Goal: Task Accomplishment & Management: Manage account settings

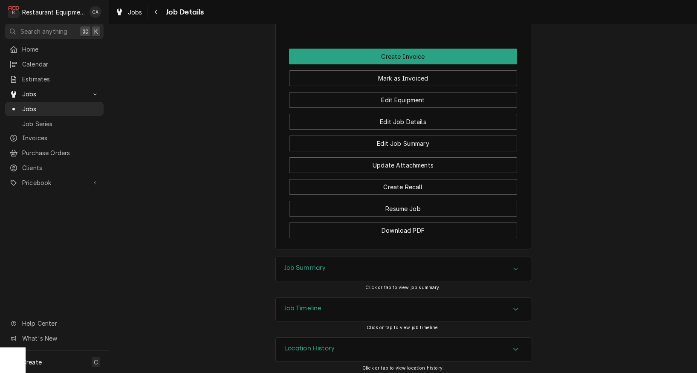
click at [293, 264] on h3 "Job Summary" at bounding box center [305, 268] width 42 height 8
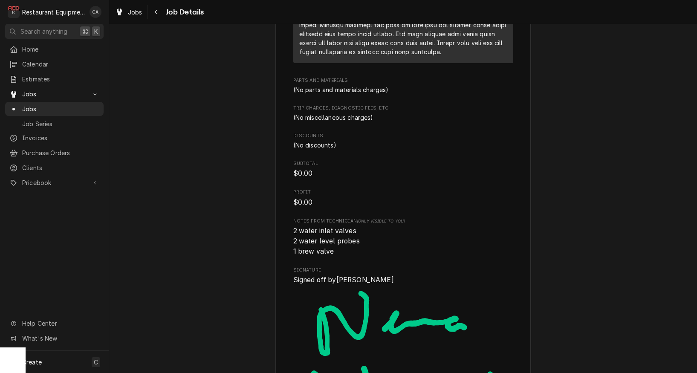
scroll to position [1825, 0]
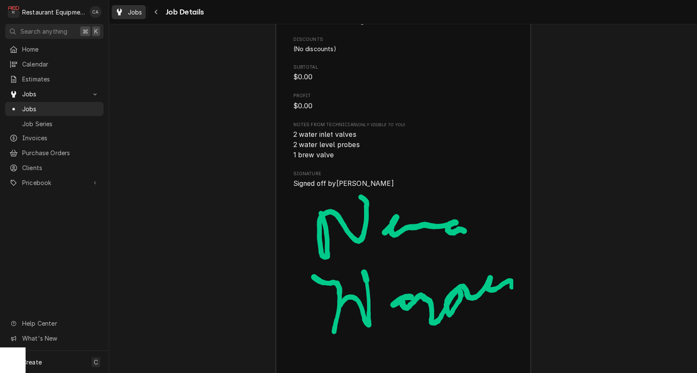
click at [132, 15] on span "Jobs" at bounding box center [135, 12] width 15 height 9
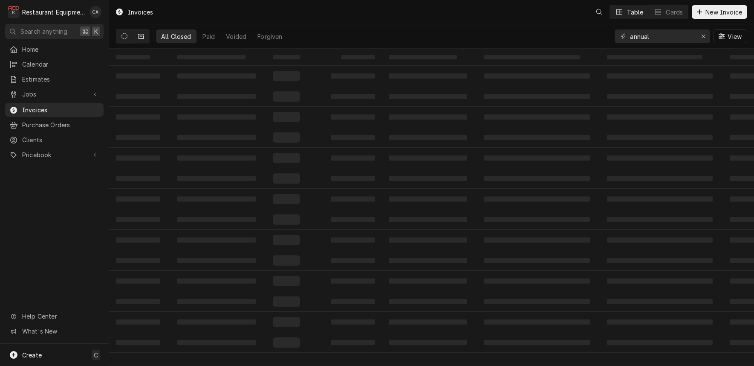
click at [127, 40] on button "Dynamic Content Wrapper" at bounding box center [124, 36] width 16 height 14
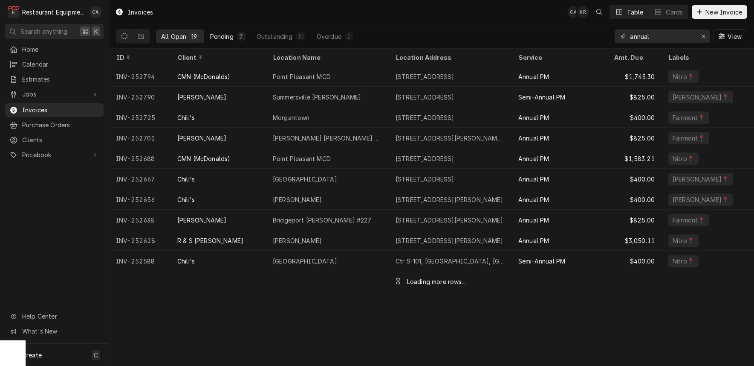
click at [223, 35] on div "Pending" at bounding box center [221, 36] width 23 height 9
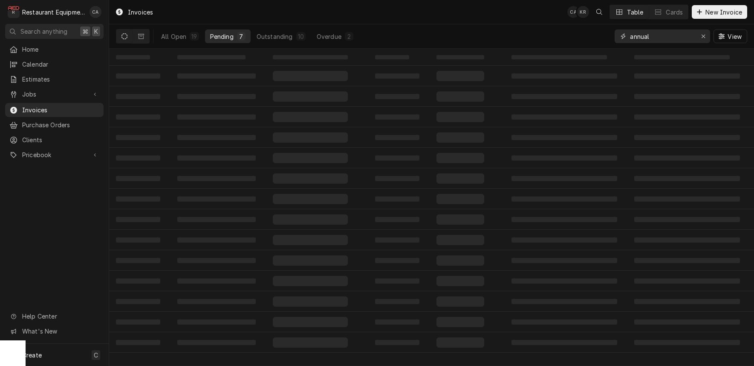
click at [707, 37] on div "Erase input" at bounding box center [703, 36] width 9 height 9
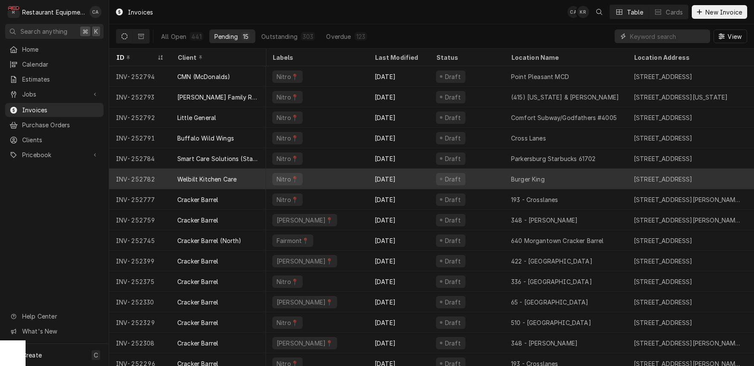
scroll to position [0, 0]
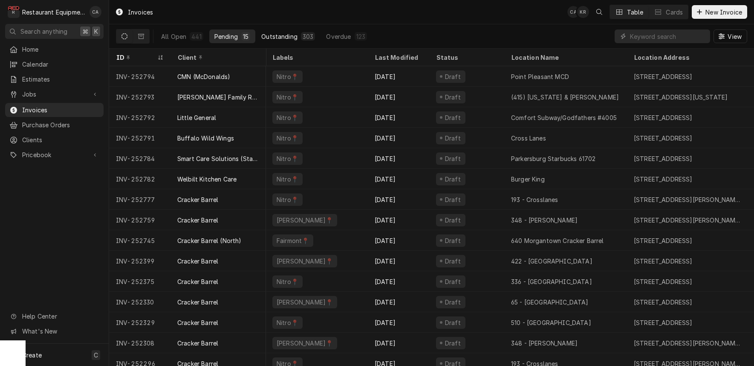
click at [276, 32] on button "Outstanding 303" at bounding box center [288, 36] width 64 height 14
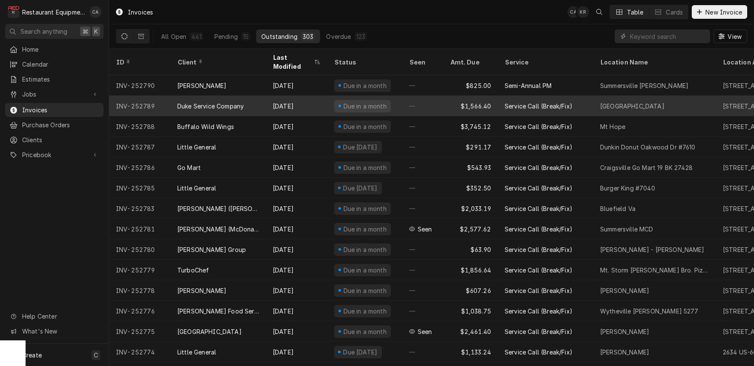
click at [261, 98] on div "Duke Service Company" at bounding box center [219, 106] width 96 height 20
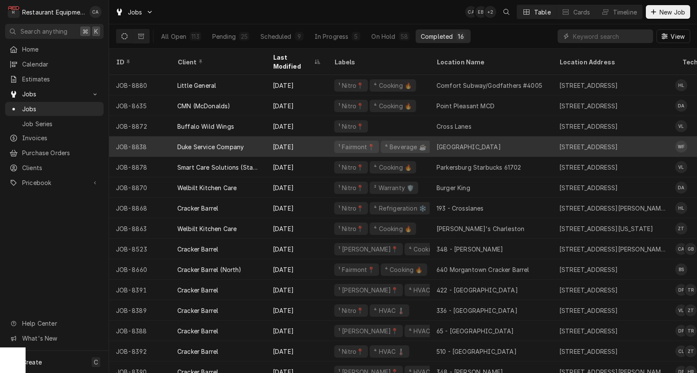
click at [450, 142] on div "[GEOGRAPHIC_DATA]" at bounding box center [469, 146] width 64 height 9
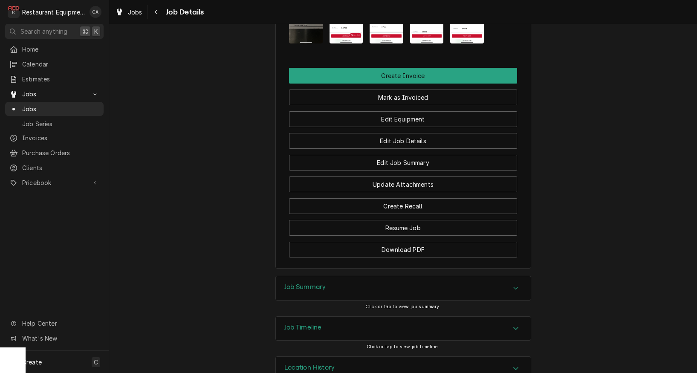
scroll to position [796, 0]
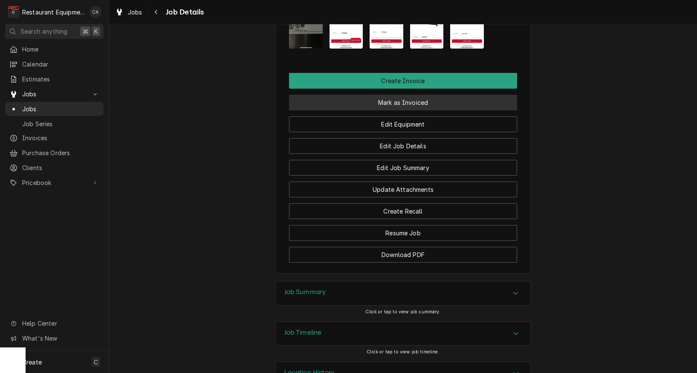
click at [402, 100] on button "Mark as Invoiced" at bounding box center [403, 103] width 228 height 16
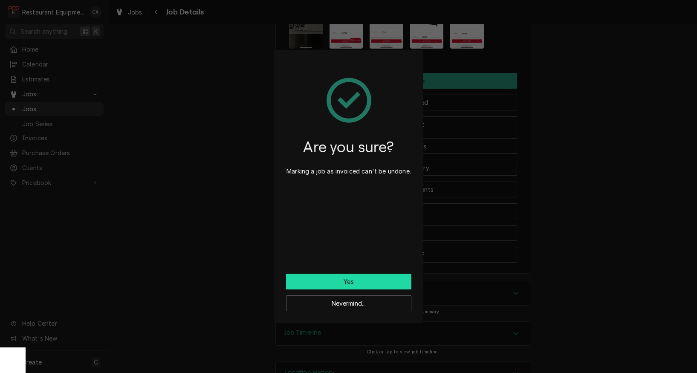
click at [361, 279] on button "Yes" at bounding box center [348, 282] width 125 height 16
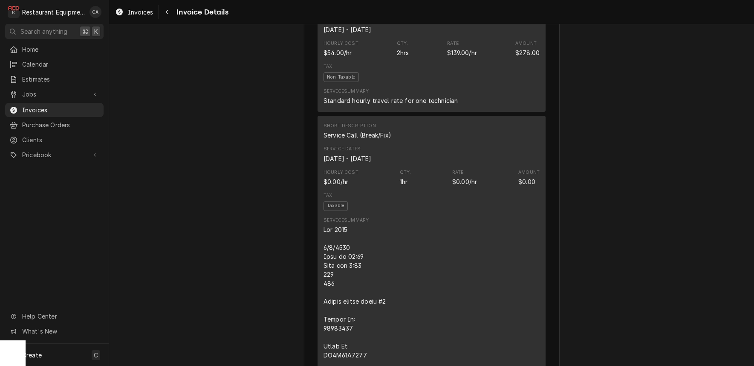
scroll to position [697, 0]
click at [127, 7] on div "Invoices" at bounding box center [133, 12] width 41 height 11
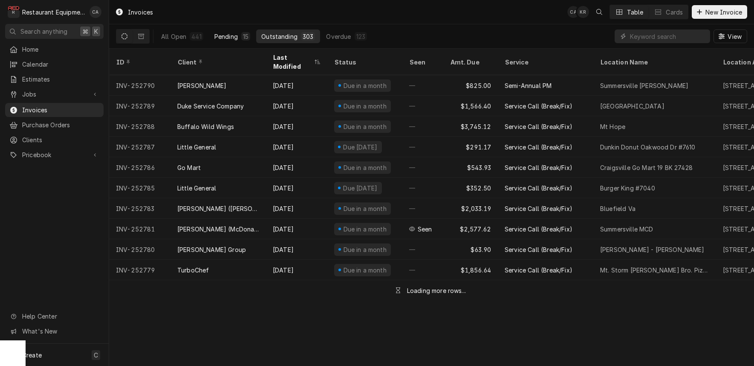
click at [230, 36] on div "Pending" at bounding box center [226, 36] width 23 height 9
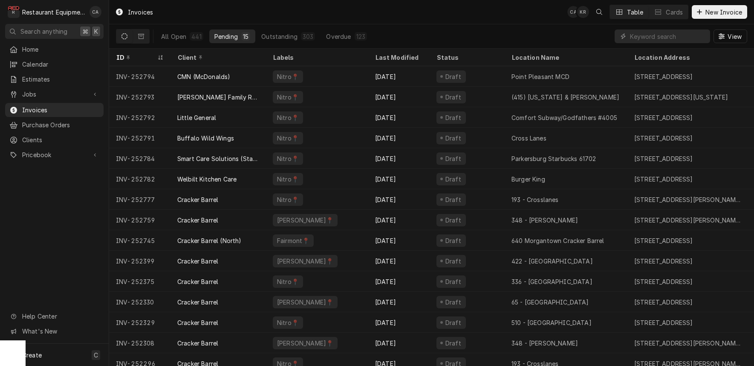
click at [424, 13] on div "Invoices CA KR Table Cards New Invoice" at bounding box center [431, 12] width 645 height 24
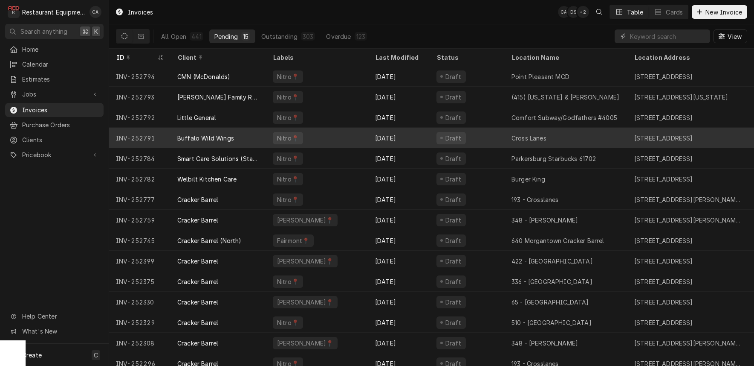
click at [243, 136] on div "Buffalo Wild Wings" at bounding box center [219, 138] width 96 height 20
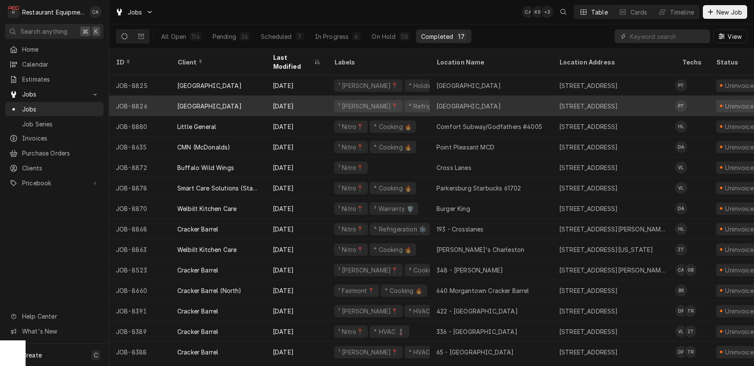
click at [463, 102] on div "[GEOGRAPHIC_DATA]" at bounding box center [469, 106] width 64 height 9
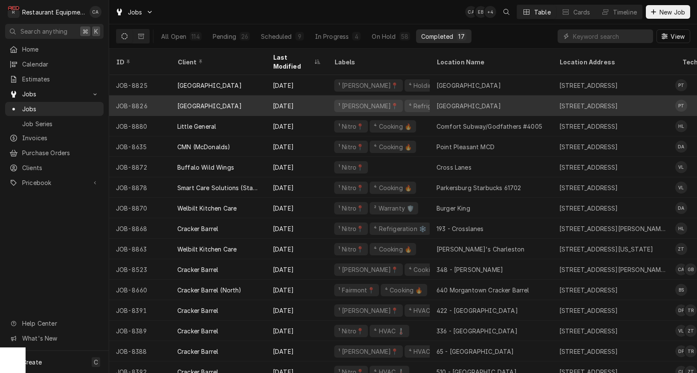
click at [437, 100] on div "[GEOGRAPHIC_DATA]" at bounding box center [491, 106] width 123 height 20
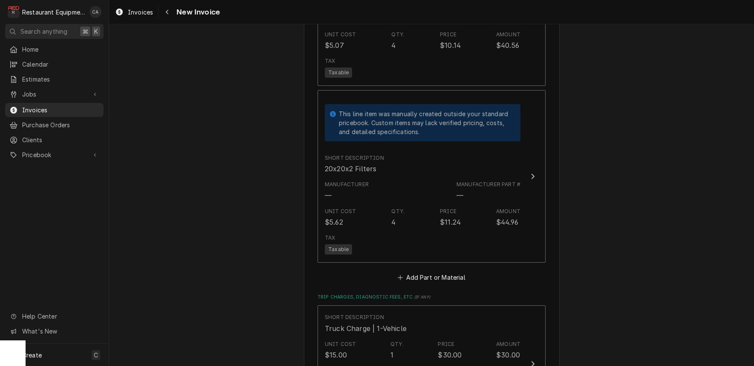
scroll to position [2266, 0]
click at [447, 270] on button "Add Part or Material" at bounding box center [432, 276] width 70 height 12
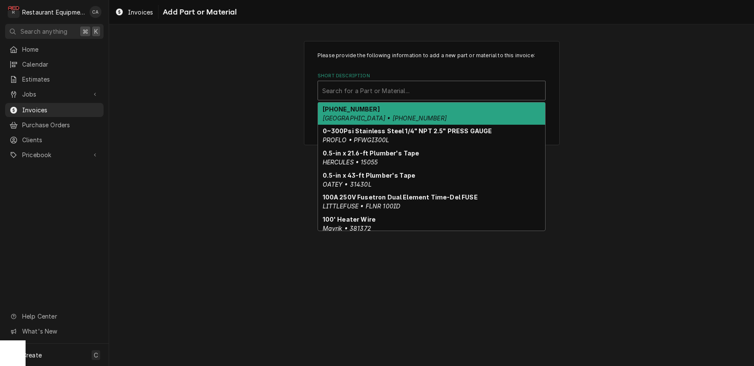
click at [375, 85] on div "Short Description" at bounding box center [431, 90] width 219 height 15
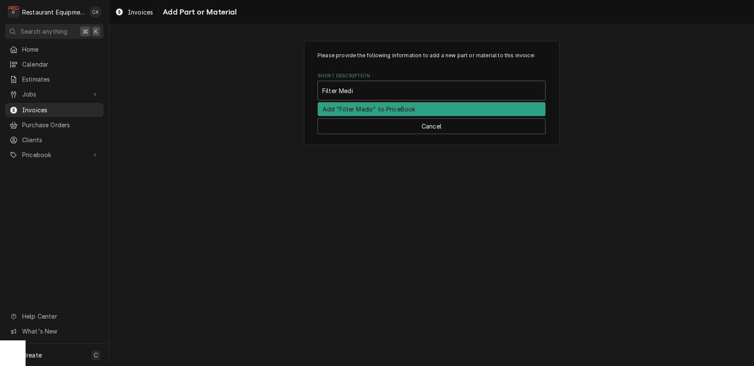
type input "Filter Media"
click at [381, 107] on div "Add "Filter Media" to PriceBook" at bounding box center [431, 108] width 227 height 13
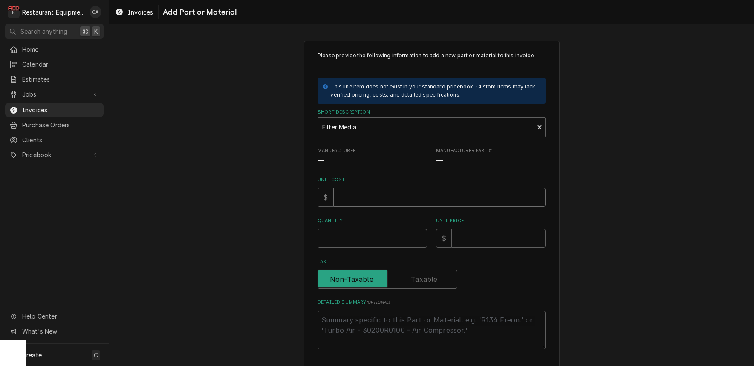
click at [377, 194] on input "Unit Cost" at bounding box center [440, 197] width 212 height 19
click at [403, 193] on input "Unit Cost" at bounding box center [440, 197] width 212 height 19
type textarea "x"
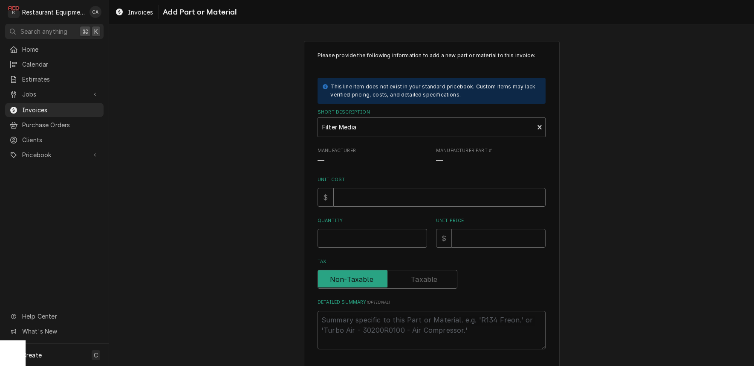
type input "1"
type textarea "x"
type input "18"
type textarea "x"
type input "18.2"
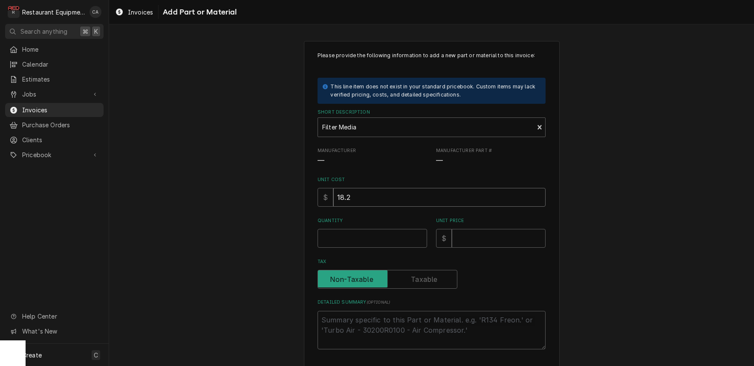
type textarea "x"
type input "18.25"
type textarea "x"
type input "1"
type textarea "x"
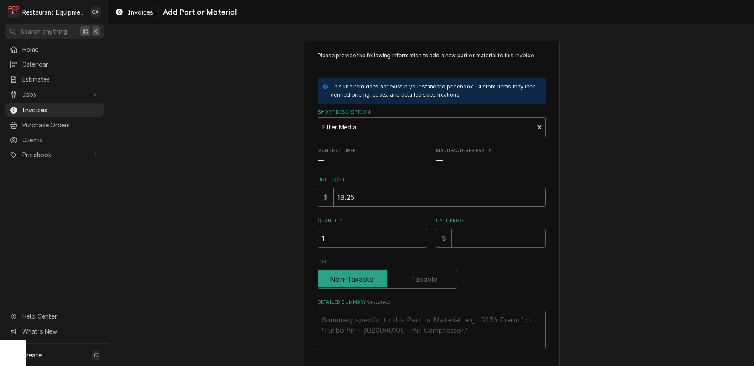
type input "1"
type textarea "x"
type input "18"
type textarea "x"
type input "18.2"
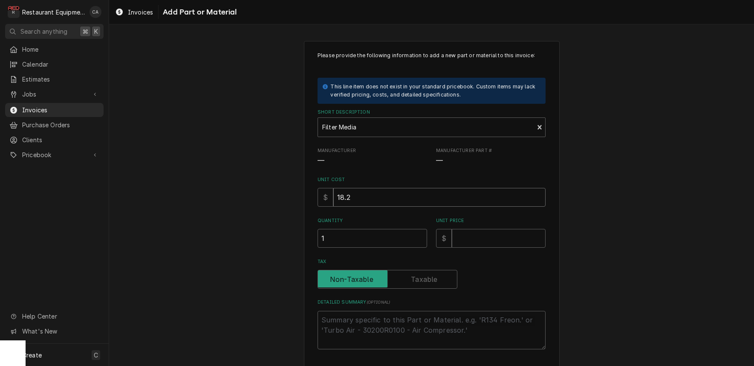
type textarea "x"
type input "18.29"
click at [469, 234] on input "Unit Price" at bounding box center [499, 238] width 94 height 19
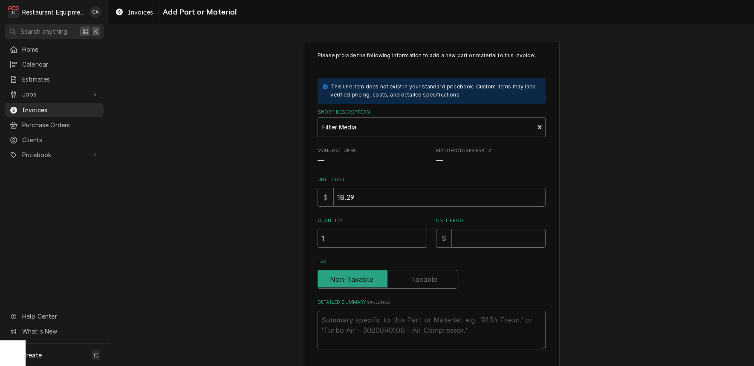
click at [470, 235] on input "Unit Price" at bounding box center [499, 238] width 94 height 19
click at [470, 236] on input "Unit Price" at bounding box center [499, 238] width 94 height 19
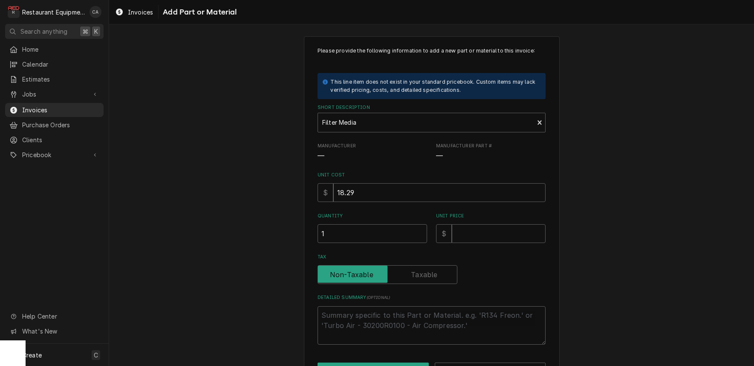
click at [470, 236] on input "Unit Price" at bounding box center [499, 233] width 94 height 19
click at [482, 235] on input "Unit Price" at bounding box center [499, 233] width 94 height 19
type textarea "x"
type input "2"
type textarea "x"
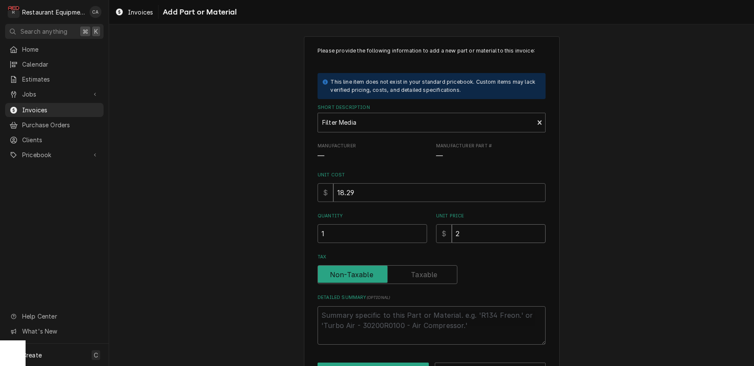
type input "27"
type textarea "x"
type input "27.9"
type textarea "x"
type input "27.96"
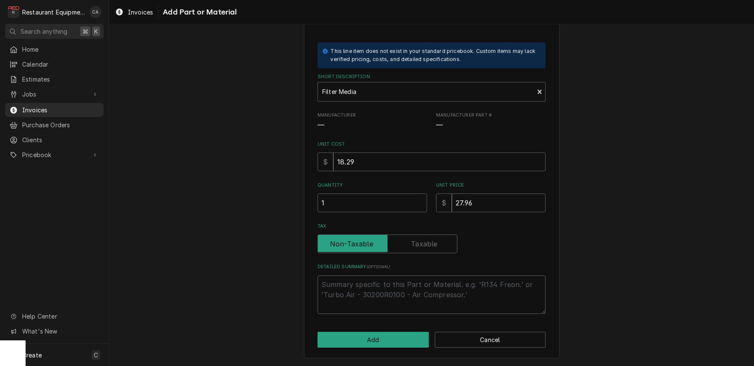
scroll to position [33, 0]
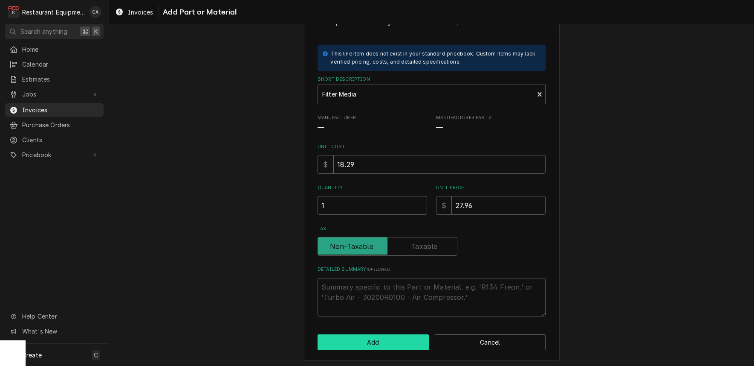
click at [383, 337] on button "Add" at bounding box center [373, 342] width 111 height 16
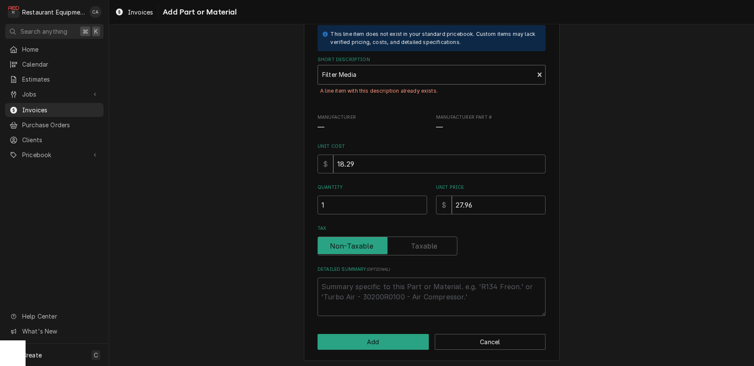
scroll to position [52, 0]
click at [405, 335] on button "Add" at bounding box center [373, 342] width 111 height 16
click at [482, 340] on button "Cancel" at bounding box center [490, 342] width 111 height 16
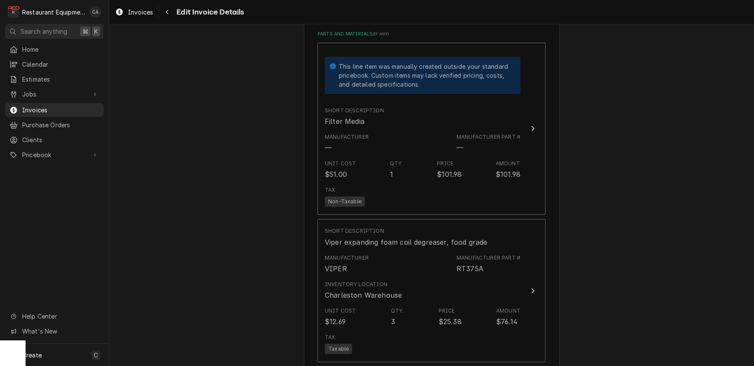
scroll to position [1371, 0]
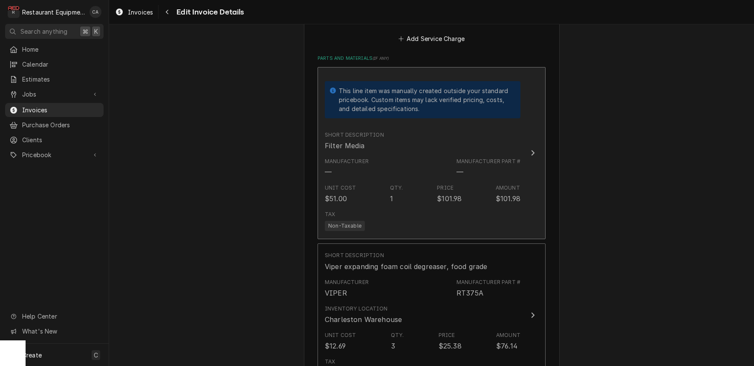
click at [392, 184] on div "Qty." at bounding box center [396, 188] width 13 height 8
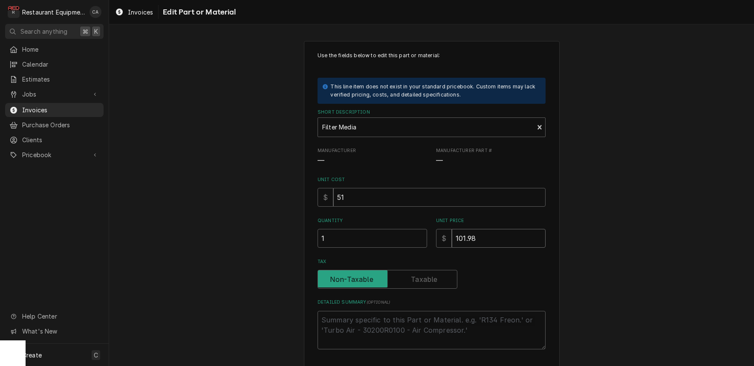
drag, startPoint x: 487, startPoint y: 238, endPoint x: 413, endPoint y: 233, distance: 74.8
click at [416, 234] on div "Quantity 1 Unit Price $ 101.98" at bounding box center [432, 232] width 228 height 30
drag, startPoint x: 479, startPoint y: 233, endPoint x: 453, endPoint y: 233, distance: 26.4
click at [453, 233] on input "101.98" at bounding box center [499, 238] width 94 height 19
type textarea "x"
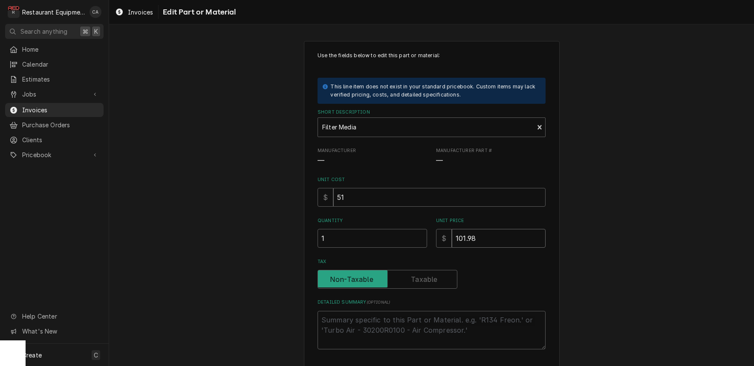
type input "2"
type textarea "x"
type input "27"
type textarea "x"
type input "27.9"
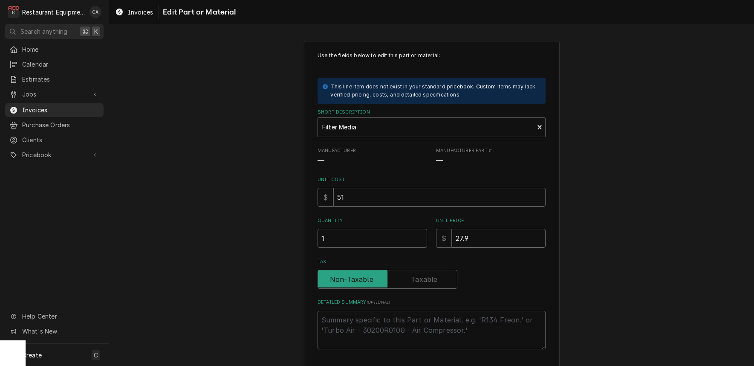
type textarea "x"
type input "27.96"
click at [356, 190] on input "51" at bounding box center [440, 197] width 212 height 19
drag, startPoint x: 354, startPoint y: 193, endPoint x: 326, endPoint y: 191, distance: 27.8
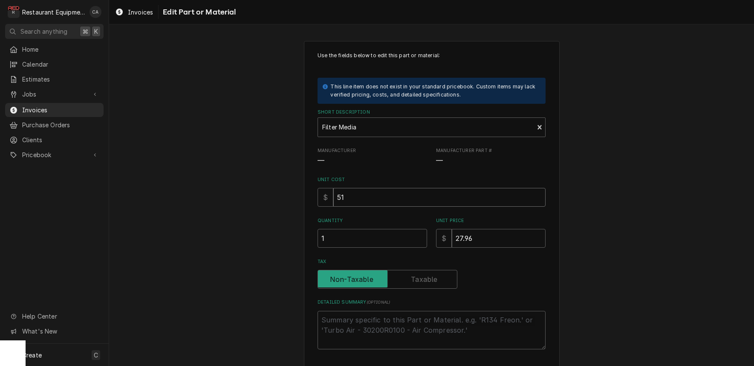
click at [328, 191] on div "$ 51" at bounding box center [432, 197] width 228 height 19
type textarea "x"
type input "1"
type textarea "x"
type input "18"
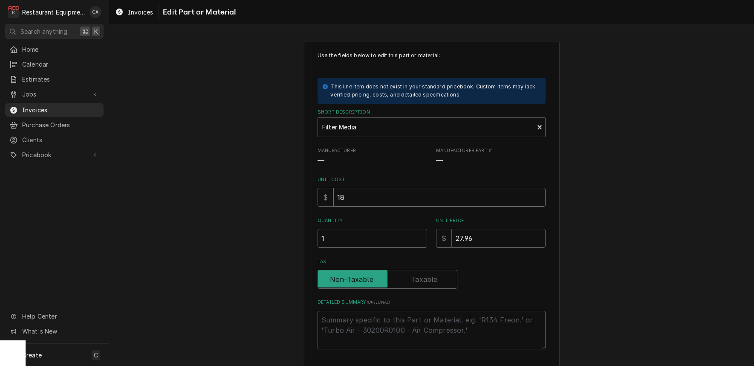
type textarea "x"
type input "18.2"
type textarea "x"
type input "18.29"
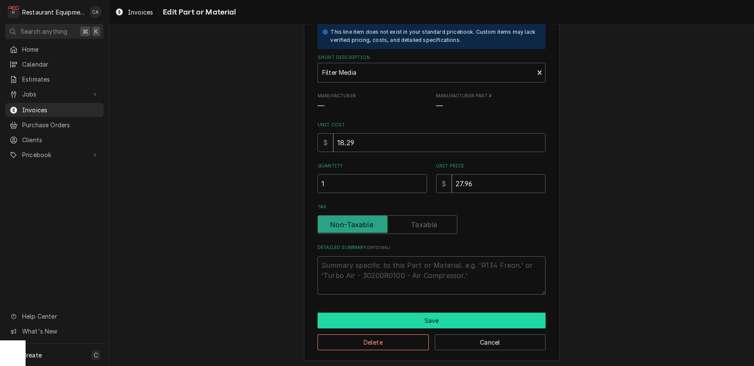
click at [417, 314] on button "Save" at bounding box center [432, 320] width 228 height 16
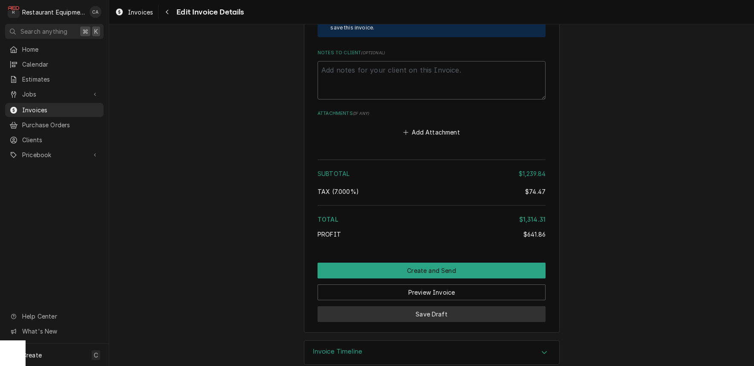
click at [448, 306] on button "Save Draft" at bounding box center [432, 314] width 228 height 16
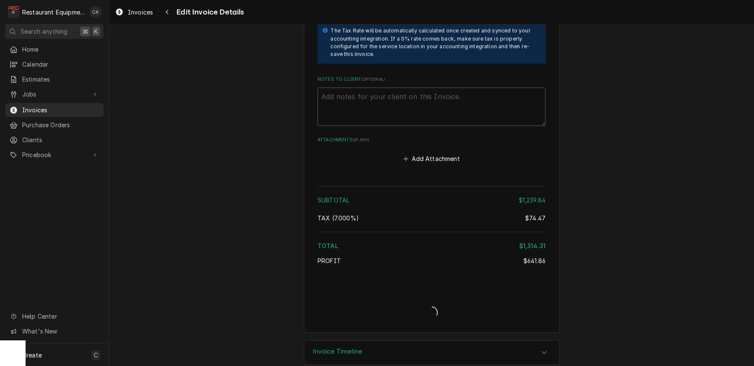
type textarea "x"
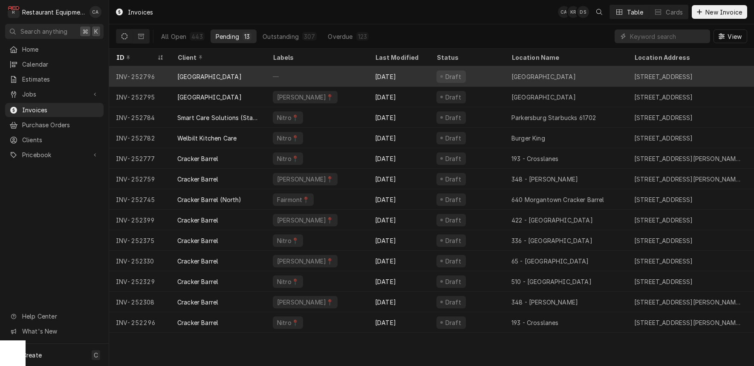
click at [319, 73] on div "—" at bounding box center [317, 76] width 102 height 20
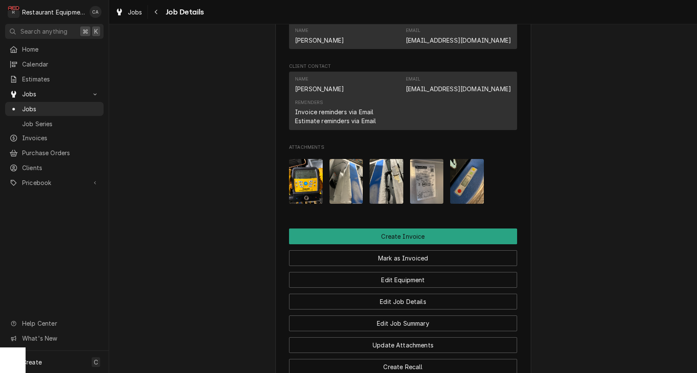
scroll to position [665, 0]
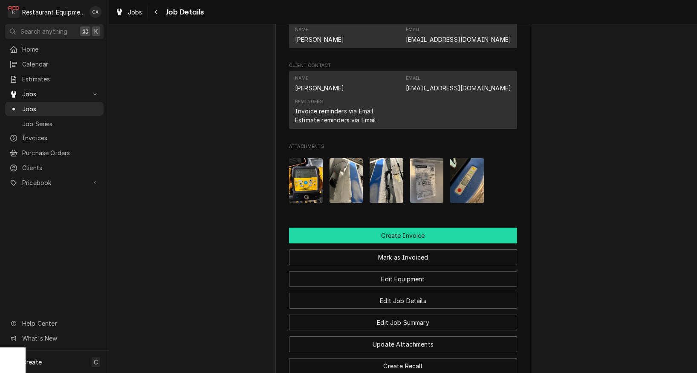
click at [374, 230] on button "Create Invoice" at bounding box center [403, 236] width 228 height 16
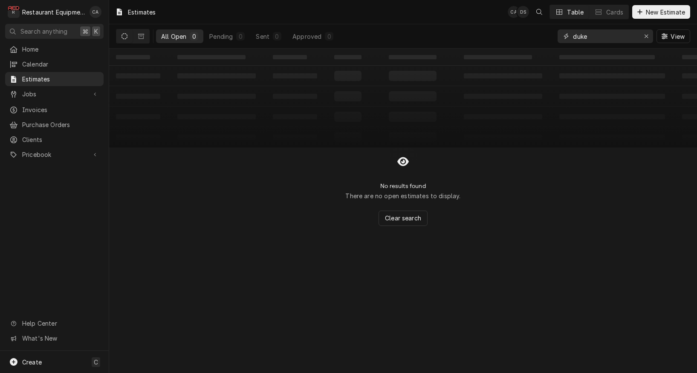
drag, startPoint x: 609, startPoint y: 38, endPoint x: 524, endPoint y: 34, distance: 84.9
click at [524, 34] on div "All Open 0 Pending 0 Sent 0 Approved 0 duke View" at bounding box center [403, 36] width 574 height 24
type input "clear"
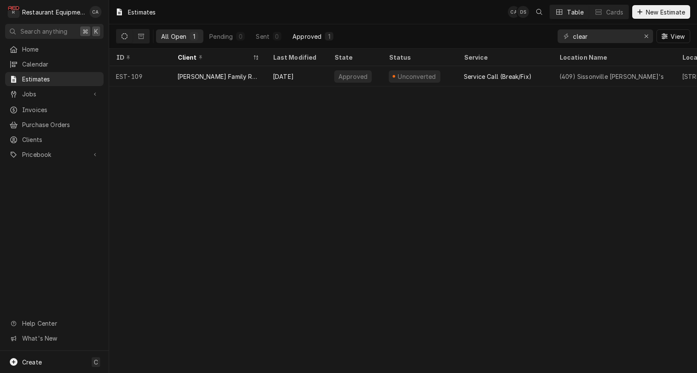
click at [316, 37] on div "Approved" at bounding box center [307, 36] width 29 height 9
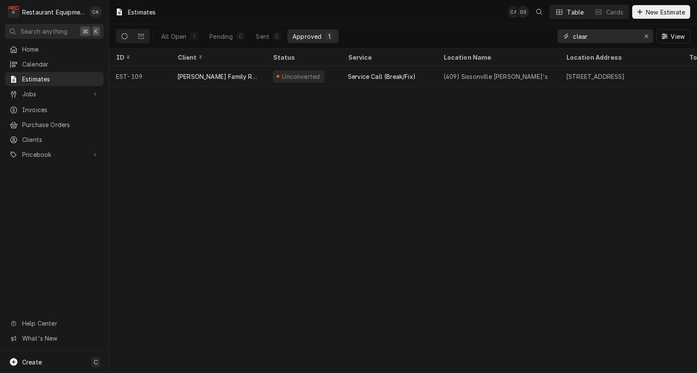
click at [646, 35] on icon "Erase input" at bounding box center [646, 36] width 5 height 6
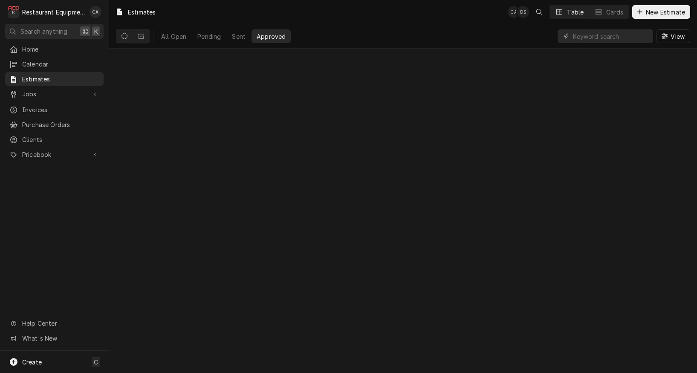
click at [346, 94] on div "Estimates CA DS Table Cards New Estimate All Open Pending Sent Approved View" at bounding box center [403, 186] width 588 height 373
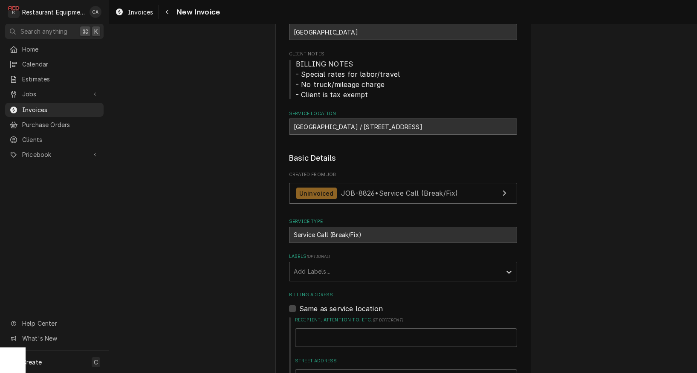
scroll to position [94, 0]
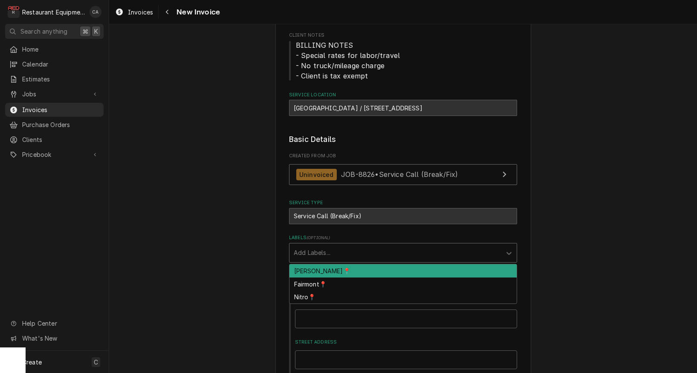
click at [310, 248] on div "Add Labels..." at bounding box center [395, 252] width 203 height 9
click at [313, 269] on div "BECKLEY📍" at bounding box center [403, 270] width 227 height 13
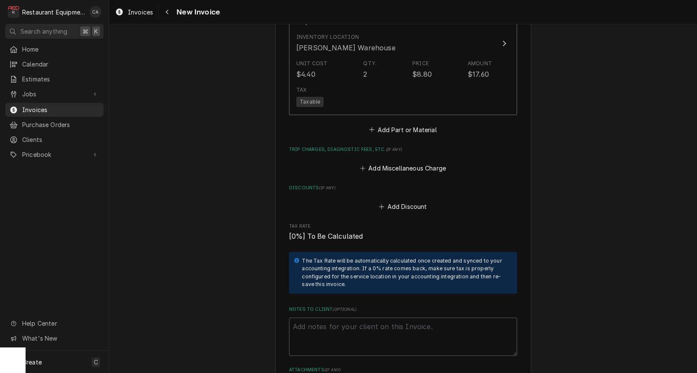
scroll to position [1573, 0]
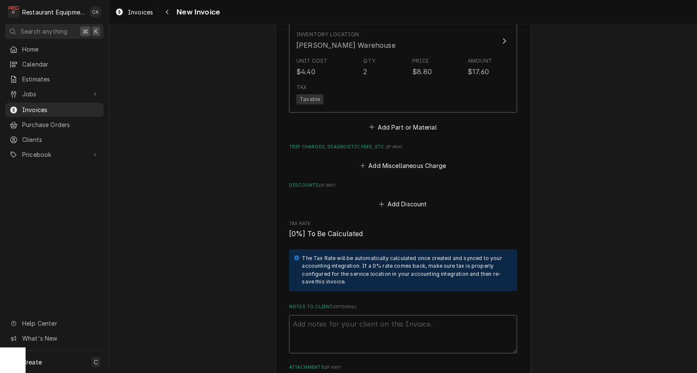
click at [310, 315] on textarea "Notes to Client ( optional )" at bounding box center [403, 334] width 228 height 38
type textarea "x"
type textarea "W"
type textarea "x"
type textarea "WO"
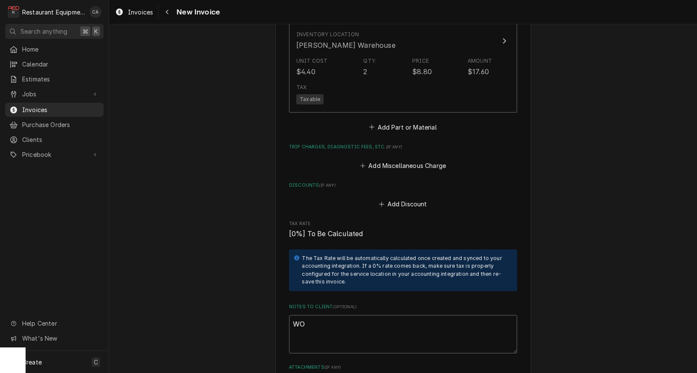
type textarea "x"
type textarea "WOr"
type textarea "x"
type textarea "WOrk"
type textarea "x"
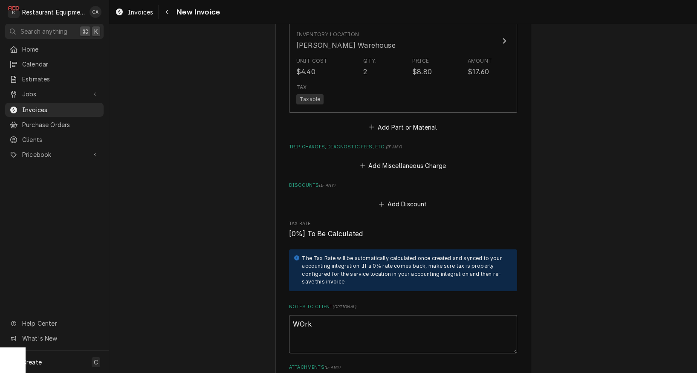
type textarea "Work"
type textarea "x"
type textarea "Work o"
type textarea "x"
type textarea "Work or"
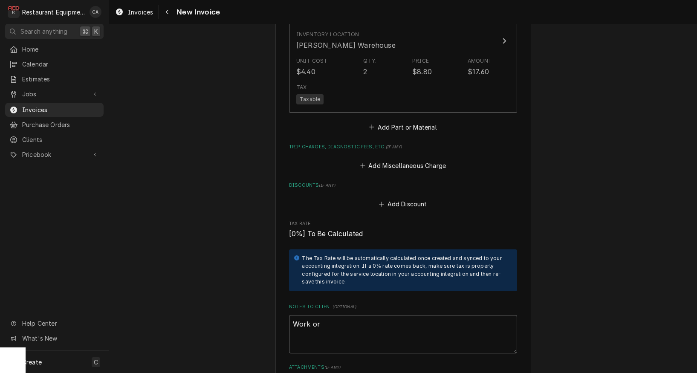
type textarea "x"
type textarea "Work ord"
type textarea "x"
type textarea "Work or"
type textarea "x"
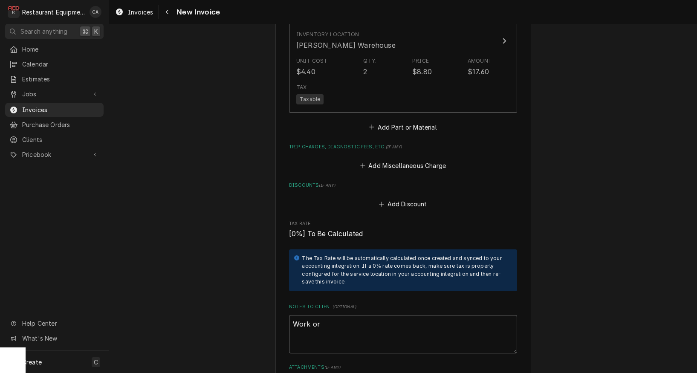
type textarea "Work o"
type textarea "x"
type textarea "Work"
type textarea "x"
type textarea "Work O"
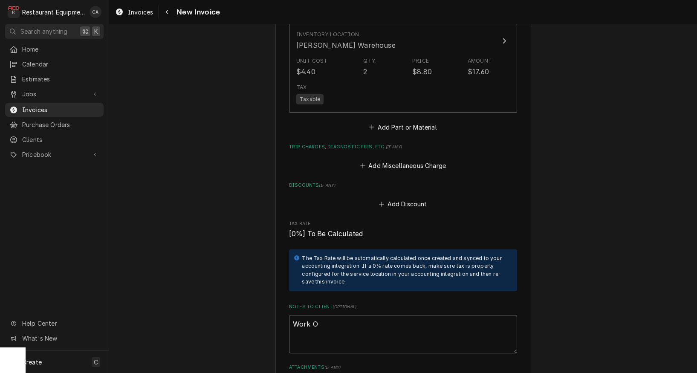
type textarea "x"
type textarea "Work Or"
type textarea "x"
type textarea "Work Ord"
type textarea "x"
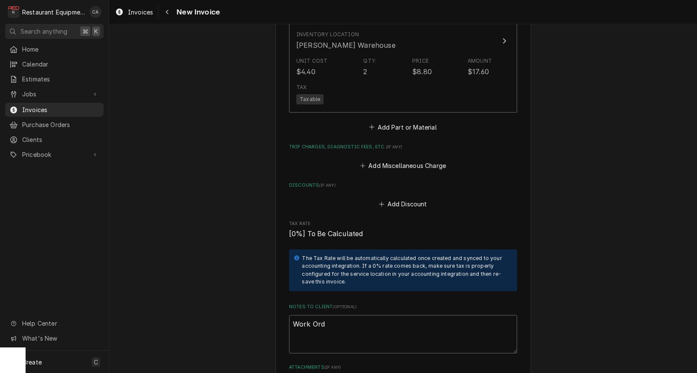
type textarea "Work Orde"
type textarea "x"
type textarea "Work Order"
type textarea "x"
type textarea "Work Order"
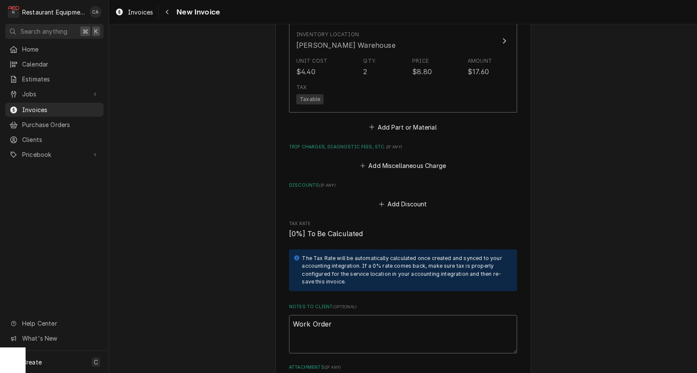
type textarea "x"
type textarea "Work Order #"
type textarea "x"
type textarea "Work Order #"
type textarea "x"
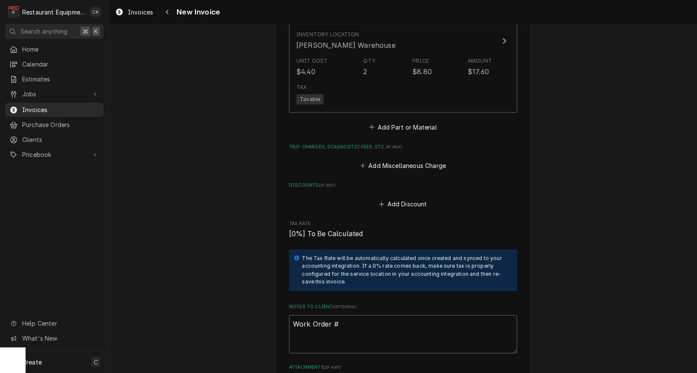
type textarea "Work Order # 5"
type textarea "x"
type textarea "Work Order # 59"
type textarea "x"
type textarea "Work Order # 596"
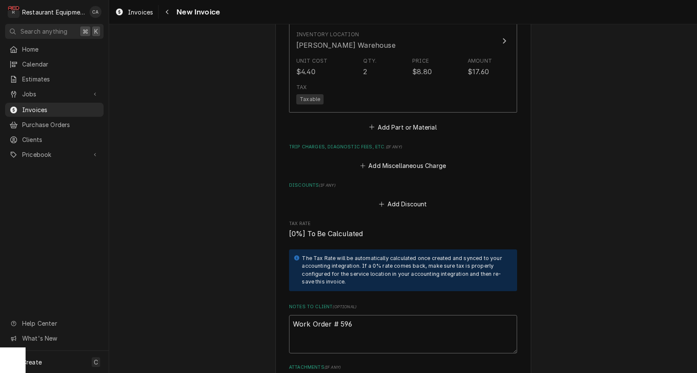
type textarea "x"
type textarea "Work Order # 5965"
type textarea "x"
type textarea "Work Order # 59653"
type textarea "x"
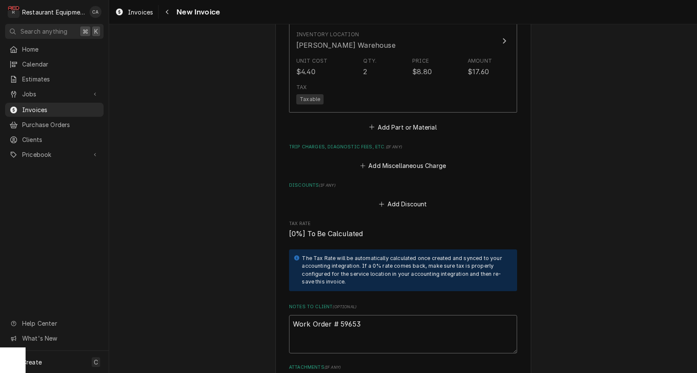
type textarea "Work Order # 59653"
type textarea "x"
type textarea "Work Order # 59653 4"
type textarea "x"
type textarea "Work Order # 59653 45"
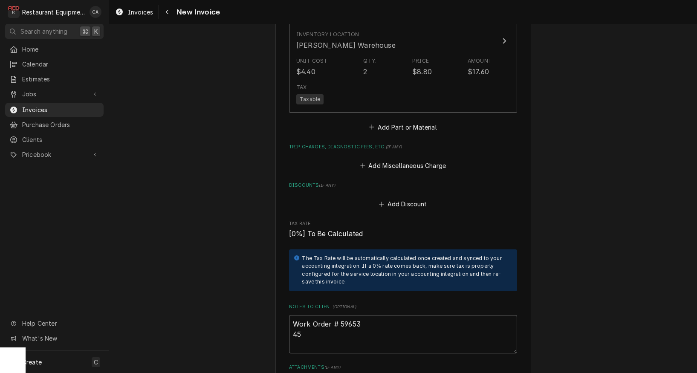
type textarea "x"
type textarea "Work Order # 59653 450"
type textarea "x"
type textarea "Work Order # 59653 4500"
type textarea "x"
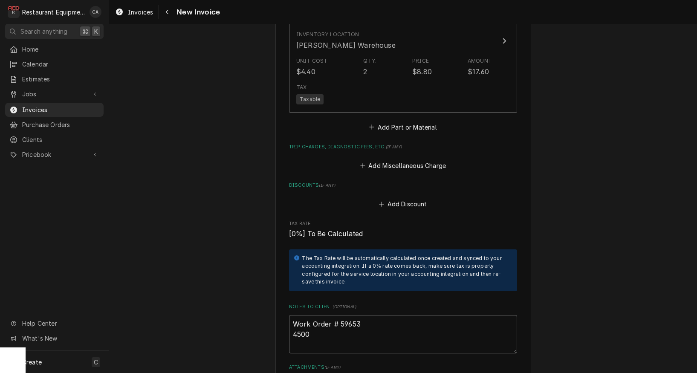
type textarea "Work Order # 59653 45000"
type textarea "x"
type textarea "Work Order # 59653 450000"
type textarea "x"
type textarea "Work Order # 59653 4500000"
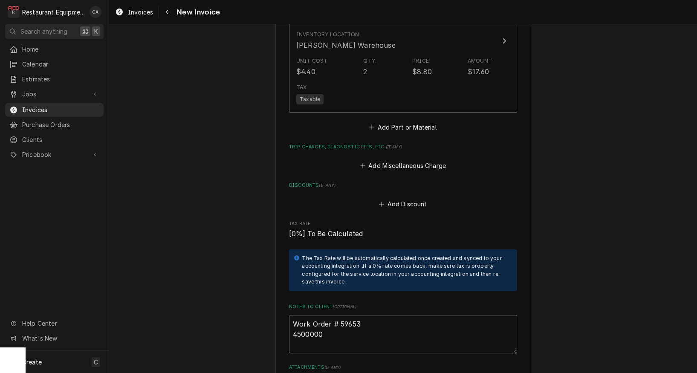
type textarea "x"
type textarea "Work Order # 59653 450000"
type textarea "x"
type textarea "Work Order # 59653 45000"
type textarea "x"
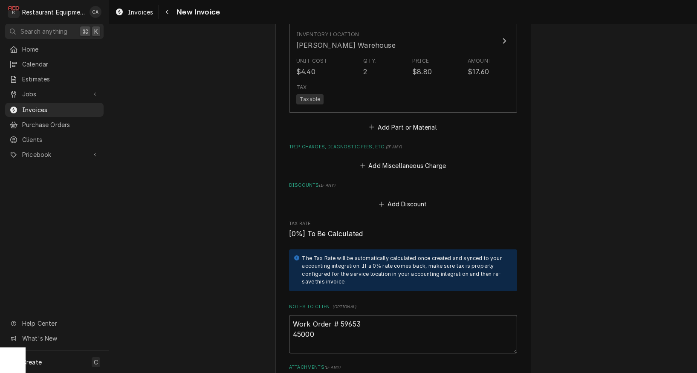
type textarea "Work Order # 59653 4500"
type textarea "x"
type textarea "Work Order # 59653 450"
type textarea "x"
type textarea "Work Order # 59653 4500"
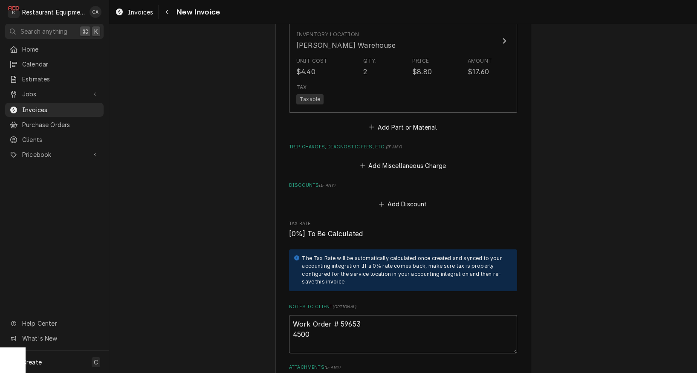
type textarea "x"
type textarea "Work Order # 59653 45000"
type textarea "x"
type textarea "Work Order # 59653 450000"
type textarea "x"
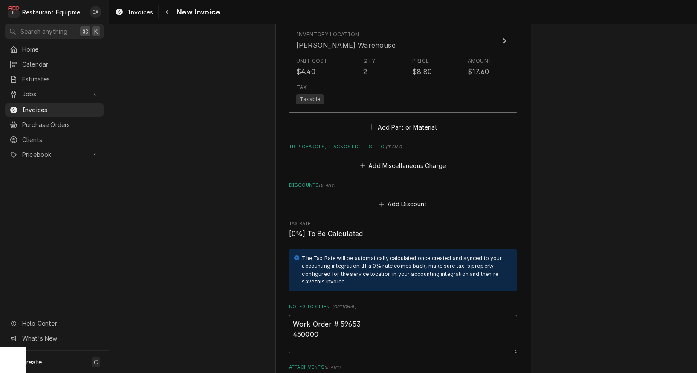
type textarea "Work Order # 59653 4500000"
type textarea "x"
type textarea "Work Order # 59653 45000001"
type textarea "x"
type textarea "Work Order # 59653 450000019"
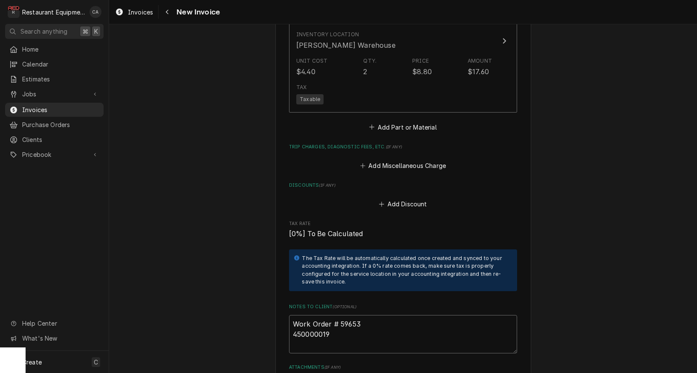
type textarea "x"
type textarea "Work Order # 59653 4500000191"
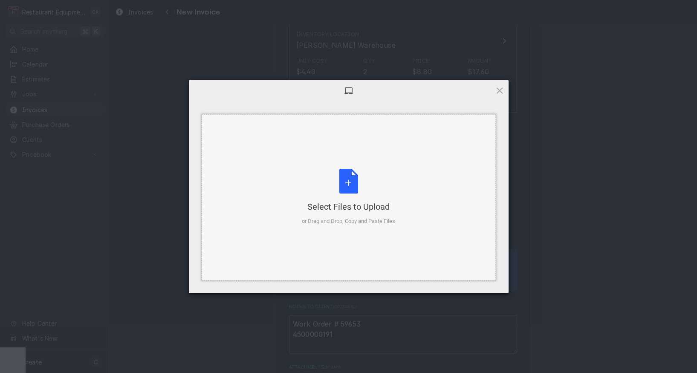
click at [343, 268] on div "Select Files to Upload or Drag and Drop, Copy and Paste Files" at bounding box center [349, 197] width 294 height 166
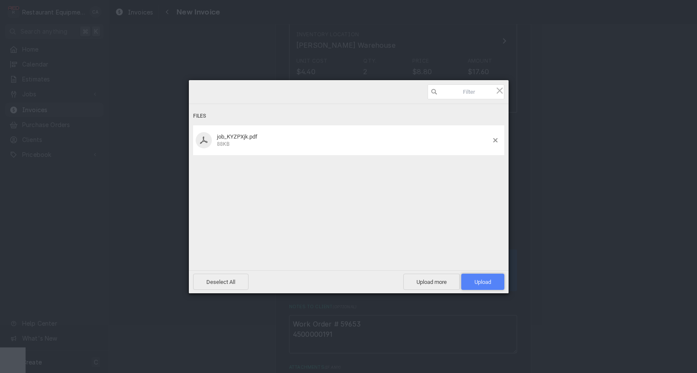
click at [463, 281] on span "Upload 1" at bounding box center [482, 282] width 43 height 16
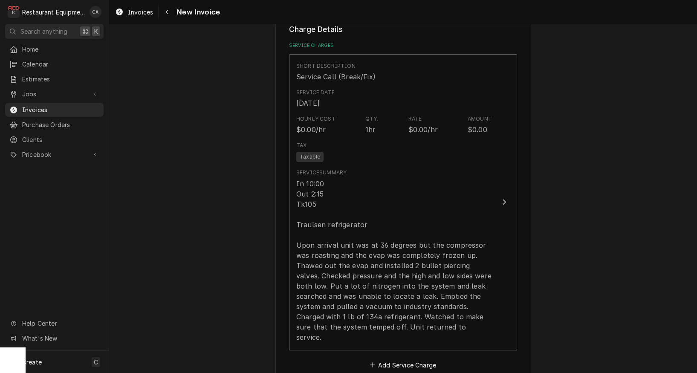
scroll to position [740, 0]
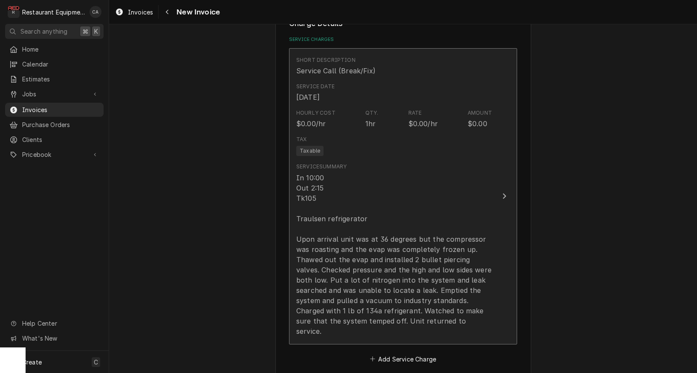
click at [370, 198] on div "In 10:00 Out 2:15 Tk105 Traulsen refrigerator Upon arrival unit was at 36 degre…" at bounding box center [394, 255] width 196 height 164
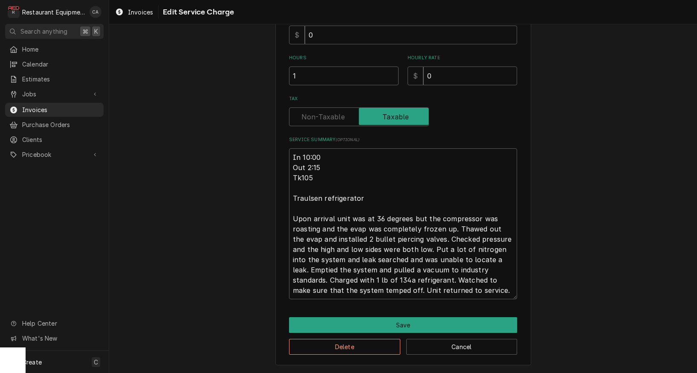
type textarea "x"
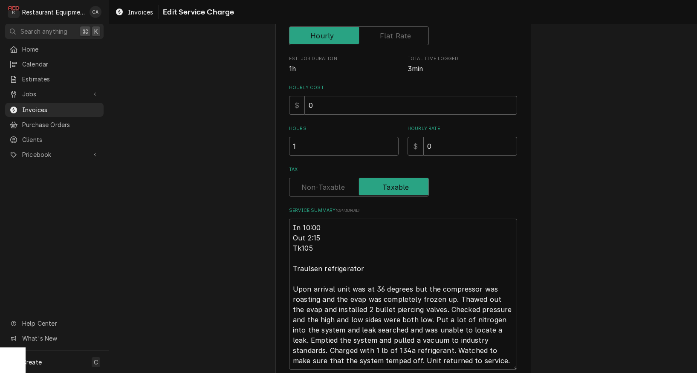
click at [326, 182] on label "Tax" at bounding box center [359, 187] width 140 height 19
click at [326, 182] on input "Tax" at bounding box center [359, 187] width 132 height 19
checkbox input "false"
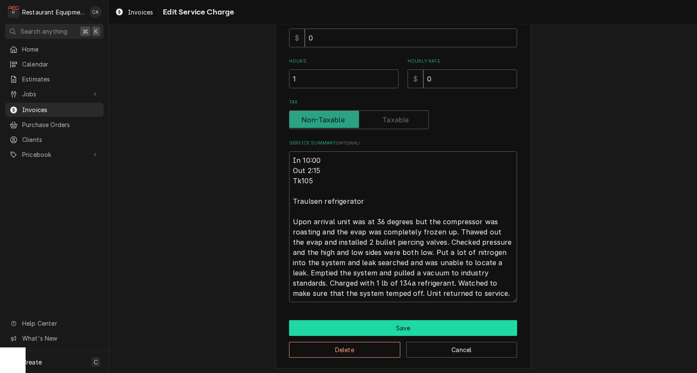
click at [413, 324] on button "Save" at bounding box center [403, 328] width 228 height 16
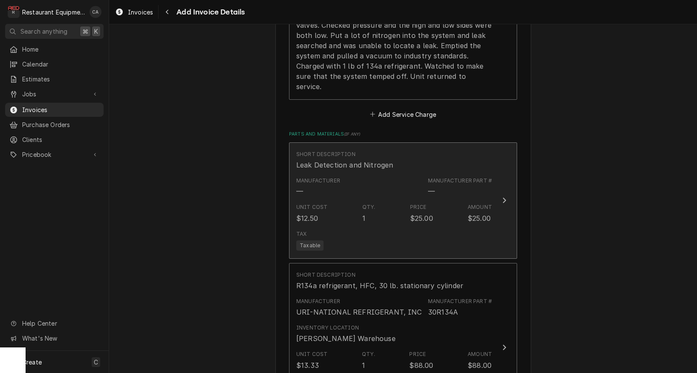
scroll to position [986, 0]
click at [321, 229] on div "Tax Taxable" at bounding box center [309, 239] width 27 height 20
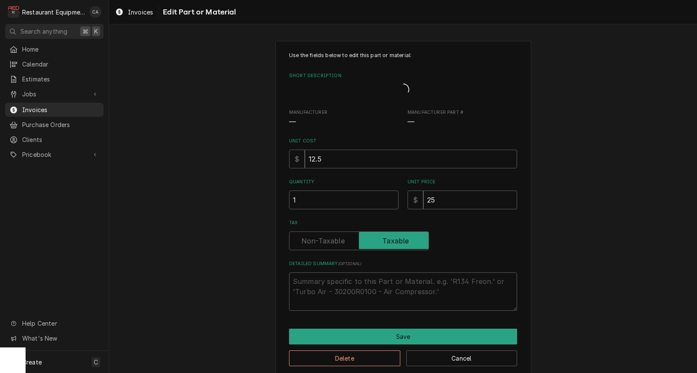
type textarea "x"
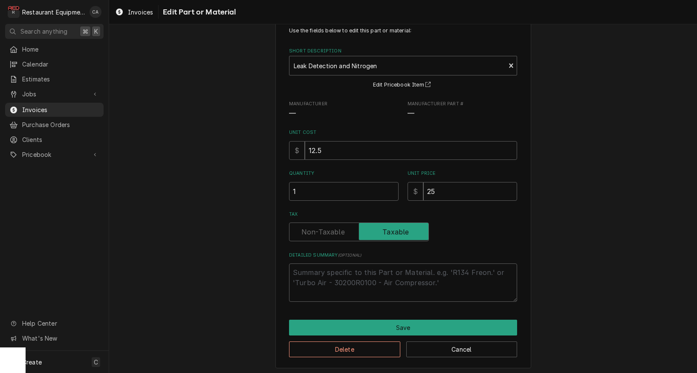
drag, startPoint x: 320, startPoint y: 226, endPoint x: 419, endPoint y: 311, distance: 129.8
click at [324, 229] on label "Tax" at bounding box center [359, 232] width 140 height 19
click at [324, 229] on input "Tax" at bounding box center [359, 232] width 132 height 19
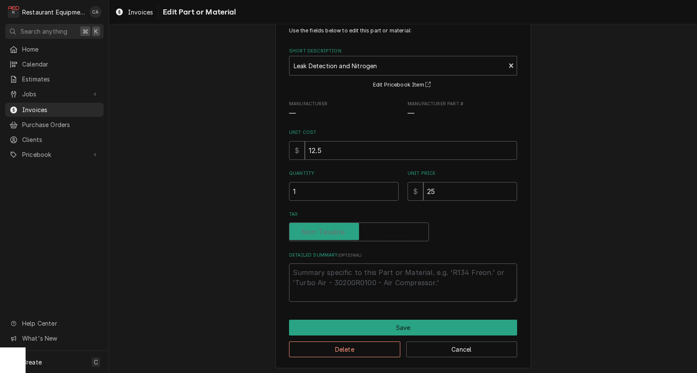
checkbox input "false"
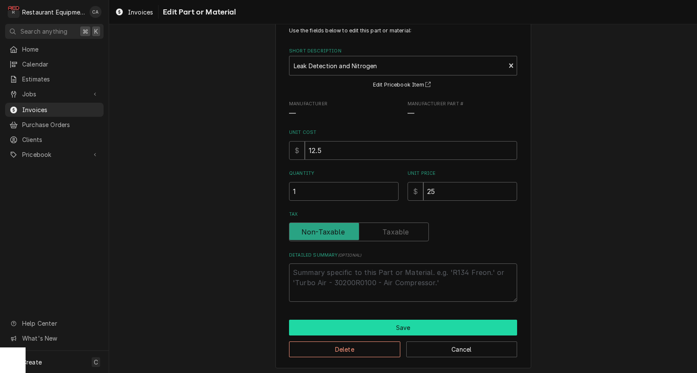
click at [411, 325] on button "Save" at bounding box center [403, 328] width 228 height 16
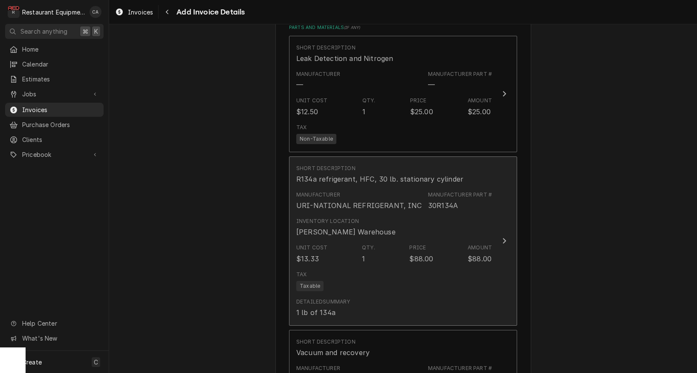
click at [357, 241] on div "Unit Cost $13.33 Qty. 1 Price $88.00 Amount $88.00" at bounding box center [394, 254] width 196 height 26
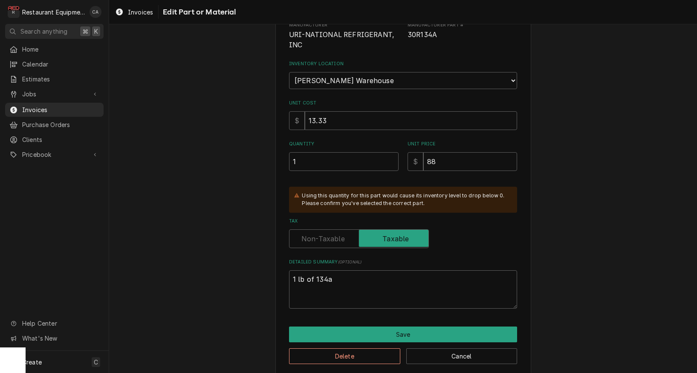
scroll to position [103, 0]
drag, startPoint x: 334, startPoint y: 270, endPoint x: 241, endPoint y: 267, distance: 92.6
click at [241, 267] on div "Use the fields below to edit this part or material: Short Description R134a ref…" at bounding box center [403, 156] width 588 height 453
type textarea "x"
click at [334, 237] on div "Use the fields below to edit this part or material: Short Description R134a ref…" at bounding box center [403, 128] width 228 height 361
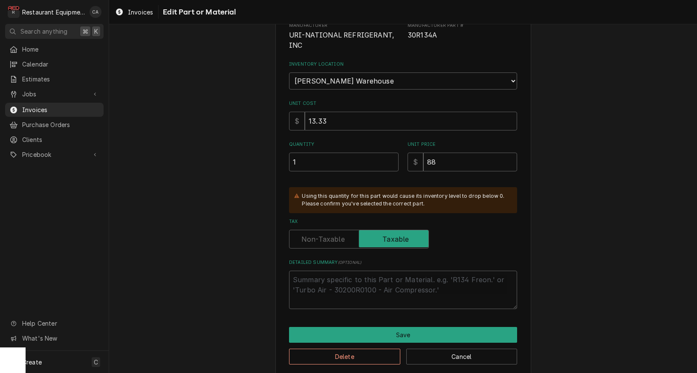
click at [333, 234] on label "Tax" at bounding box center [359, 239] width 140 height 19
click at [333, 234] on input "Tax" at bounding box center [359, 239] width 132 height 19
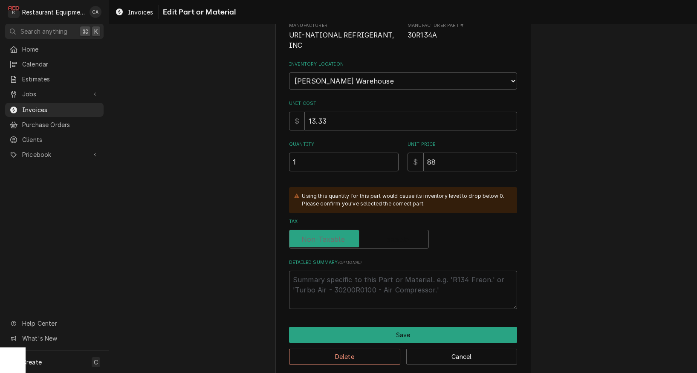
checkbox input "false"
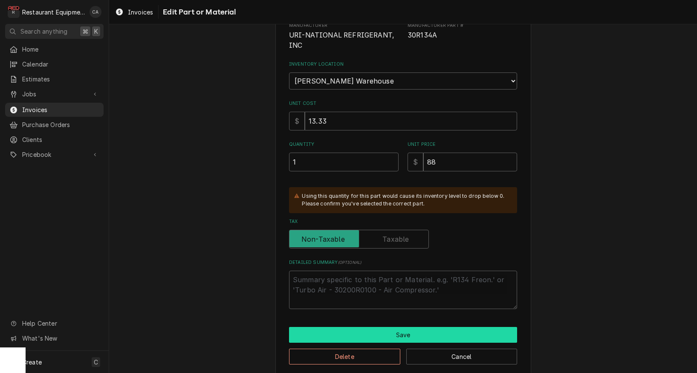
click at [379, 327] on button "Save" at bounding box center [403, 335] width 228 height 16
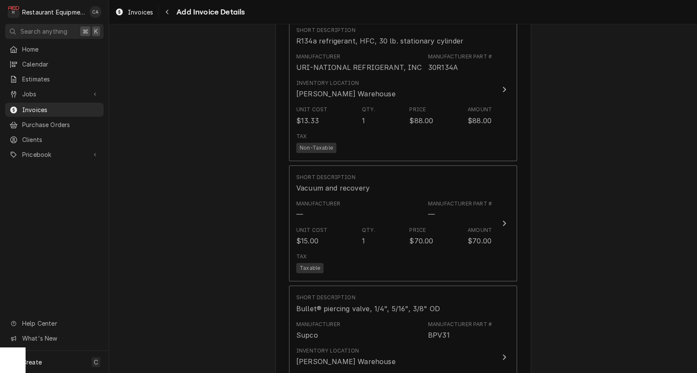
scroll to position [1236, 0]
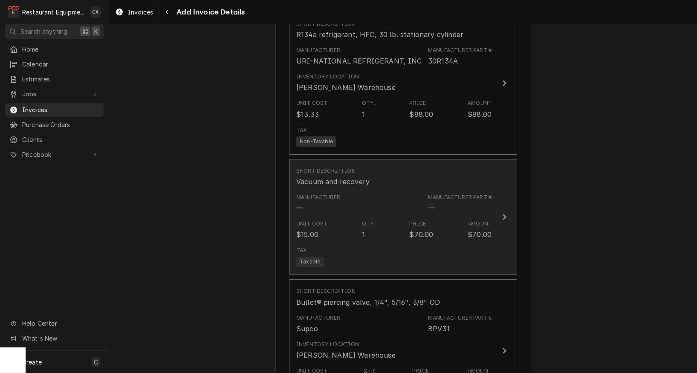
click at [364, 217] on div "Unit Cost $15.00 Qty. 1 Price $70.00 Amount $70.00" at bounding box center [394, 230] width 196 height 26
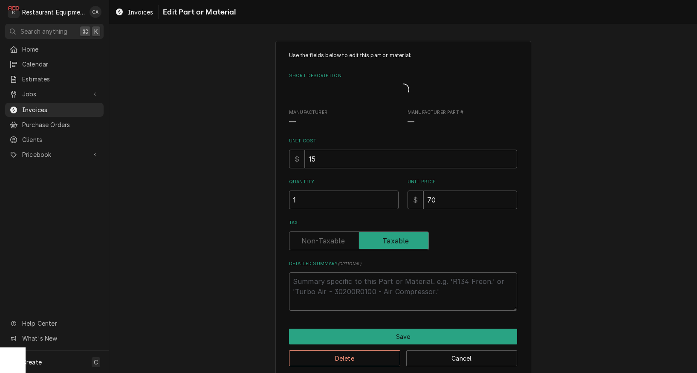
type textarea "x"
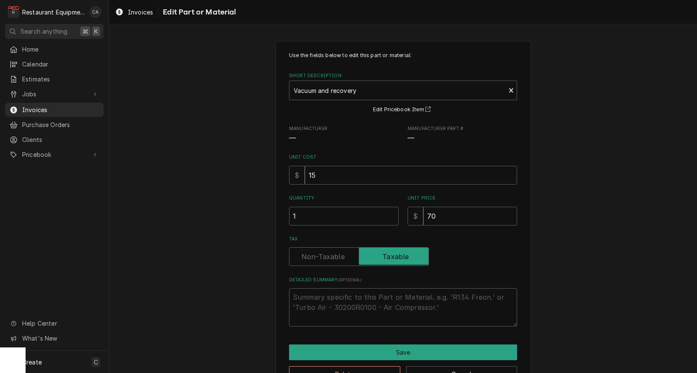
click at [315, 257] on label "Tax" at bounding box center [359, 256] width 140 height 19
click at [315, 257] on input "Tax" at bounding box center [359, 256] width 132 height 19
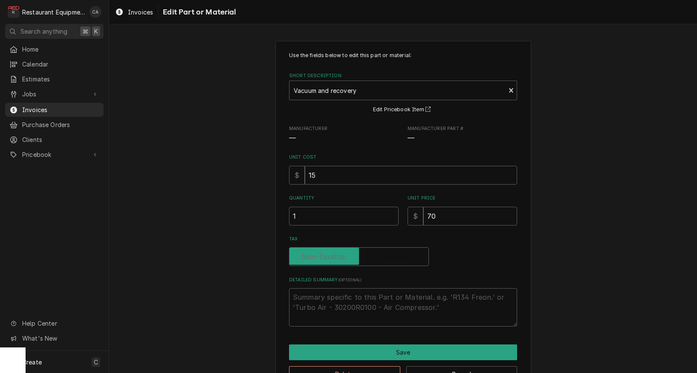
checkbox input "false"
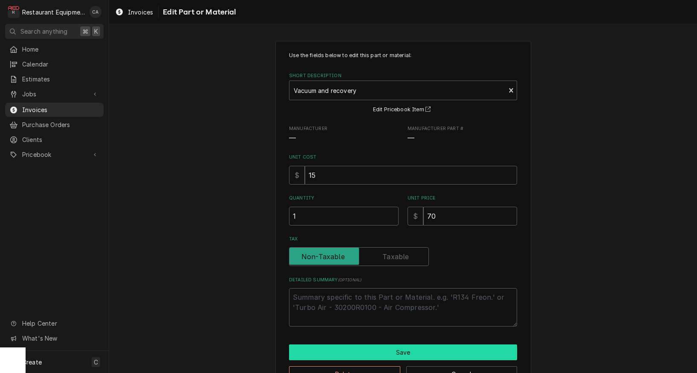
click at [387, 351] on button "Save" at bounding box center [403, 353] width 228 height 16
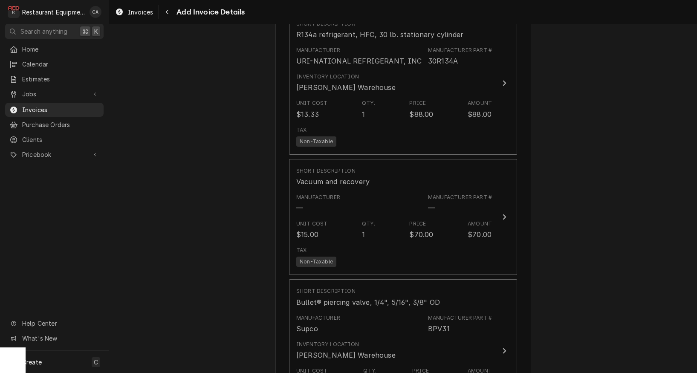
scroll to position [1294, 0]
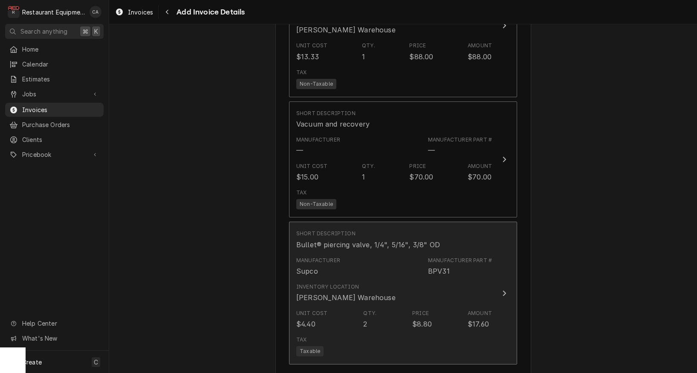
click at [357, 283] on div "Inventory Location Beckley Warehouse" at bounding box center [345, 293] width 99 height 20
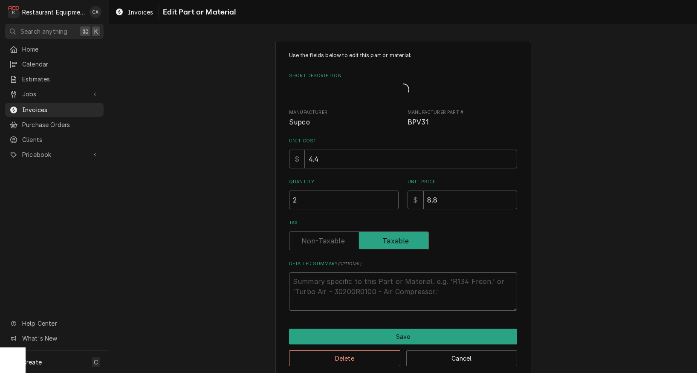
type textarea "x"
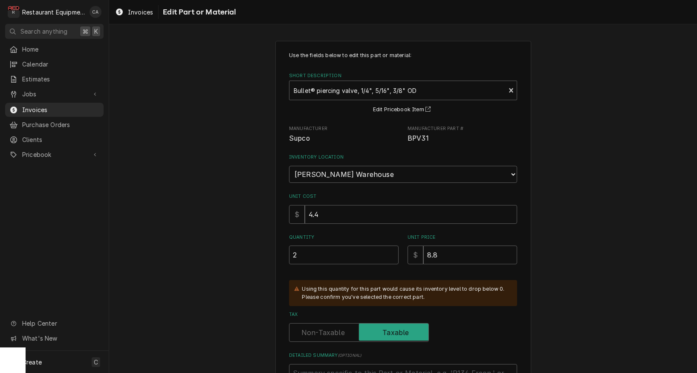
click at [311, 325] on label "Tax" at bounding box center [359, 332] width 140 height 19
click at [311, 325] on input "Tax" at bounding box center [359, 332] width 132 height 19
checkbox input "false"
click at [325, 209] on input "4.4" at bounding box center [411, 214] width 212 height 19
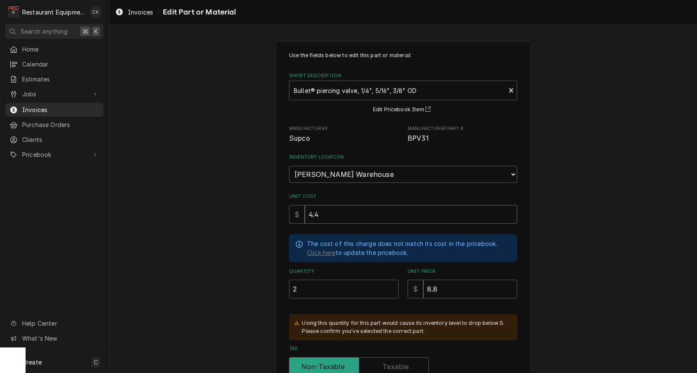
type textarea "x"
type input "5"
type textarea "x"
type input "5.1"
type textarea "x"
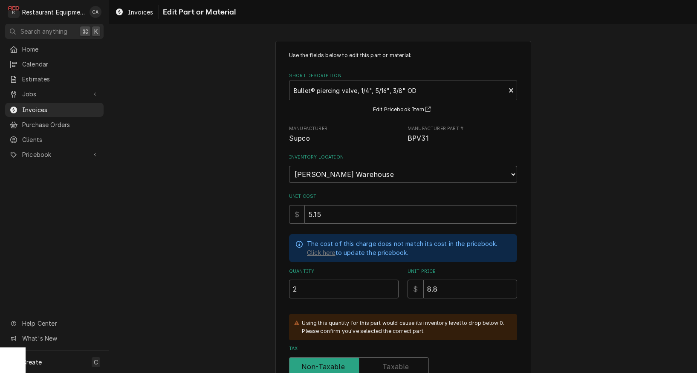
type input "5.15"
drag, startPoint x: 471, startPoint y: 283, endPoint x: 411, endPoint y: 276, distance: 60.5
click at [411, 280] on div "$ 8.8" at bounding box center [463, 289] width 110 height 19
type textarea "x"
type input "7"
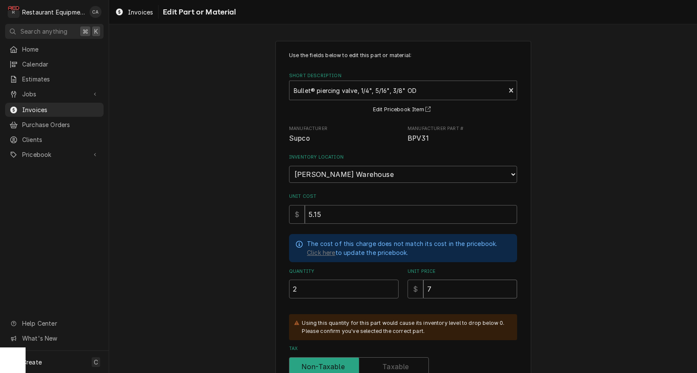
type textarea "x"
type input "7.8"
type textarea "x"
type input "7.87"
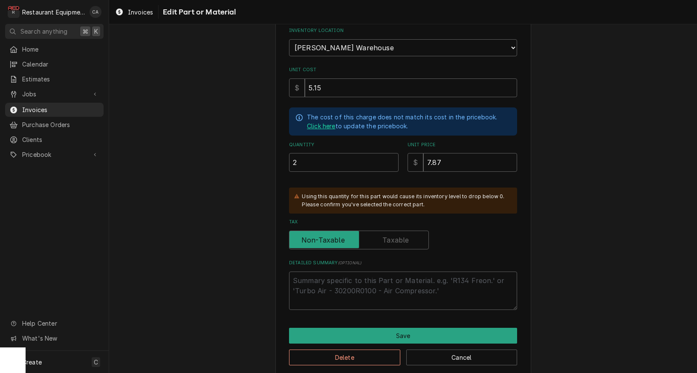
click at [323, 122] on link "Click here" at bounding box center [321, 126] width 29 height 9
click at [453, 153] on input "7.87" at bounding box center [471, 162] width 94 height 19
click at [452, 153] on input "7.87" at bounding box center [471, 162] width 94 height 19
type textarea "x"
type input "8"
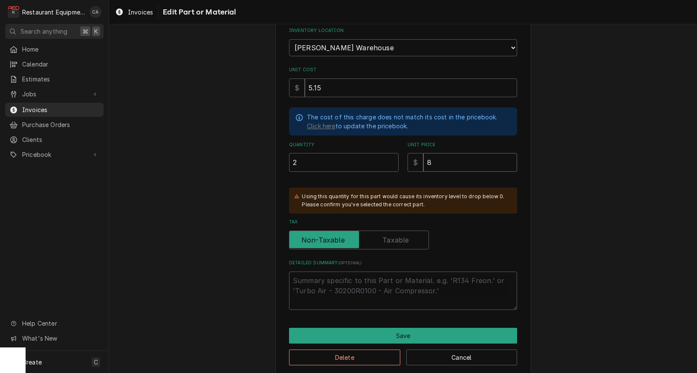
type textarea "x"
type input "8.6"
type textarea "x"
type input "8.66"
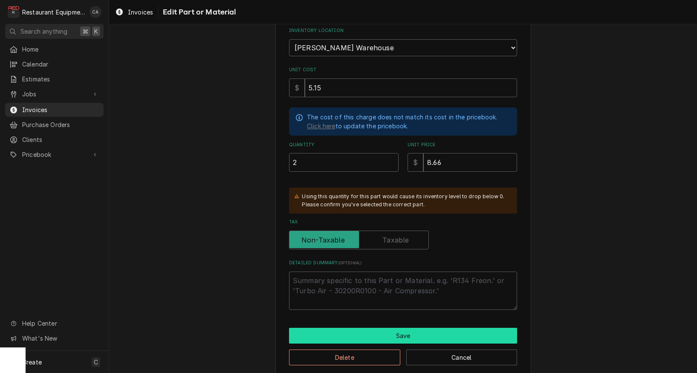
click at [382, 328] on button "Save" at bounding box center [403, 336] width 228 height 16
type textarea "x"
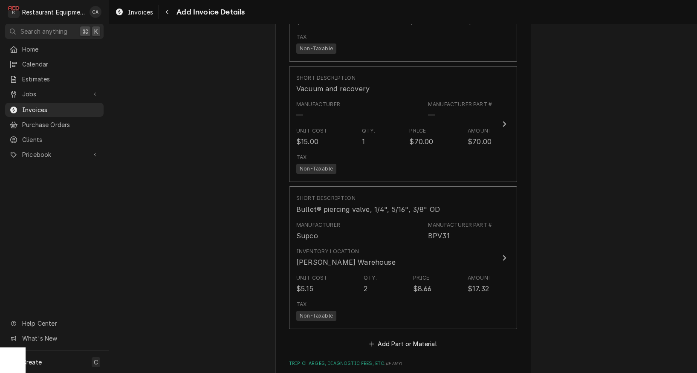
scroll to position [1410, 0]
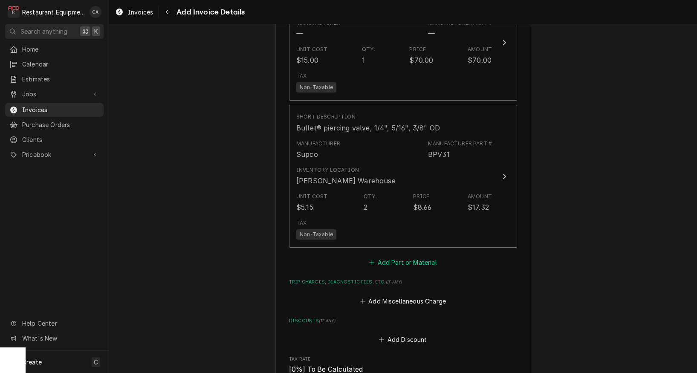
click at [420, 257] on button "Add Part or Material" at bounding box center [403, 263] width 70 height 12
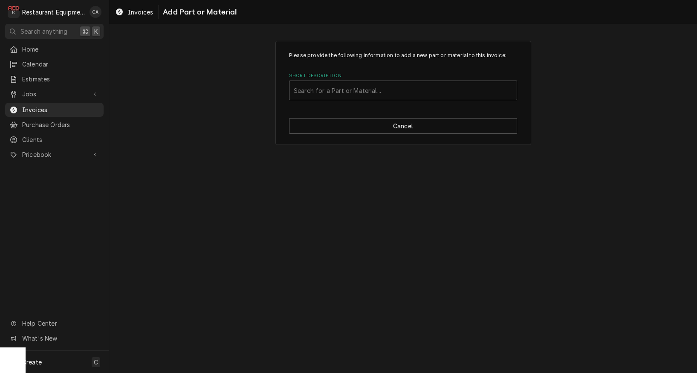
click at [354, 86] on div "Short Description" at bounding box center [403, 90] width 219 height 15
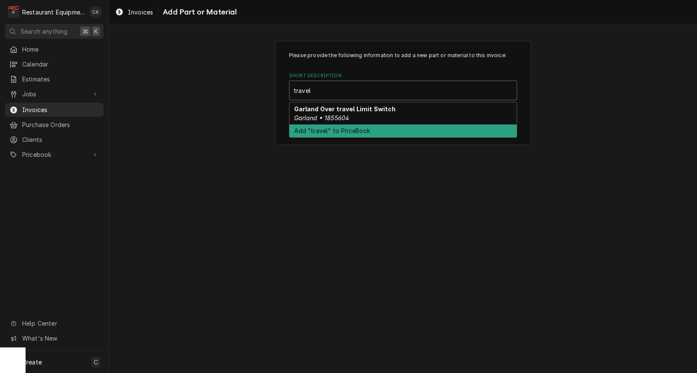
type input "travel"
drag, startPoint x: 255, startPoint y: 139, endPoint x: 246, endPoint y: 153, distance: 16.6
click at [255, 139] on div "Please provide the following information to add a new part or material to this …" at bounding box center [403, 92] width 588 height 119
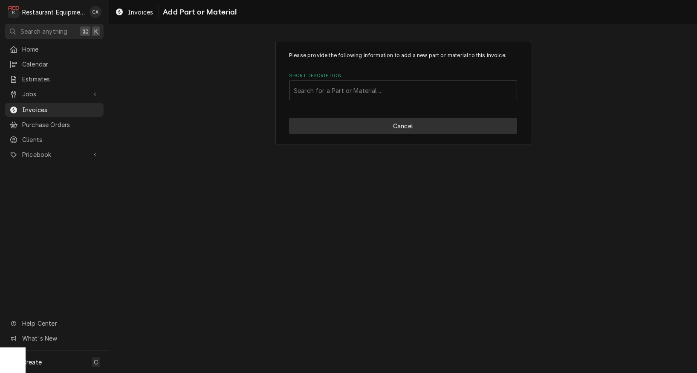
click at [387, 130] on button "Cancel" at bounding box center [403, 126] width 228 height 16
type textarea "x"
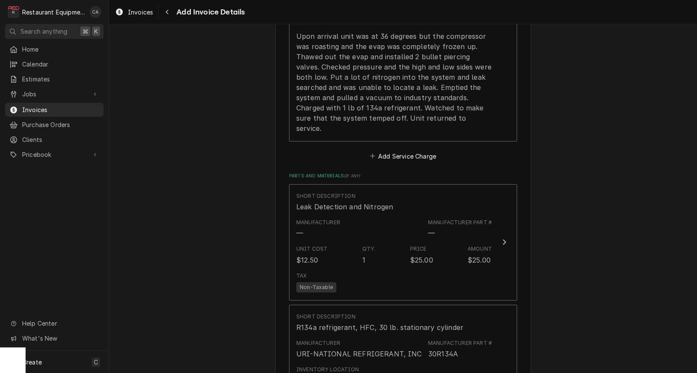
scroll to position [931, 0]
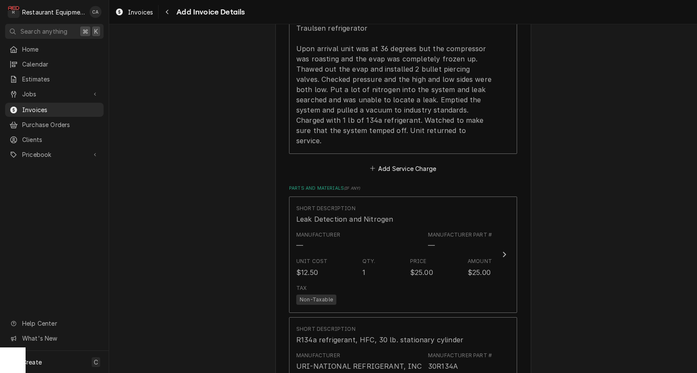
drag, startPoint x: 393, startPoint y: 150, endPoint x: 393, endPoint y: 160, distance: 10.7
click at [393, 162] on button "Add Service Charge" at bounding box center [402, 168] width 69 height 12
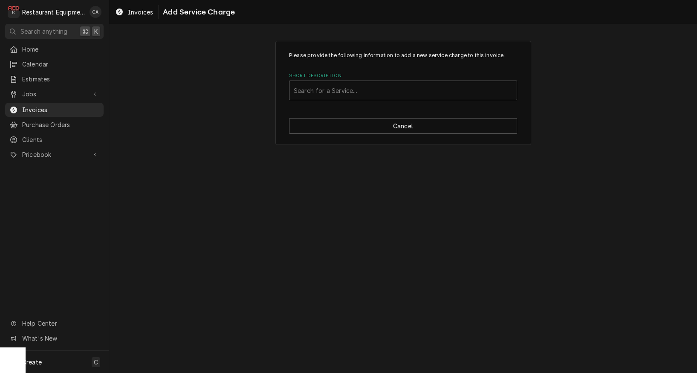
click at [353, 92] on div "Search for a Service..." at bounding box center [403, 90] width 219 height 9
type input "travel"
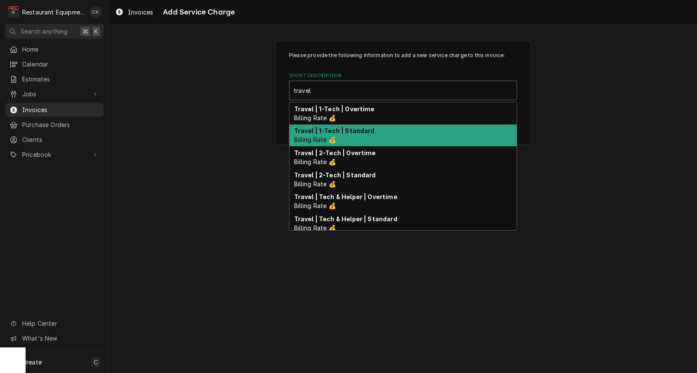
click at [364, 129] on strong "Travel | 1-Tech | Standard" at bounding box center [334, 130] width 81 height 7
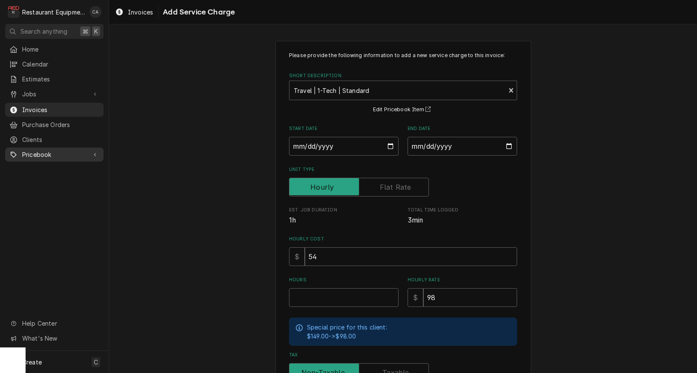
scroll to position [8, 0]
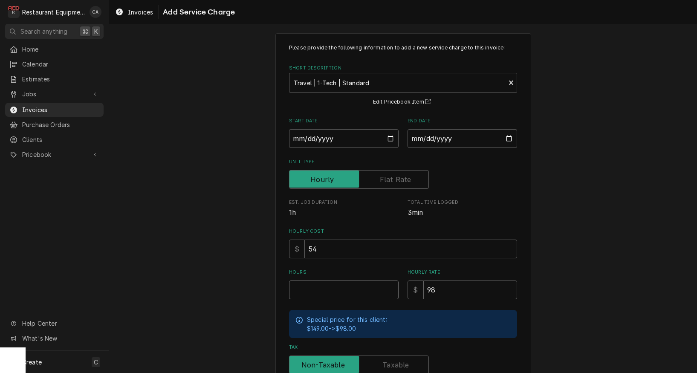
click at [329, 285] on input "Hours" at bounding box center [344, 290] width 110 height 19
type textarea "x"
type input "1"
type textarea "x"
type input "1.5"
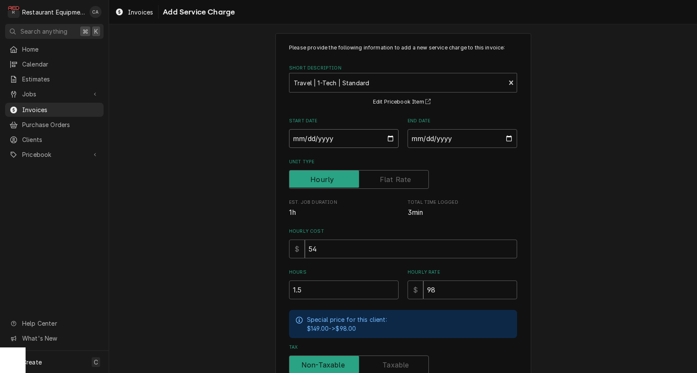
click at [305, 136] on input "Start Date" at bounding box center [344, 138] width 110 height 19
type input "2025-09-15"
type textarea "x"
drag, startPoint x: 423, startPoint y: 135, endPoint x: 435, endPoint y: 150, distance: 19.4
click at [425, 137] on input "End Date" at bounding box center [463, 138] width 110 height 19
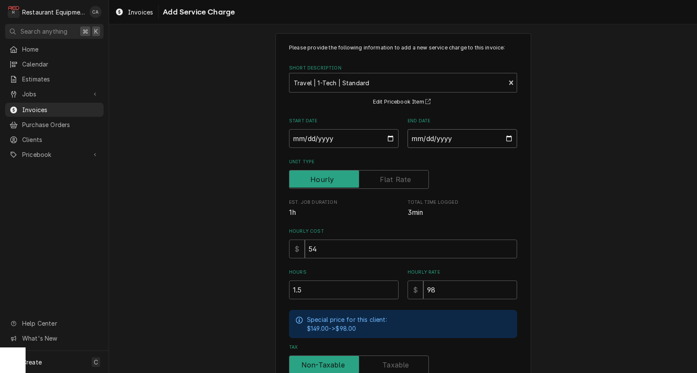
type input "2025-09-15"
click at [550, 192] on div "Please provide the following information to add a new service charge to this in…" at bounding box center [403, 256] width 588 height 461
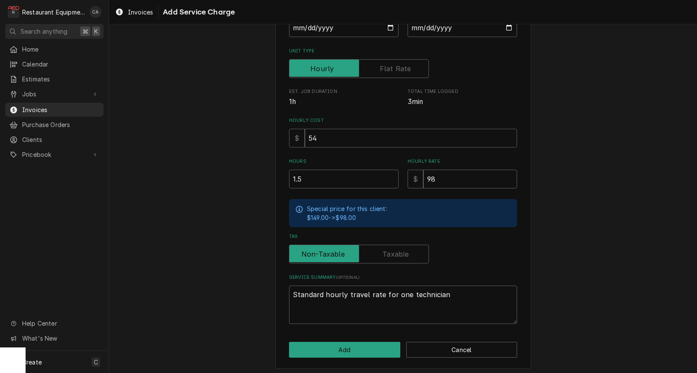
scroll to position [118, 0]
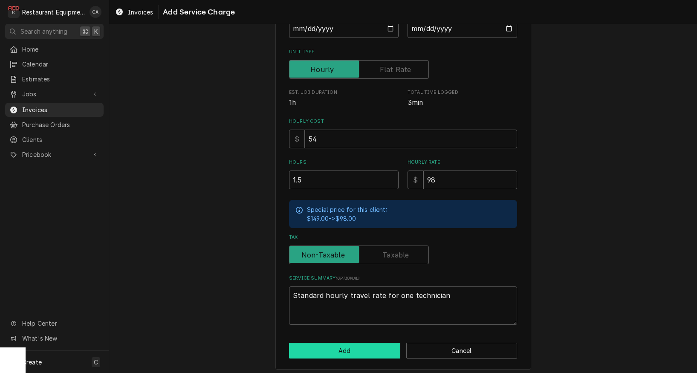
click at [356, 345] on button "Add" at bounding box center [344, 351] width 111 height 16
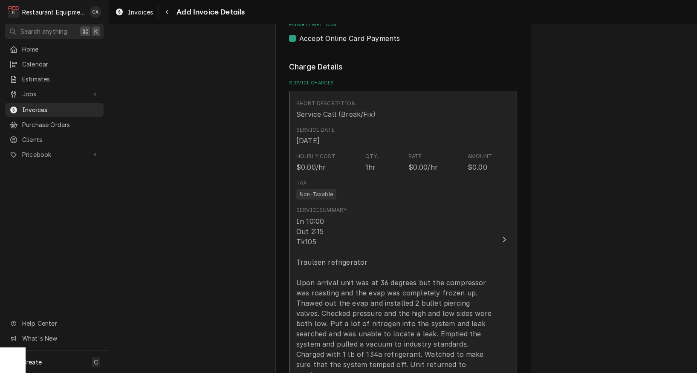
click at [362, 264] on div "In 10:00 Out 2:15 Tk105 Traulsen refrigerator Upon arrival unit was at 36 degre…" at bounding box center [394, 298] width 196 height 164
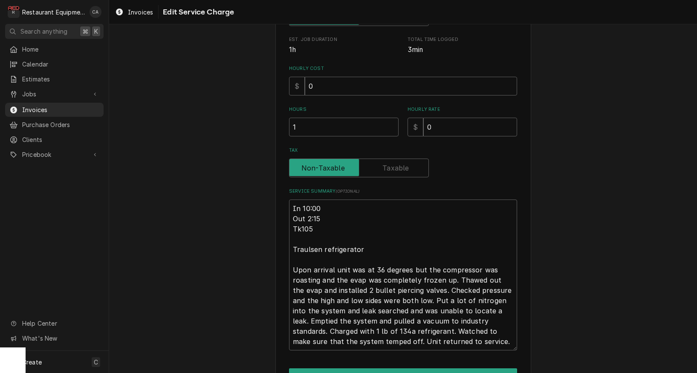
scroll to position [171, 0]
click at [290, 201] on textarea "In 10:00 Out 2:15 Tk105 Traulsen refrigerator Upon arrival unit was at 36 degre…" at bounding box center [403, 274] width 228 height 151
type textarea "x"
type textarea "9In 10:00 Out 2:15 Tk105 Traulsen refrigerator Upon arrival unit was at 36 degr…"
type textarea "x"
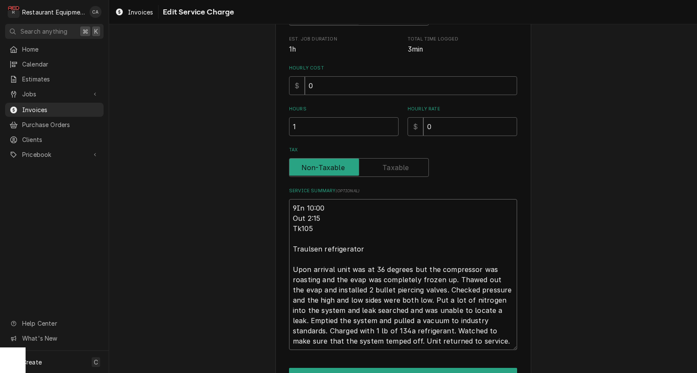
type textarea "9/In 10:00 Out 2:15 Tk105 Traulsen refrigerator Upon arrival unit was at 36 deg…"
type textarea "x"
type textarea "9/1In 10:00 Out 2:15 Tk105 Traulsen refrigerator Upon arrival unit was at 36 de…"
type textarea "x"
type textarea "9/15In 10:00 Out 2:15 Tk105 Traulsen refrigerator Upon arrival unit was at 36 d…"
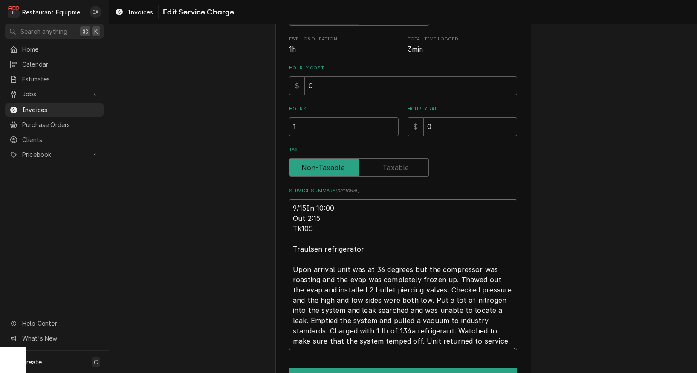
type textarea "x"
type textarea "9/15/In 10:00 Out 2:15 Tk105 Traulsen refrigerator Upon arrival unit was at 36 …"
type textarea "x"
type textarea "9/15/2In 10:00 Out 2:15 Tk105 Traulsen refrigerator Upon arrival unit was at 36…"
type textarea "x"
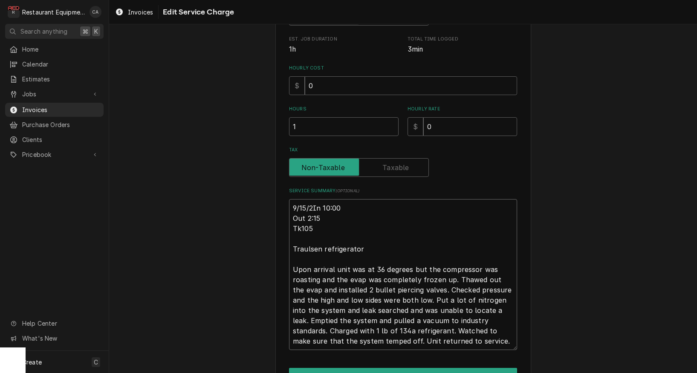
type textarea "9/15/25In 10:00 Out 2:15 Tk105 Traulsen refrigerator Upon arrival unit was at 3…"
type textarea "x"
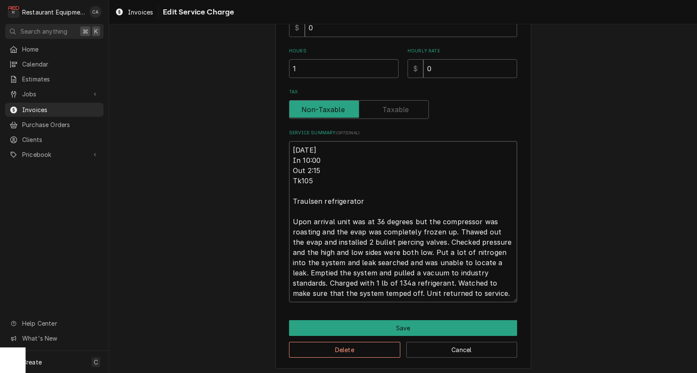
scroll to position [0, 0]
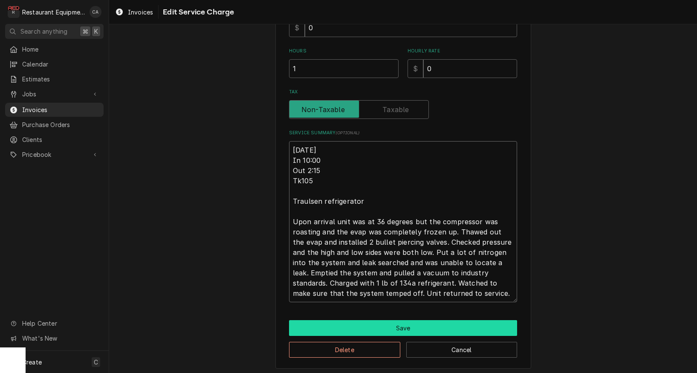
type textarea "9/15/25 In 10:00 Out 2:15 Tk105 Traulsen refrigerator Upon arrival unit was at …"
click at [380, 326] on button "Save" at bounding box center [403, 328] width 228 height 16
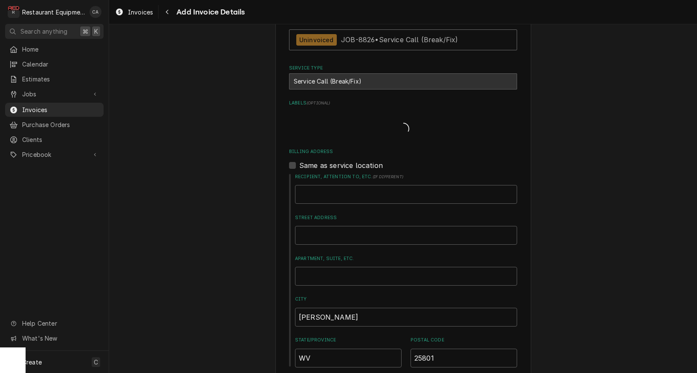
type textarea "x"
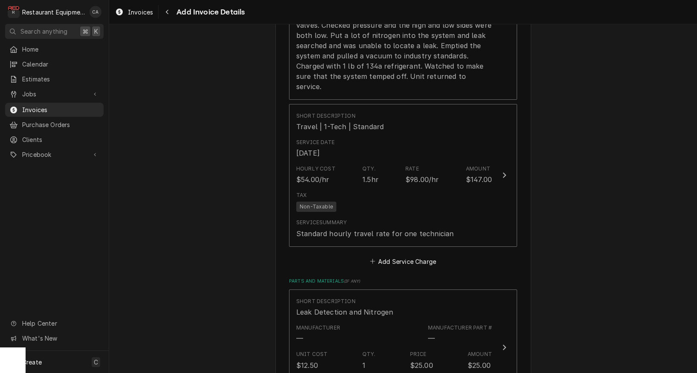
drag, startPoint x: 414, startPoint y: 240, endPoint x: 407, endPoint y: 243, distance: 8.0
click at [414, 255] on button "Add Service Charge" at bounding box center [402, 261] width 69 height 12
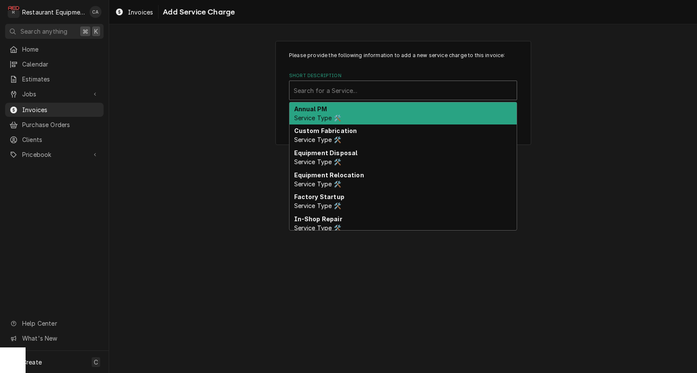
click at [371, 88] on div "Short Description" at bounding box center [403, 90] width 219 height 15
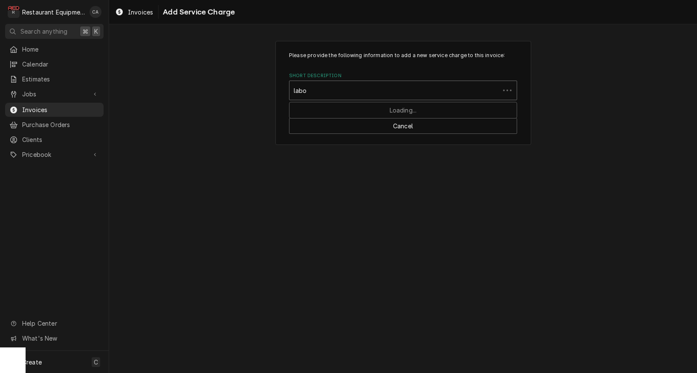
type input "labor"
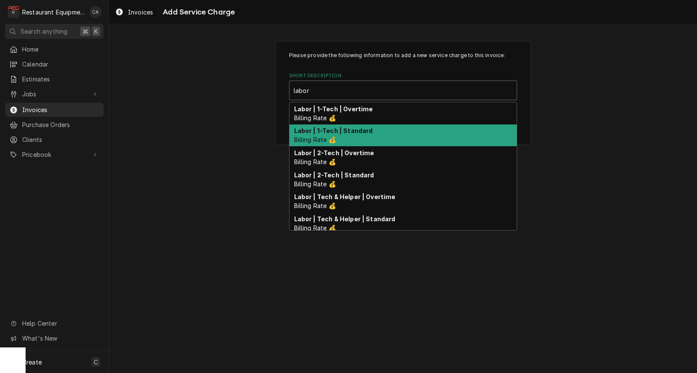
drag, startPoint x: 353, startPoint y: 128, endPoint x: 390, endPoint y: 161, distance: 49.2
click at [354, 128] on strong "Labor | 1-Tech | Standard" at bounding box center [333, 130] width 79 height 7
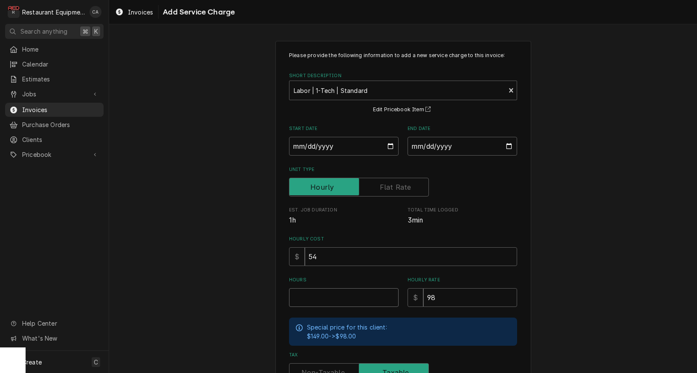
click at [316, 293] on input "Hours" at bounding box center [344, 297] width 110 height 19
type textarea "x"
type input "1"
type textarea "x"
type input "1.2"
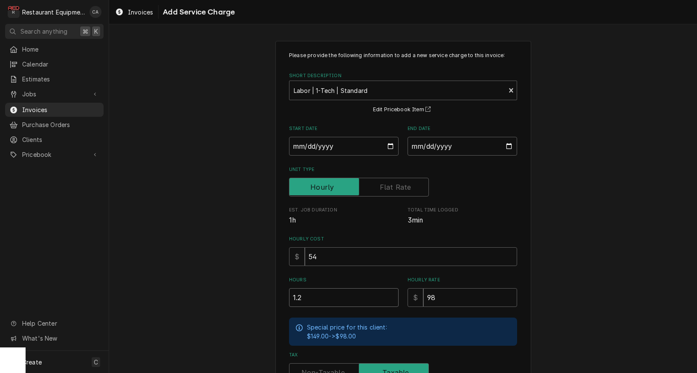
type textarea "x"
type input "1.25"
type textarea "x"
type input "1.2"
type textarea "x"
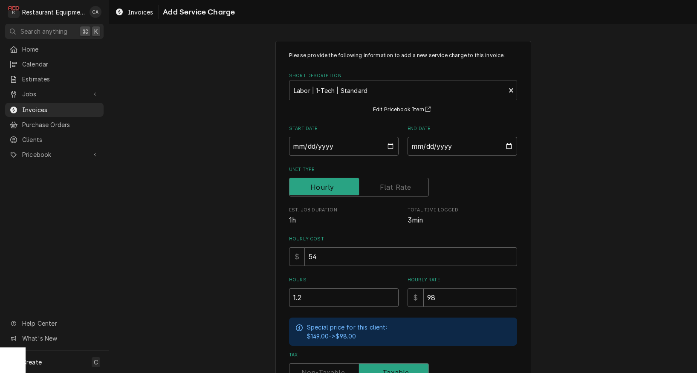
type input "1"
type textarea "x"
type input "4"
type textarea "x"
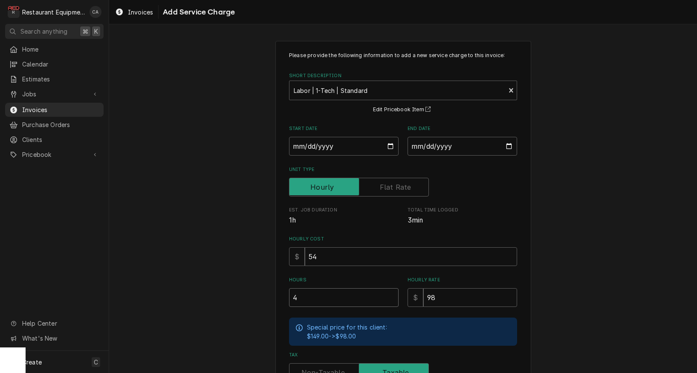
type input "4.2"
type textarea "x"
type input "4.25"
drag, startPoint x: 327, startPoint y: 144, endPoint x: 333, endPoint y: 158, distance: 14.7
click at [327, 144] on input "Start Date" at bounding box center [344, 146] width 110 height 19
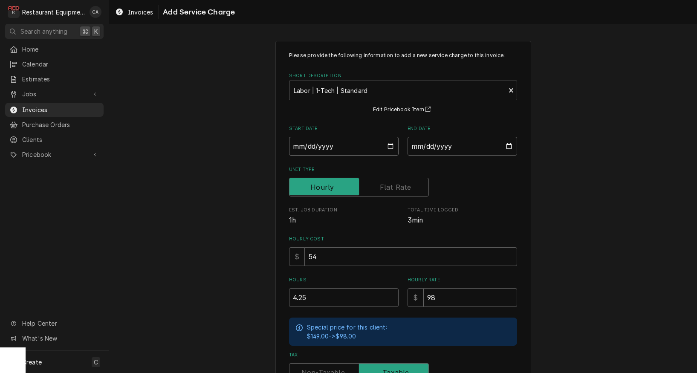
type input "2025-09-15"
type textarea "x"
click at [459, 139] on input "End Date" at bounding box center [463, 146] width 110 height 19
type input "2025-09-15"
type textarea "x"
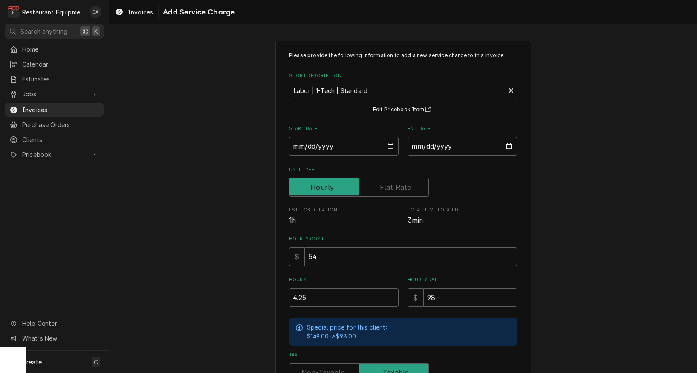
click at [550, 200] on div "Please provide the following information to add a new service charge to this in…" at bounding box center [403, 263] width 588 height 461
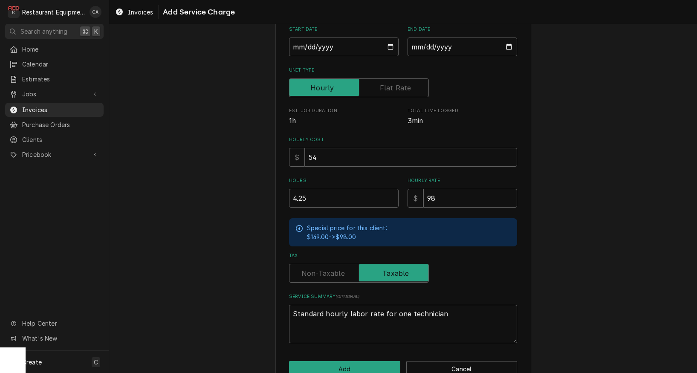
scroll to position [101, 0]
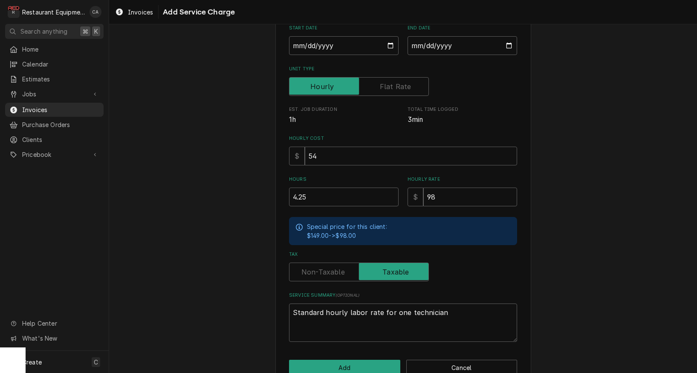
click at [313, 269] on label "Tax" at bounding box center [359, 272] width 140 height 19
click at [313, 269] on input "Tax" at bounding box center [359, 272] width 132 height 19
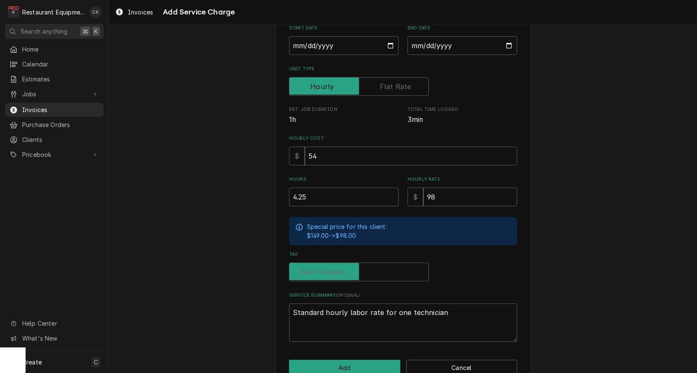
checkbox input "false"
click at [339, 365] on button "Add" at bounding box center [344, 368] width 111 height 16
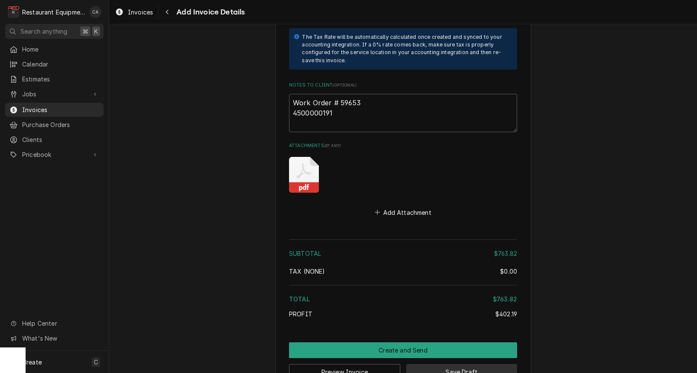
click at [456, 364] on button "Save Draft" at bounding box center [461, 372] width 111 height 16
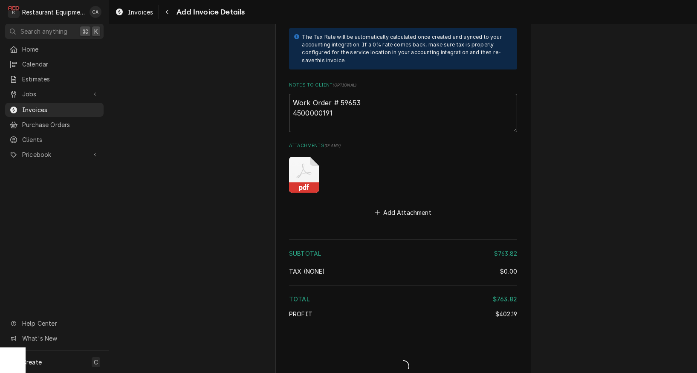
type textarea "x"
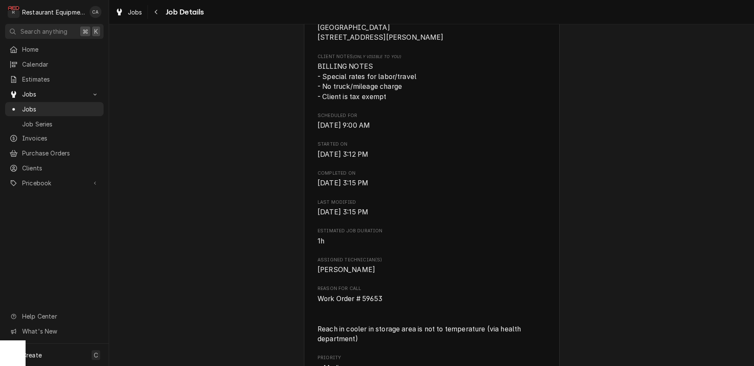
scroll to position [308, 0]
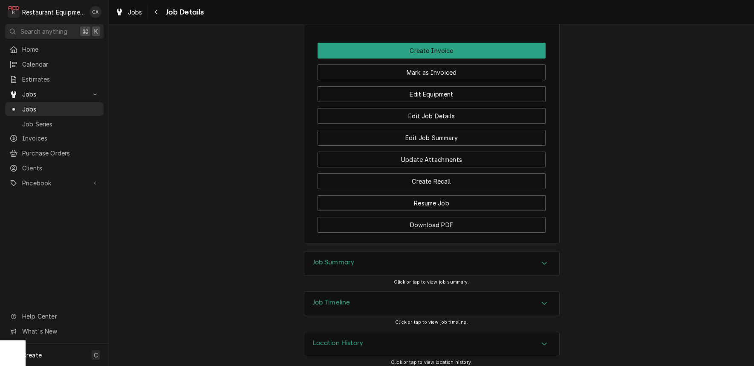
click at [325, 258] on h3 "Job Summary" at bounding box center [334, 262] width 42 height 8
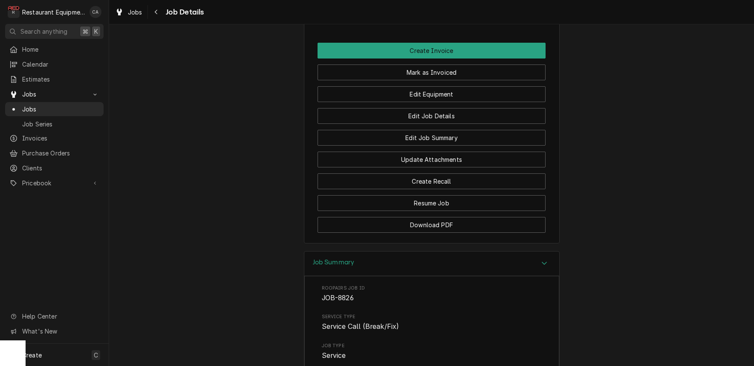
drag, startPoint x: 325, startPoint y: 258, endPoint x: 280, endPoint y: 238, distance: 48.9
click at [325, 258] on h3 "Job Summary" at bounding box center [334, 262] width 42 height 8
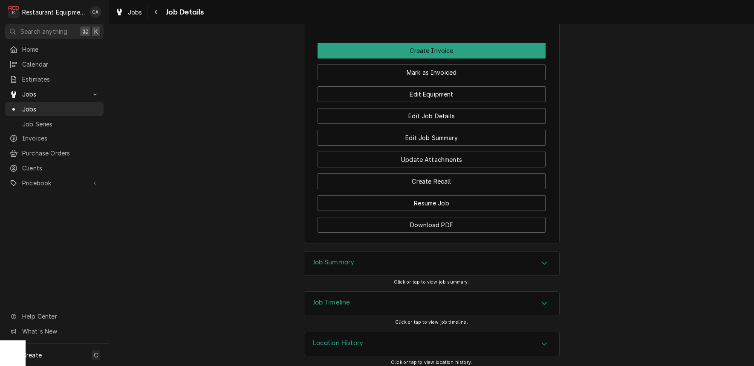
scroll to position [0, 0]
drag, startPoint x: 328, startPoint y: 258, endPoint x: 278, endPoint y: 246, distance: 52.3
click at [326, 258] on h3 "Job Summary" at bounding box center [334, 262] width 42 height 8
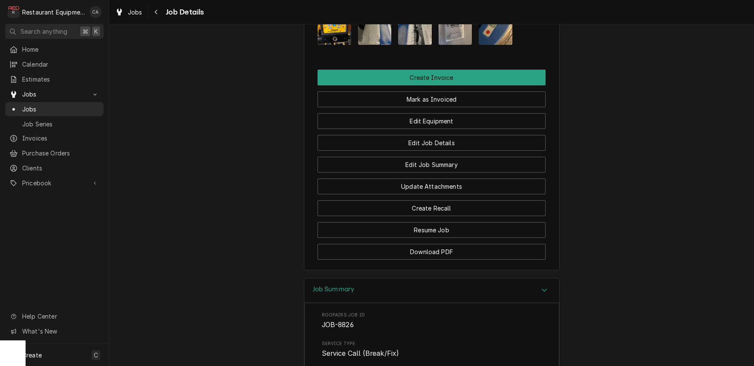
scroll to position [811, 0]
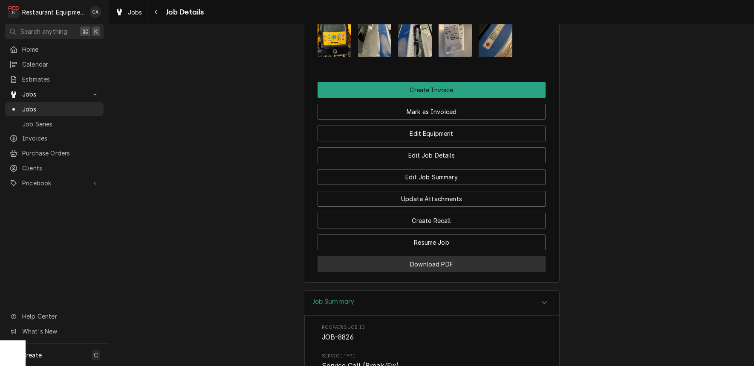
click at [446, 258] on button "Download PDF" at bounding box center [432, 264] width 228 height 16
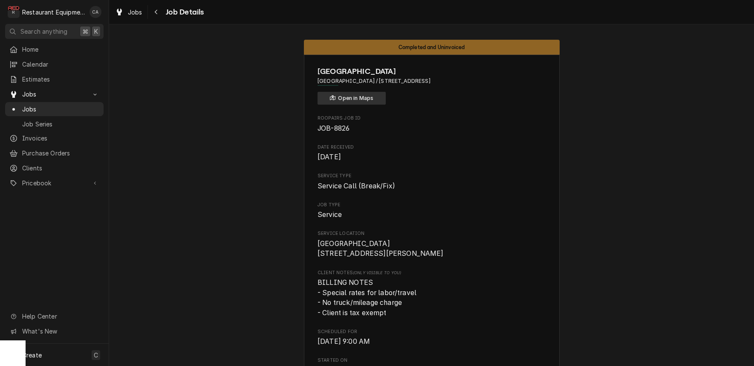
scroll to position [0, 0]
click at [337, 102] on button "Open in Maps" at bounding box center [352, 98] width 68 height 13
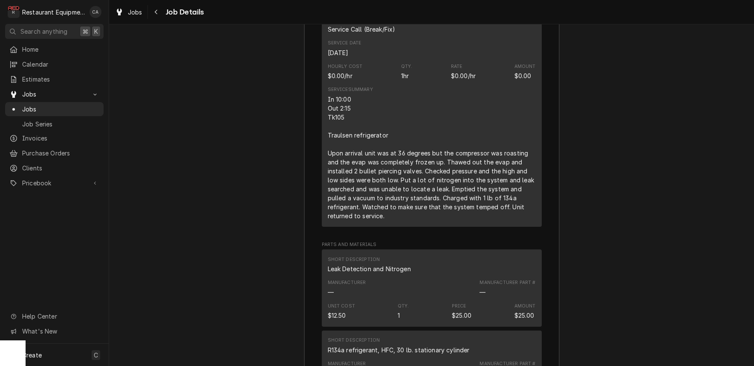
scroll to position [1248, 0]
click at [140, 12] on span "Jobs" at bounding box center [135, 12] width 15 height 9
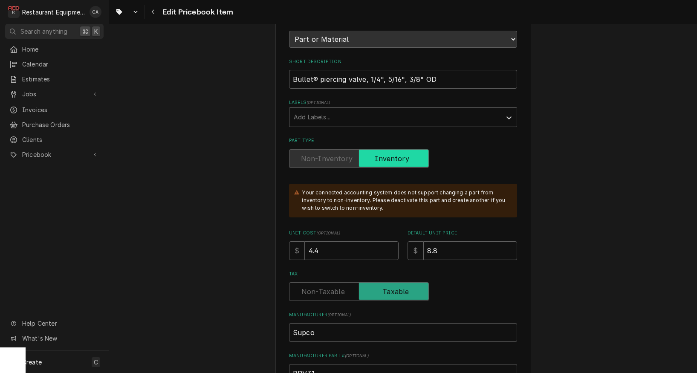
scroll to position [158, 0]
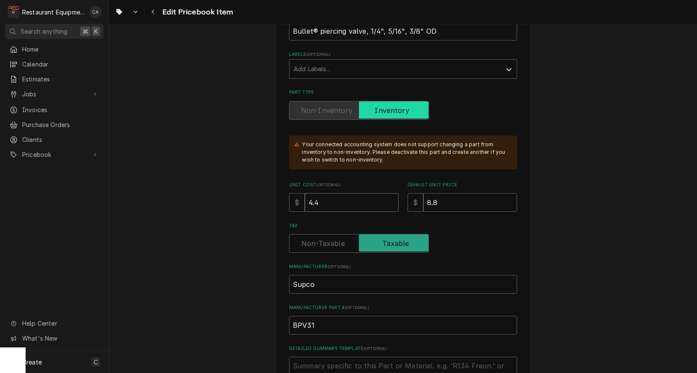
drag, startPoint x: 328, startPoint y: 193, endPoint x: 273, endPoint y: 190, distance: 55.1
type textarea "x"
type input "5"
type textarea "x"
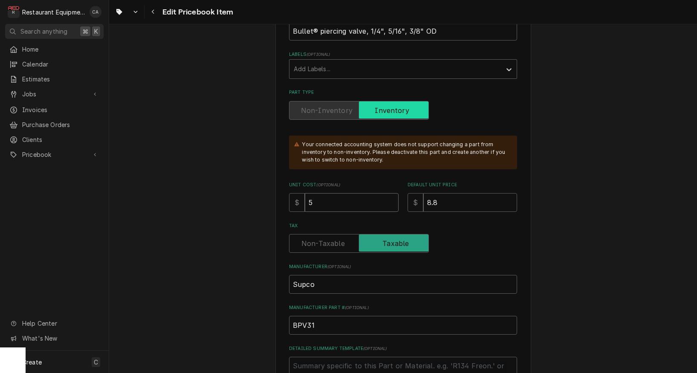
type input "5.1"
type textarea "x"
type input "5.15"
type textarea "x"
type input "6"
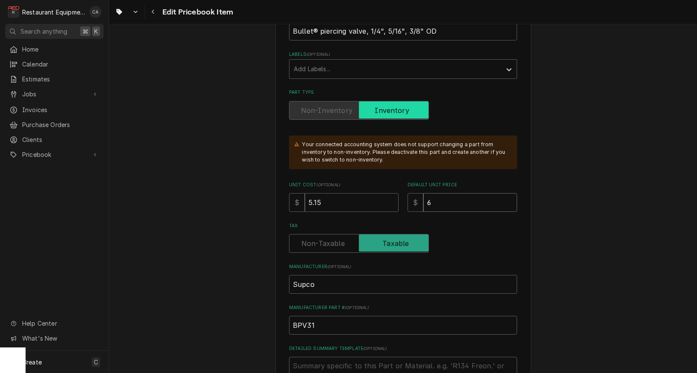
type textarea "x"
type input "6.8"
type textarea "x"
type input "6.86"
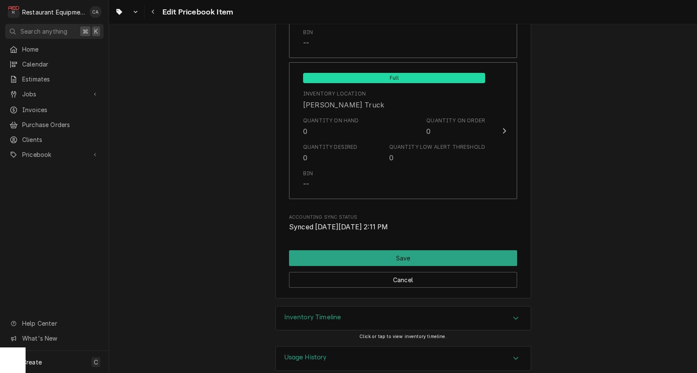
scroll to position [0, 0]
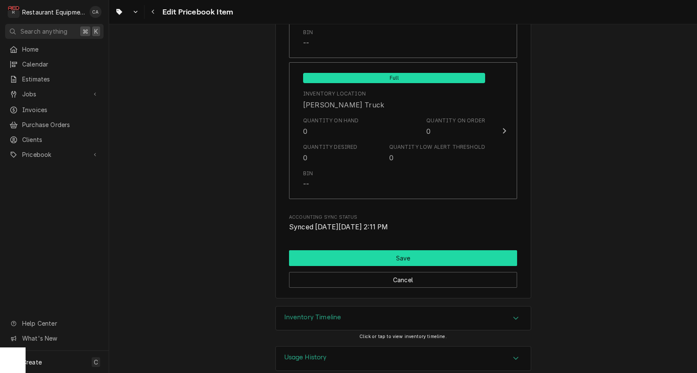
click at [392, 250] on button "Save" at bounding box center [403, 258] width 228 height 16
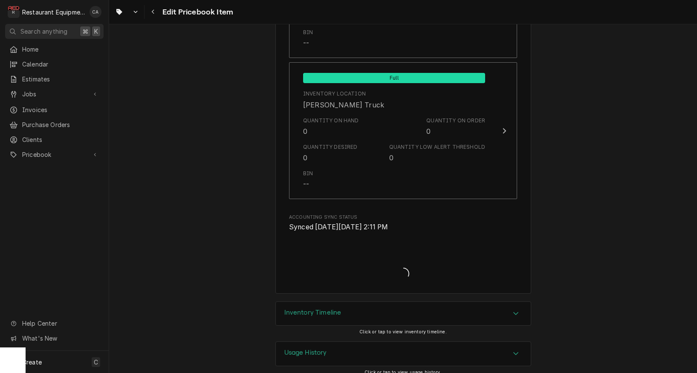
type textarea "x"
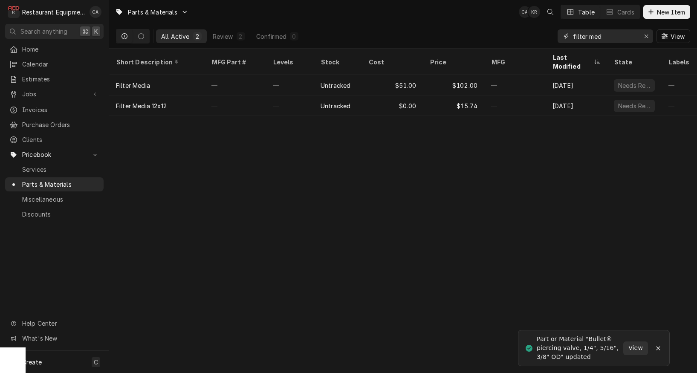
click at [647, 38] on icon "Erase input" at bounding box center [646, 36] width 5 height 6
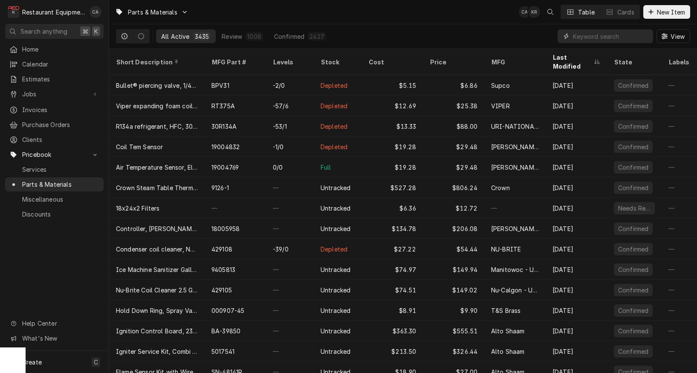
click at [601, 38] on input "Dynamic Content Wrapper" at bounding box center [611, 36] width 76 height 14
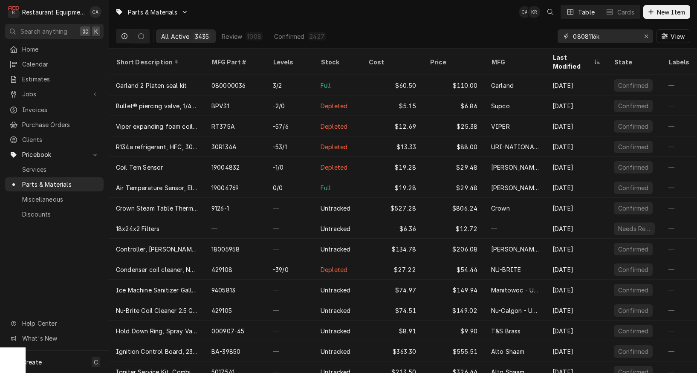
type input "0808116k"
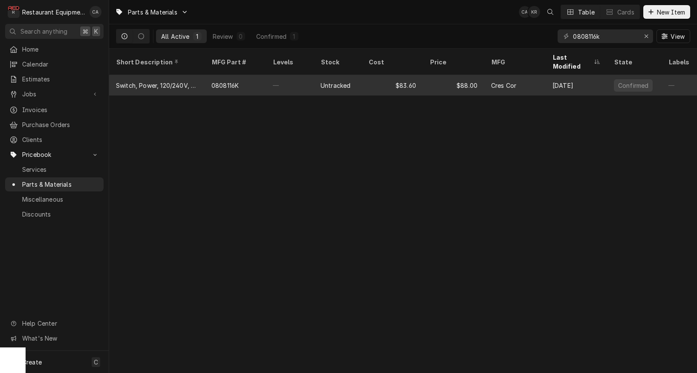
click at [357, 75] on div "Untracked" at bounding box center [338, 85] width 48 height 20
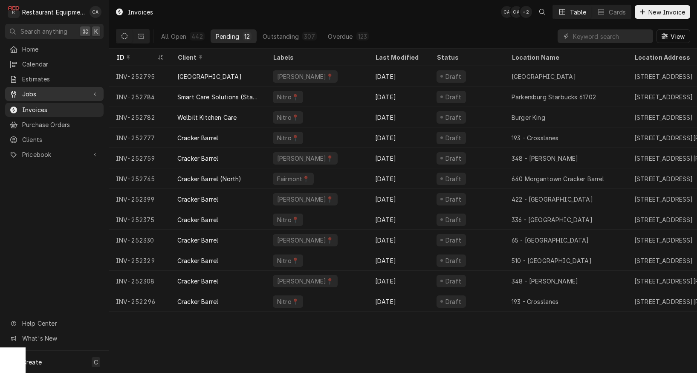
click at [30, 90] on span "Jobs" at bounding box center [54, 94] width 64 height 9
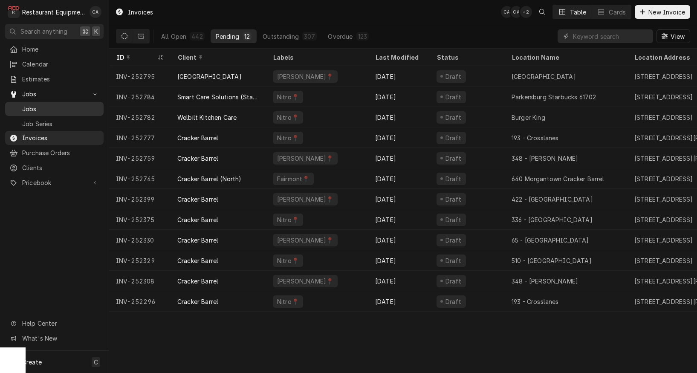
click at [35, 110] on span "Jobs" at bounding box center [60, 108] width 77 height 9
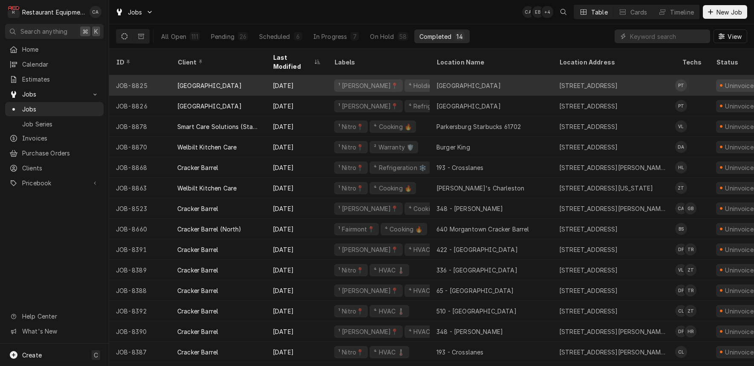
click at [450, 79] on div "[GEOGRAPHIC_DATA]" at bounding box center [491, 85] width 123 height 20
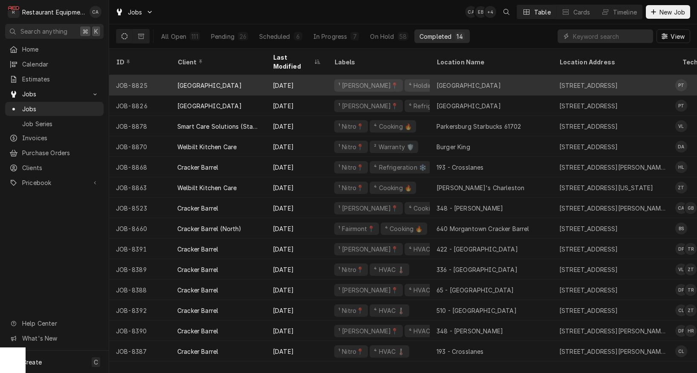
click at [475, 81] on div "[GEOGRAPHIC_DATA]" at bounding box center [469, 85] width 64 height 9
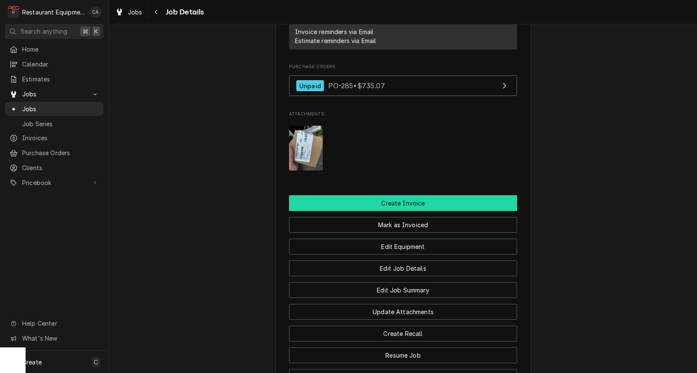
scroll to position [735, 0]
click at [403, 199] on button "Create Invoice" at bounding box center [403, 203] width 228 height 16
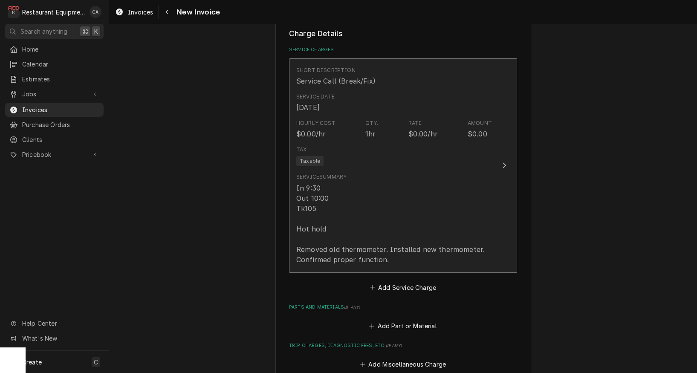
click at [339, 239] on div "In 9:30 Out 10:00 Tk105 Hot hold Removed old thermometer. Installed new thermom…" at bounding box center [394, 224] width 196 height 82
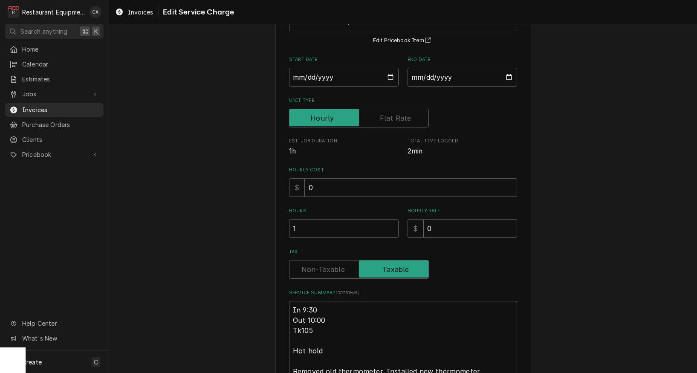
scroll to position [70, 0]
click at [291, 303] on textarea "In 9:30 Out 10:00 Tk105 Hot hold Removed old thermometer. Installed new thermom…" at bounding box center [403, 345] width 228 height 90
type textarea "x"
type textarea "9In 9:30 Out 10:00 Tk105 Hot hold Removed old thermometer. Installed new thermo…"
type textarea "x"
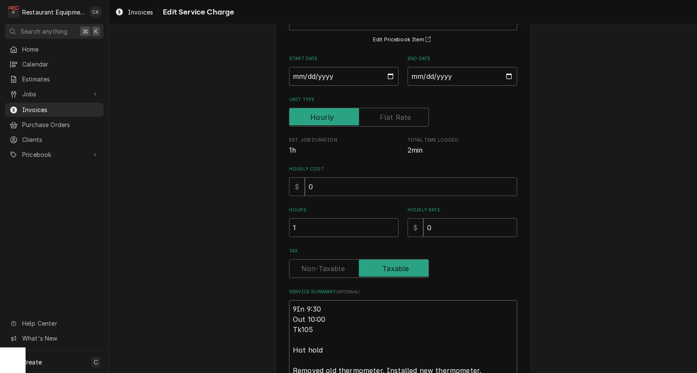
type textarea "9/In 9:30 Out 10:00 Tk105 Hot hold Removed old thermometer. Installed new therm…"
type textarea "x"
type textarea "9/1In 9:30 Out 10:00 Tk105 Hot hold Removed old thermometer. Installed new ther…"
type textarea "x"
type textarea "9/15In 9:30 Out 10:00 Tk105 Hot hold Removed old thermometer. Installed new the…"
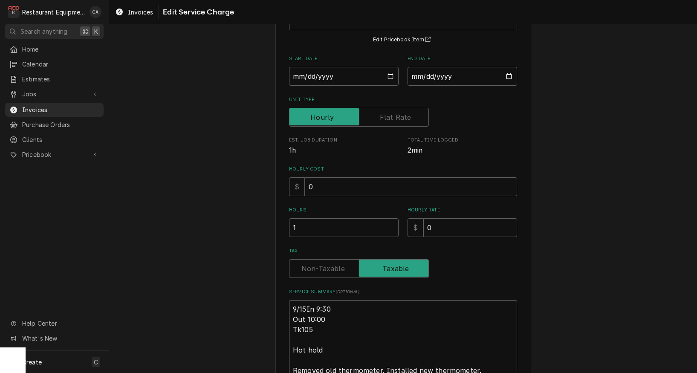
type textarea "x"
type textarea "9/15/In 9:30 Out 10:00 Tk105 Hot hold Removed old thermometer. Installed new th…"
type textarea "x"
type textarea "9/15/2In 9:30 Out 10:00 Tk105 Hot hold Removed old thermometer. Installed new t…"
type textarea "x"
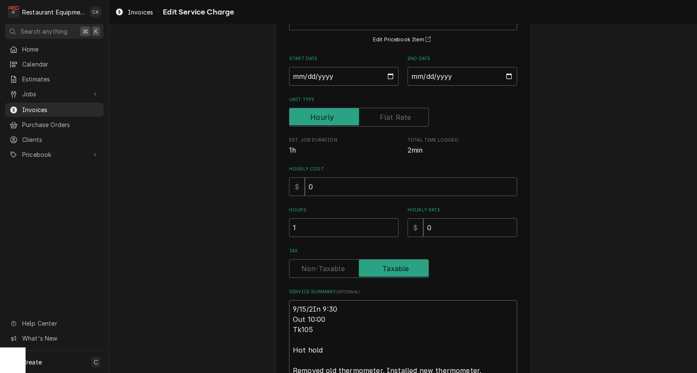
type textarea "9/15/25In 9:30 Out 10:00 Tk105 Hot hold Removed old thermometer. Installed new …"
type textarea "x"
type textarea "9/15/25 In 9:30 Out 10:00 Tk105 Hot hold Removed old thermometer. Installed new…"
type textarea "x"
type textarea "R9/15/25 In 9:30 Out 10:00 Tk105 Hot hold Removed old thermometer. Installed ne…"
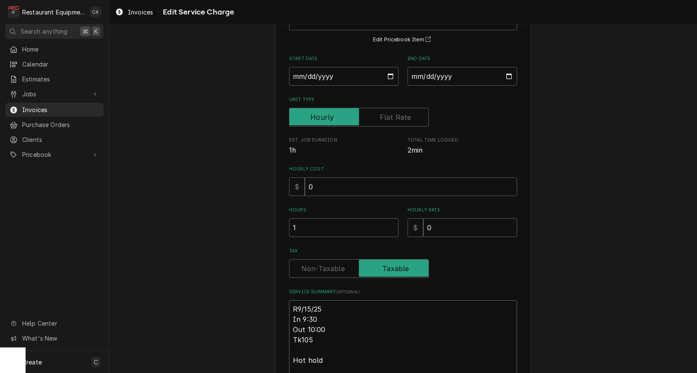
type textarea "x"
type textarea "Ro9/15/25 In 9:30 Out 10:00 Tk105 Hot hold Removed old thermometer. Installed n…"
type textarea "x"
type textarea "Roo9/15/25 In 9:30 Out 10:00 Tk105 Hot hold Removed old thermometer. Installed …"
type textarea "x"
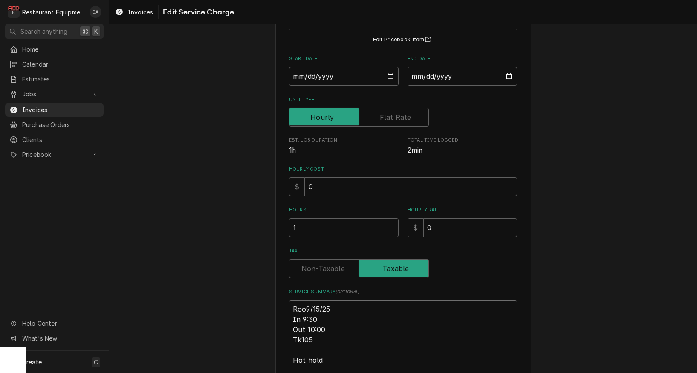
type textarea "Roo 9/15/25 In 9:30 Out 10:00 Tk105 Hot hold Removed old thermometer. Installed…"
type textarea "x"
type textarea "Roo 89/15/25 In 9:30 Out 10:00 Tk105 Hot hold Removed old thermometer. Installe…"
type textarea "x"
type textarea "Roo 889/15/25 In 9:30 Out 10:00 Tk105 Hot hold Removed old thermometer. Install…"
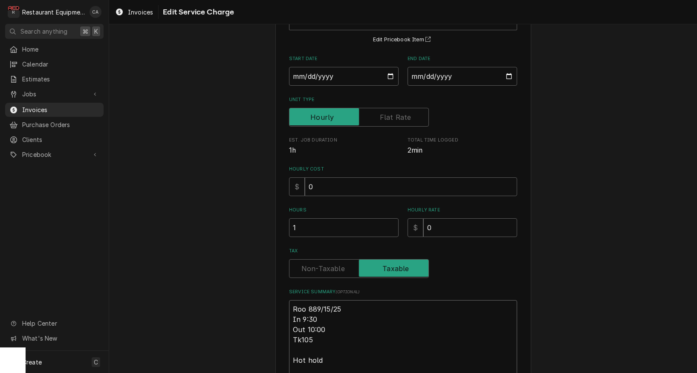
type textarea "x"
type textarea "Roo 8829/15/25 In 9:30 Out 10:00 Tk105 Hot hold Removed old thermometer. Instal…"
type textarea "x"
type textarea "Roo 88259/15/25 In 9:30 Out 10:00 Tk105 Hot hold Removed old thermometer. Insta…"
type textarea "x"
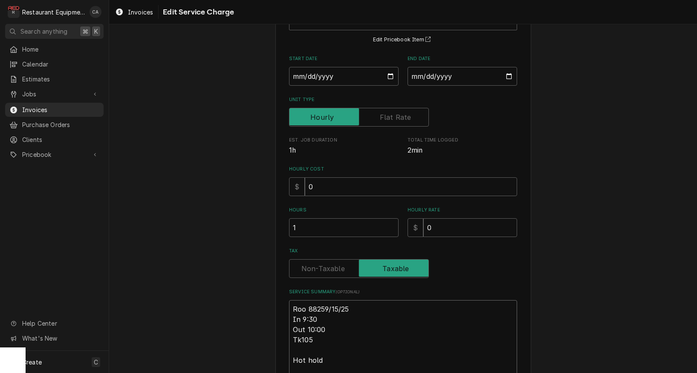
type textarea "Roo 8825 9/15/25 In 9:30 Out 10:00 Tk105 Hot hold Removed old thermometer. Inst…"
type textarea "x"
type textarea "Roo 8825 9/15/25 In 9:30 Out 10:00 Tk105 Hot hold Removed old thermometer. Inst…"
click at [330, 324] on textarea "Roo 8825 9/15/25 In 9:30 Out 10:00 Tk105 Hot hold Removed old thermometer. Inst…" at bounding box center [403, 360] width 228 height 120
type textarea "x"
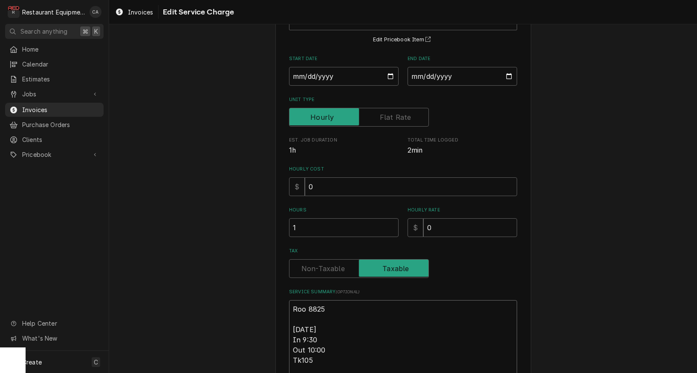
type textarea "Roo 8825 9/15/25 In 9:30 Out 10:00 Tk105 Hot hold Removed old thermometer. Inst…"
type textarea "x"
type textarea "Roo 8825 9/15/25 - In 9:30 Out 10:00 Tk105 Hot hold Removed old thermometer. In…"
type textarea "x"
type textarea "Roo 8825 9/15/25 - In 9:30 Out 10:00 Tk105 Hot hold Removed old thermometer. In…"
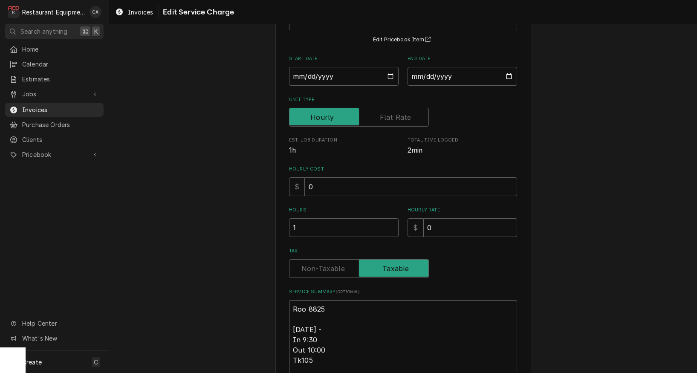
type textarea "x"
type textarea "Roo 8825 9/15/25 - T In 9:30 Out 10:00 Tk105 Hot hold Removed old thermometer. …"
type textarea "x"
type textarea "Roo 8825 9/15/25 - Tr In 9:30 Out 10:00 Tk105 Hot hold Removed old thermometer.…"
type textarea "x"
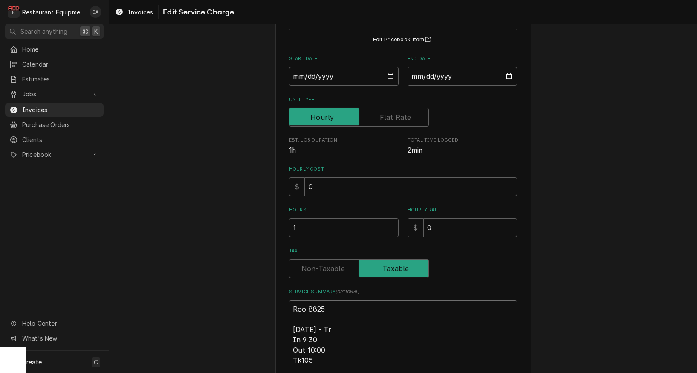
type textarea "Roo 8825 9/15/25 - Tra In 9:30 Out 10:00 Tk105 Hot hold Removed old thermometer…"
type textarea "x"
type textarea "Roo 8825 9/15/25 - Trav In 9:30 Out 10:00 Tk105 Hot hold Removed old thermomete…"
type textarea "x"
type textarea "Roo 8825 9/15/25 - Trave In 9:30 Out 10:00 Tk105 Hot hold Removed old thermomet…"
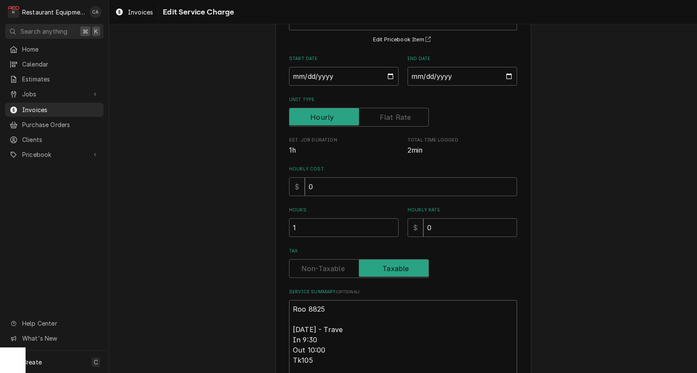
type textarea "x"
type textarea "Roo 8825 9/15/25 - Travel In 9:30 Out 10:00 Tk105 Hot hold Removed old thermome…"
type textarea "x"
type textarea "Roo 8825 9/15/25 - Travel In 9:30 Out 10:00 Tk105 Hot hold Removed old thermome…"
type textarea "x"
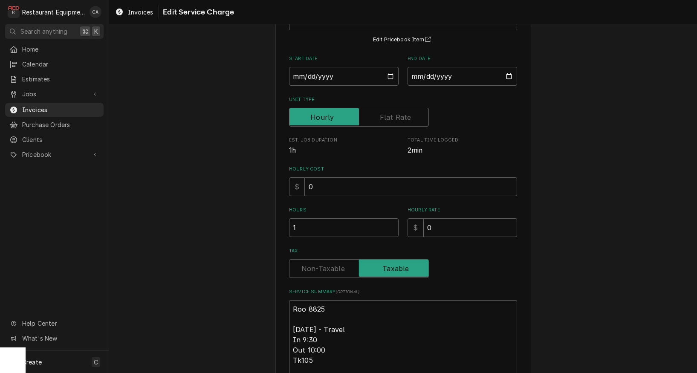
type textarea "Roo 8825 9/15/25 - Travel b In 9:30 Out 10:00 Tk105 Hot hold Removed old thermo…"
type textarea "x"
type textarea "Roo 8825 9/15/25 - Travel be In 9:30 Out 10:00 Tk105 Hot hold Removed old therm…"
type textarea "x"
type textarea "Roo 8825 9/15/25 - Travel bel In 9:30 Out 10:00 Tk105 Hot hold Removed old ther…"
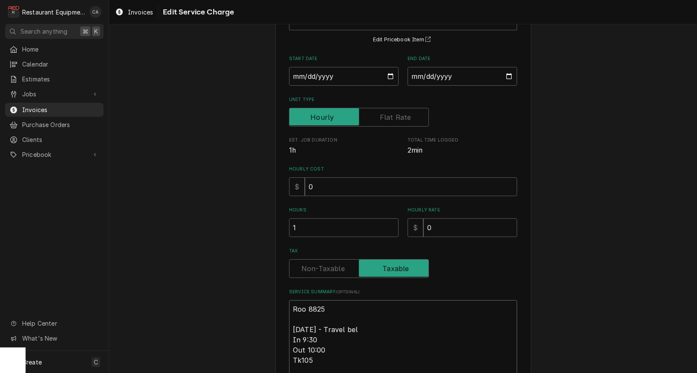
type textarea "x"
type textarea "Roo 8825 9/15/25 - Travel bell In 9:30 Out 10:00 Tk105 Hot hold Removed old the…"
type textarea "x"
type textarea "Roo 8825 9/15/25 - Travel bel In 9:30 Out 10:00 Tk105 Hot hold Removed old ther…"
type textarea "x"
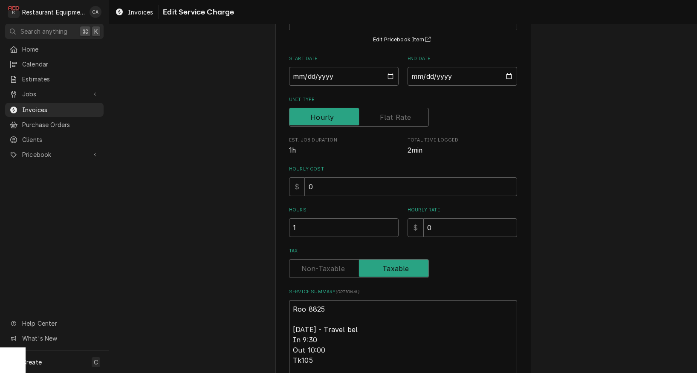
type textarea "Roo 8825 9/15/25 - Travel be In 9:30 Out 10:00 Tk105 Hot hold Removed old therm…"
type textarea "x"
type textarea "Roo 8825 9/15/25 - Travel b In 9:30 Out 10:00 Tk105 Hot hold Removed old thermo…"
type textarea "x"
type textarea "Roo 8825 9/15/25 - Travel bi In 9:30 Out 10:00 Tk105 Hot hold Removed old therm…"
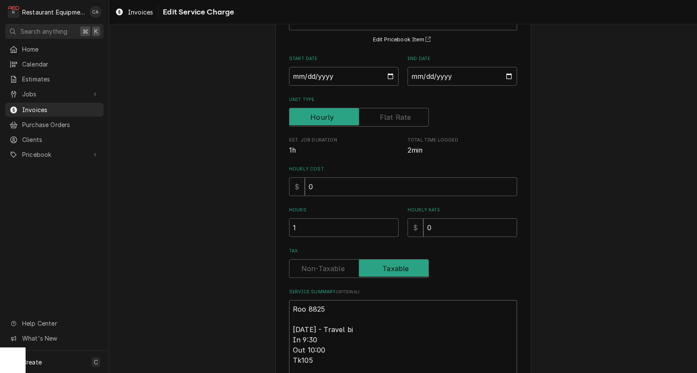
type textarea "x"
type textarea "Roo 8825 9/15/25 - Travel bil In 9:30 Out 10:00 Tk105 Hot hold Removed old ther…"
type textarea "x"
type textarea "Roo 8825 9/15/25 - Travel bill In 9:30 Out 10:00 Tk105 Hot hold Removed old the…"
type textarea "x"
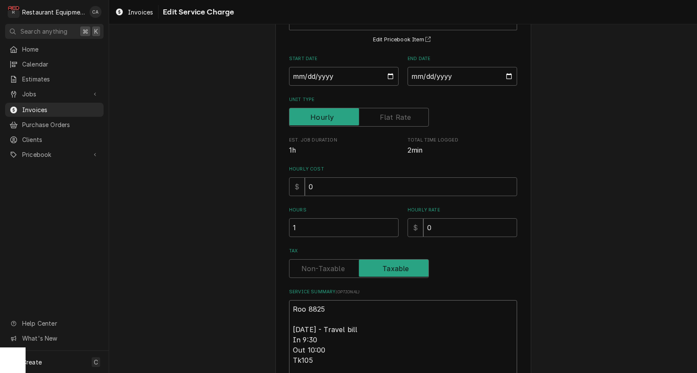
type textarea "Roo 8825 9/15/25 - Travel bille In 9:30 Out 10:00 Tk105 Hot hold Removed old th…"
type textarea "x"
type textarea "Roo 8825 9/15/25 - Travel billed In 9:30 Out 10:00 Tk105 Hot hold Removed old t…"
type textarea "x"
type textarea "Roo 8825 9/15/25 - Travel billed In 9:30 Out 10:00 Tk105 Hot hold Removed old t…"
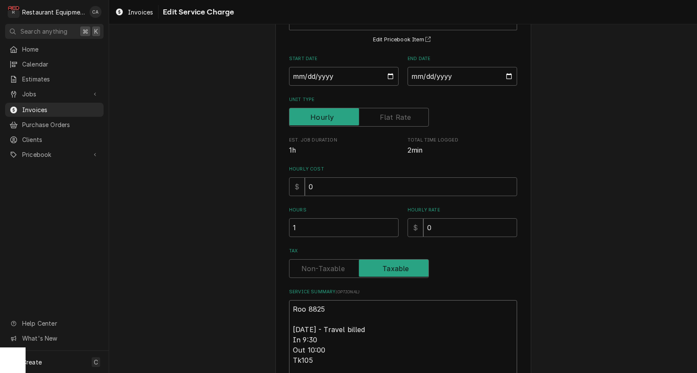
type textarea "x"
type textarea "Roo 8825 9/15/25 - Travel billed o In 9:30 Out 10:00 Tk105 Hot hold Removed old…"
type textarea "x"
type textarea "Roo 8825 9/15/25 - Travel billed on In 9:30 Out 10:00 Tk105 Hot hold Removed ol…"
type textarea "x"
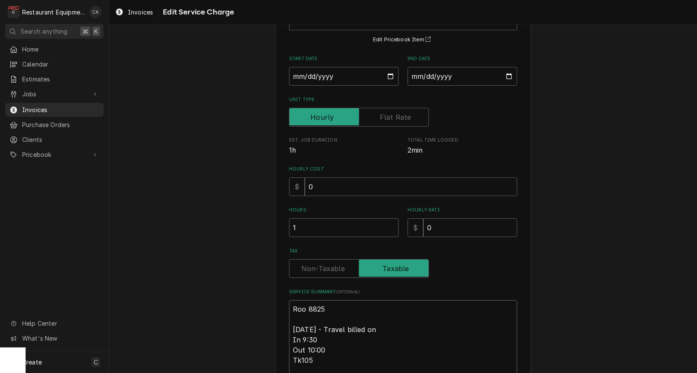
type textarea "Roo 8825 9/15/25 - Travel billed on In 9:30 Out 10:00 Tk105 Hot hold Removed ol…"
type textarea "x"
type textarea "Roo 8825 9/15/25 - Travel billed on i In 9:30 Out 10:00 Tk105 Hot hold Removed …"
type textarea "x"
type textarea "Roo 8825 9/15/25 - Travel billed on in In 9:30 Out 10:00 Tk105 Hot hold Removed…"
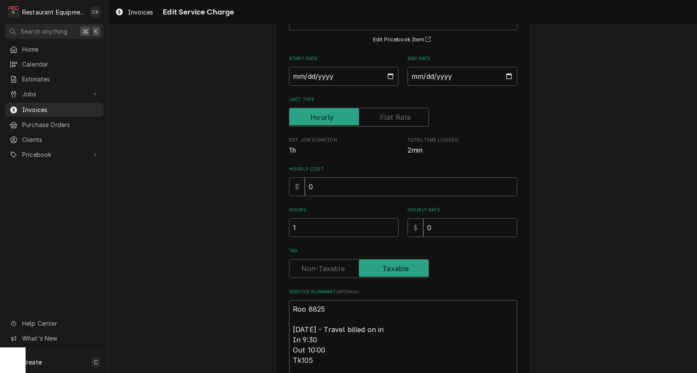
type textarea "x"
type textarea "Roo 8825 9/15/25 - Travel billed on inb In 9:30 Out 10:00 Tk105 Hot hold Remove…"
type textarea "x"
type textarea "Roo 8825 9/15/25 - Travel billed on inbo In 9:30 Out 10:00 Tk105 Hot hold Remov…"
type textarea "x"
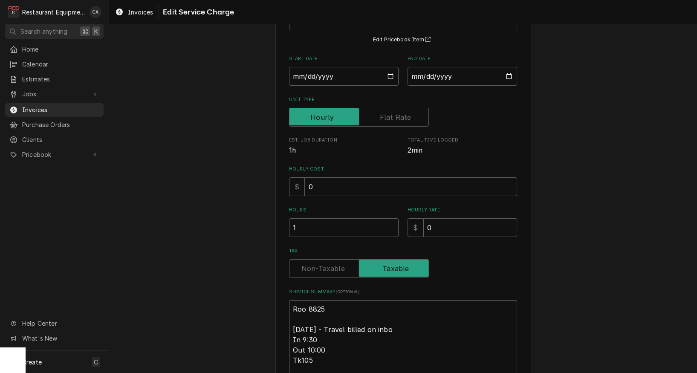
type textarea "Roo 8825 9/15/25 - Travel billed on inboi In 9:30 Out 10:00 Tk105 Hot hold Remo…"
type textarea "x"
type textarea "Roo 8825 9/15/25 - Travel billed on inboic In 9:30 Out 10:00 Tk105 Hot hold Rem…"
type textarea "x"
type textarea "Roo 8825 9/15/25 - Travel billed on inboice In 9:30 Out 10:00 Tk105 Hot hold Re…"
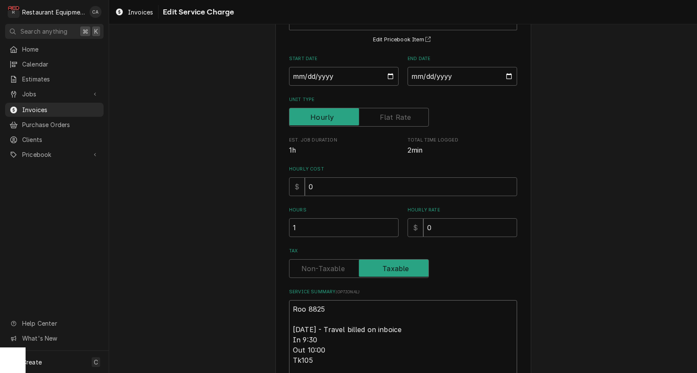
type textarea "x"
type textarea "Roo 8825 9/15/25 - Travel billed on invoice In 9:30 Out 10:00 Tk105 Hot hold Re…"
click at [266, 273] on div "Use the fields below to edit this service charge Short Description Service Call…" at bounding box center [403, 228] width 588 height 531
click at [403, 327] on textarea "Roo 8825 9/15/25 - Travel billed on invoice In 9:30 Out 10:00 Tk105 Hot hold Re…" at bounding box center [403, 360] width 228 height 120
type textarea "x"
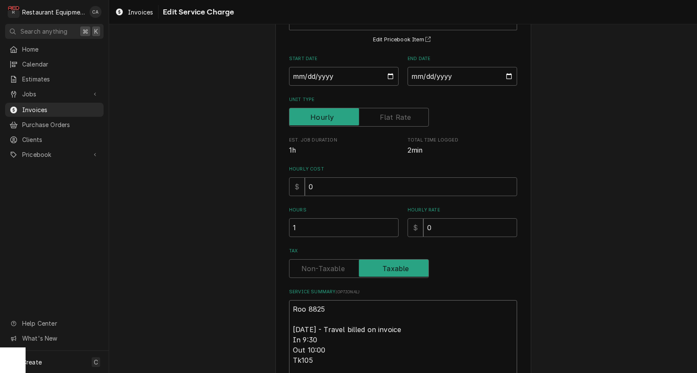
type textarea "Roo 8825 9/15/25 - Travel billed on invoice 2 In 9:30 Out 10:00 Tk105 Hot hold …"
type textarea "x"
type textarea "Roo 8825 9/15/25 - Travel billed on invoice 25 In 9:30 Out 10:00 Tk105 Hot hold…"
type textarea "x"
type textarea "Roo 8825 9/15/25 - Travel billed on invoice 252 In 9:30 Out 10:00 Tk105 Hot hol…"
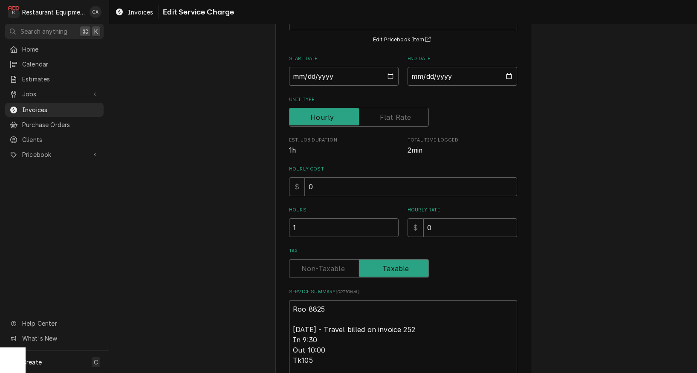
type textarea "x"
type textarea "Roo 8825 9/15/25 - Travel billed on invoice 2527 In 9:30 Out 10:00 Tk105 Hot ho…"
type textarea "x"
type textarea "Roo 8825 9/15/25 - Travel billed on invoice 25279 In 9:30 Out 10:00 Tk105 Hot h…"
type textarea "x"
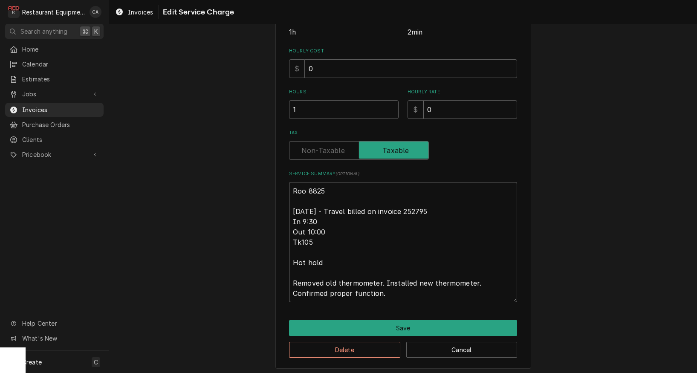
scroll to position [0, 0]
type textarea "Roo 8825 9/15/25 - Travel billed on invoice 252795 In 9:30 Out 10:00 Tk105 Hot …"
click at [323, 150] on label "Tax" at bounding box center [359, 150] width 140 height 19
click at [323, 150] on input "Tax" at bounding box center [359, 150] width 132 height 19
checkbox input "false"
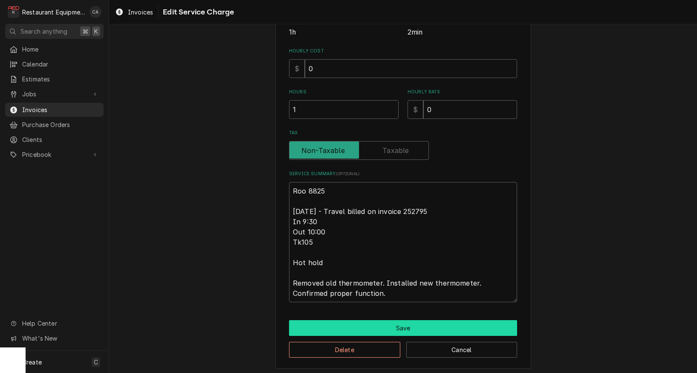
click at [375, 328] on button "Save" at bounding box center [403, 328] width 228 height 16
type textarea "x"
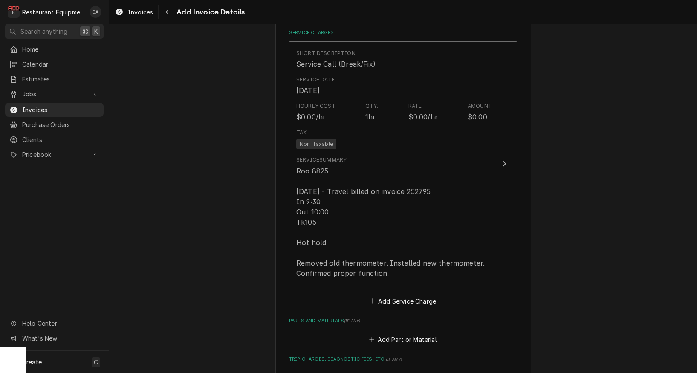
scroll to position [756, 0]
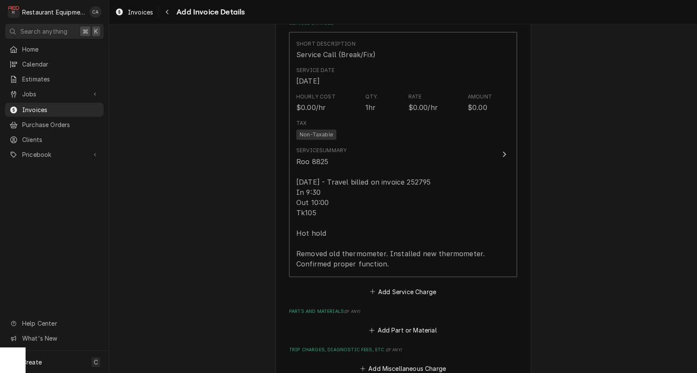
drag, startPoint x: 398, startPoint y: 279, endPoint x: 398, endPoint y: 287, distance: 8.1
click at [398, 286] on button "Add Service Charge" at bounding box center [402, 292] width 69 height 12
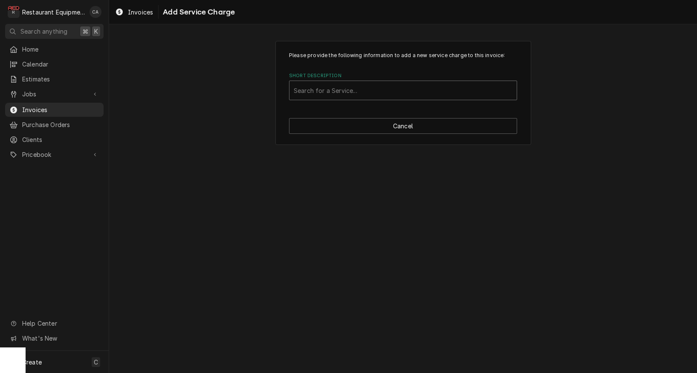
click at [324, 92] on div "Search for a Service..." at bounding box center [403, 90] width 219 height 9
type input "travel"
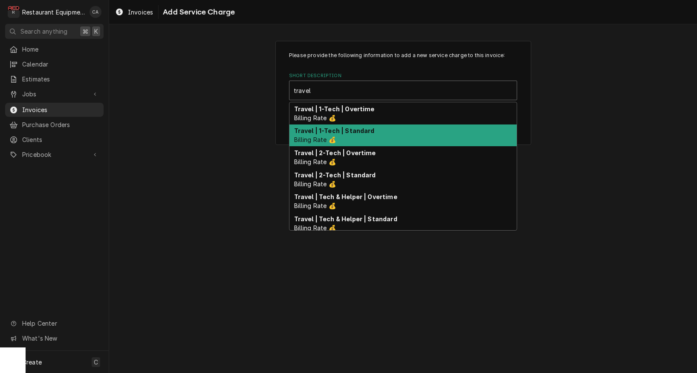
drag, startPoint x: 333, startPoint y: 135, endPoint x: 276, endPoint y: 140, distance: 57.8
click at [333, 135] on div "Travel | 1-Tech | Standard Billing Rate 💰" at bounding box center [403, 136] width 227 height 22
type textarea "x"
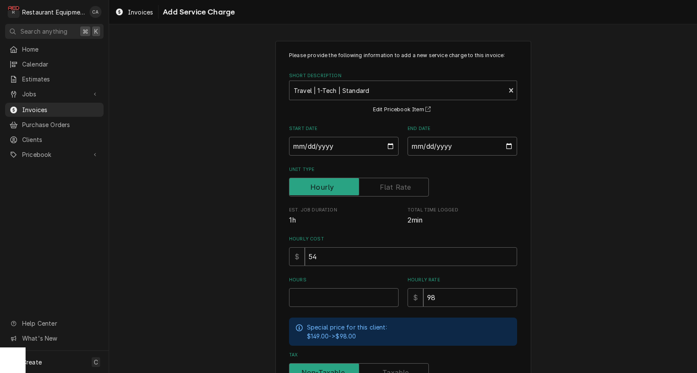
scroll to position [8, 0]
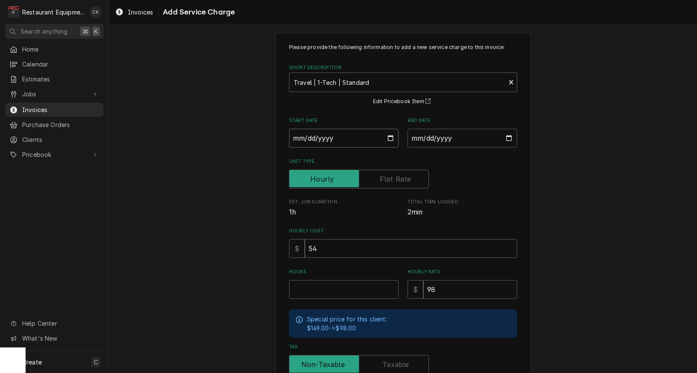
click at [348, 135] on input "Start Date" at bounding box center [344, 138] width 110 height 19
type input "2025-09-15"
click at [325, 285] on input "Hours" at bounding box center [344, 289] width 110 height 19
type textarea "x"
type input "1"
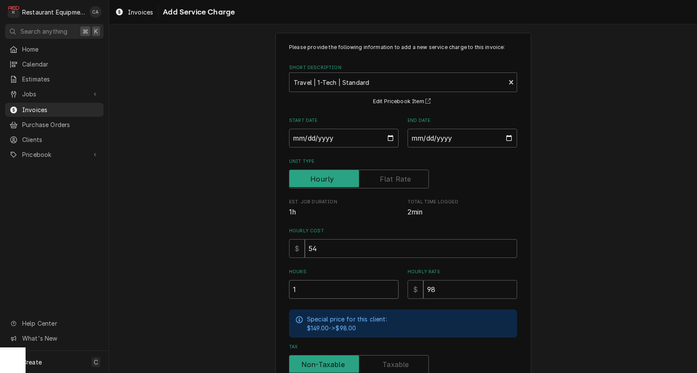
drag, startPoint x: 307, startPoint y: 288, endPoint x: 278, endPoint y: 285, distance: 28.8
click at [279, 285] on div "Please provide the following information to add a new service charge to this in…" at bounding box center [404, 256] width 256 height 447
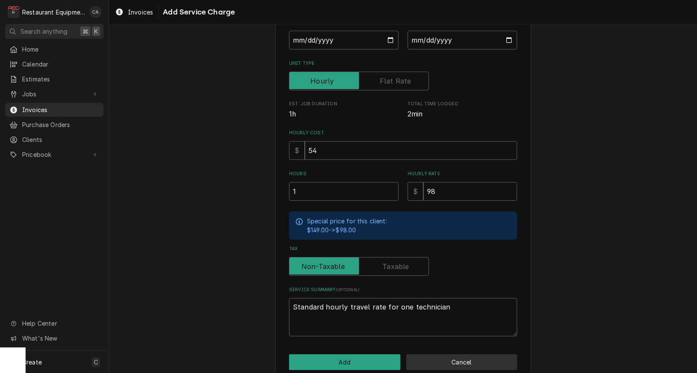
click at [438, 354] on button "Cancel" at bounding box center [461, 362] width 111 height 16
type textarea "x"
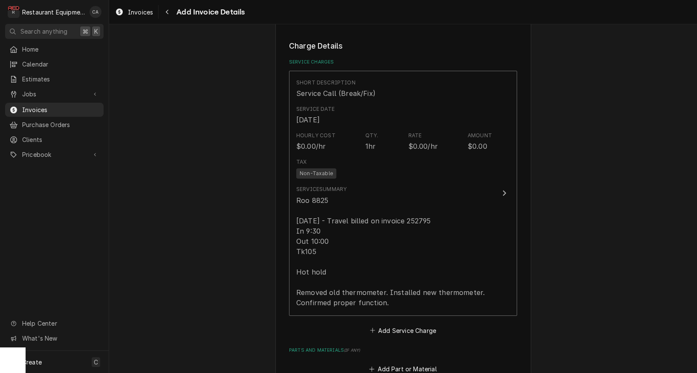
scroll to position [758, 0]
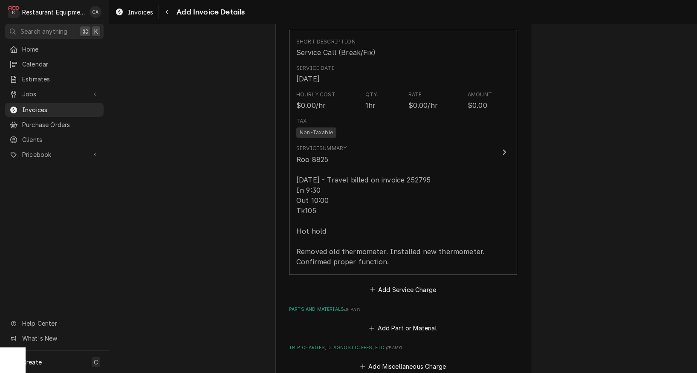
drag, startPoint x: 400, startPoint y: 281, endPoint x: 372, endPoint y: 190, distance: 94.6
click at [400, 284] on button "Add Service Charge" at bounding box center [402, 290] width 69 height 12
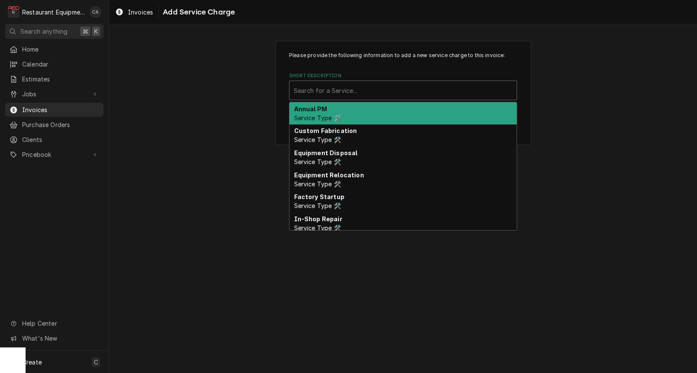
click at [339, 92] on div "Search for a Service..." at bounding box center [403, 90] width 219 height 9
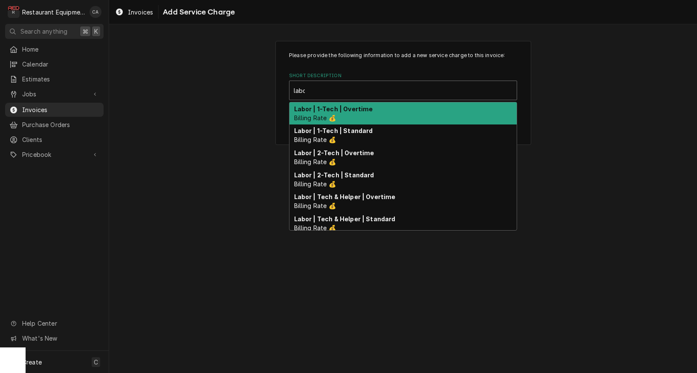
type input "labor"
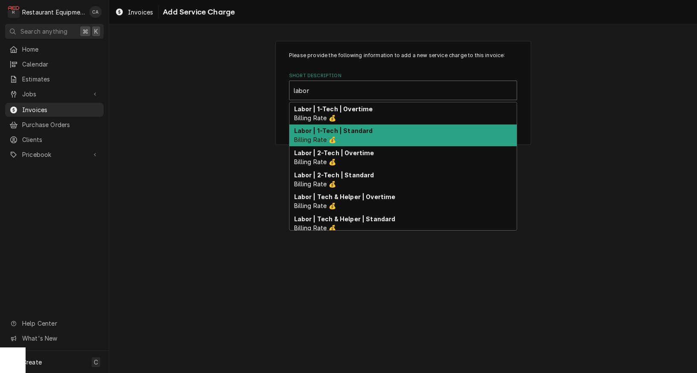
drag, startPoint x: 338, startPoint y: 127, endPoint x: 406, endPoint y: 163, distance: 77.1
click at [339, 127] on strong "Labor | 1-Tech | Standard" at bounding box center [333, 130] width 79 height 7
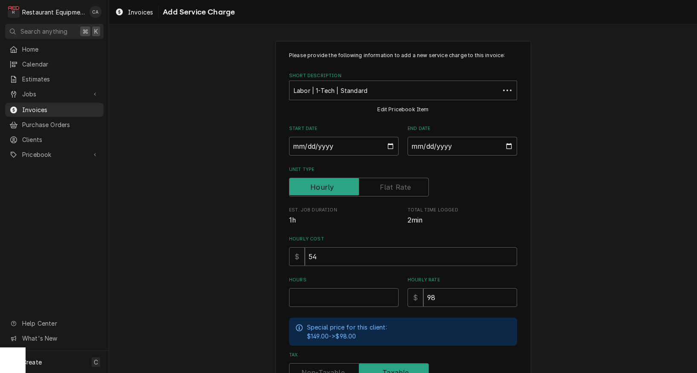
type textarea "x"
click at [319, 149] on input "Start Date" at bounding box center [344, 146] width 110 height 19
type input "2025-09-15"
type textarea "x"
click at [459, 148] on input "End Date" at bounding box center [463, 146] width 110 height 19
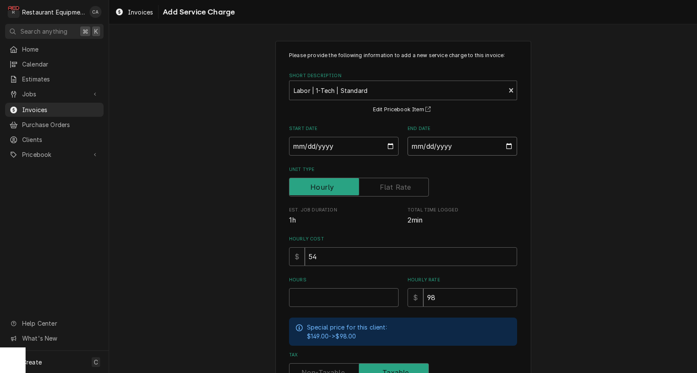
type input "2025-09-15"
drag, startPoint x: 586, startPoint y: 204, endPoint x: 502, endPoint y: 236, distance: 89.9
click at [586, 204] on div "Please provide the following information to add a new service charge to this in…" at bounding box center [403, 263] width 588 height 461
click at [344, 290] on input "Hours" at bounding box center [344, 297] width 110 height 19
type textarea "x"
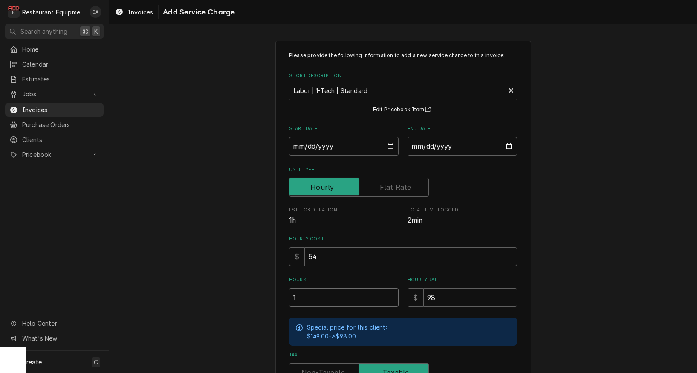
type input "1"
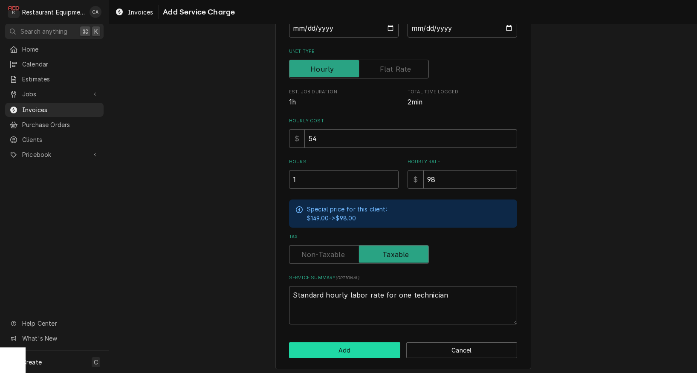
scroll to position [118, 0]
drag, startPoint x: 331, startPoint y: 253, endPoint x: 357, endPoint y: 293, distance: 48.0
click at [331, 253] on label "Tax" at bounding box center [359, 255] width 140 height 19
click at [331, 253] on input "Tax" at bounding box center [359, 255] width 132 height 19
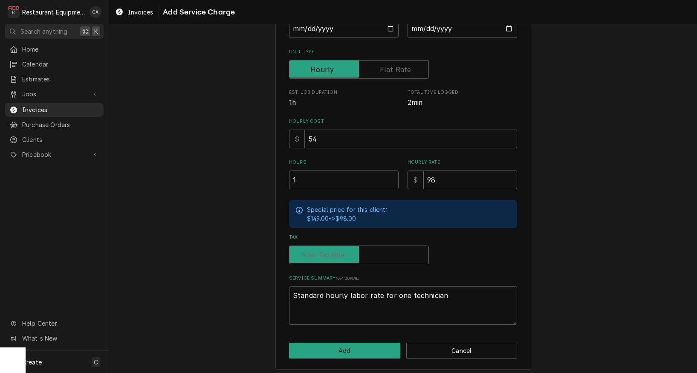
checkbox input "false"
click at [363, 344] on button "Add" at bounding box center [344, 351] width 111 height 16
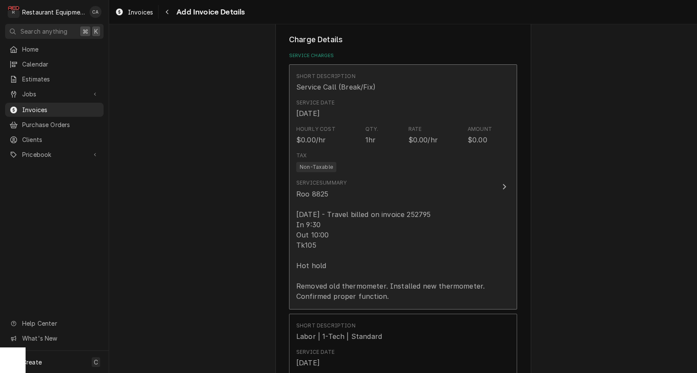
click at [341, 234] on div "Roo 8825 9/15/25 - Travel billed on invoice 252795 In 9:30 Out 10:00 Tk105 Hot …" at bounding box center [394, 245] width 196 height 113
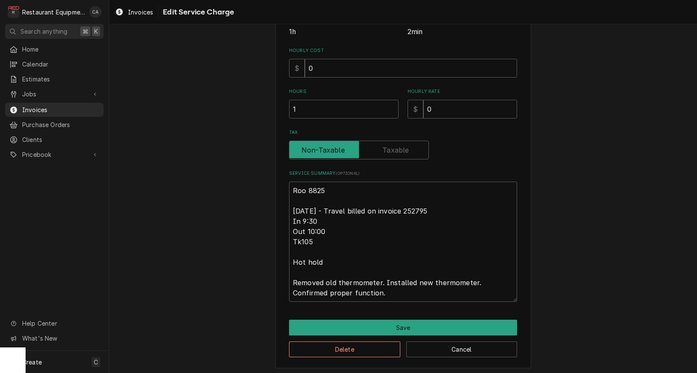
scroll to position [188, 0]
click at [326, 227] on textarea "Roo 8825 9/15/25 - Travel billed on invoice 252795 In 9:30 Out 10:00 Tk105 Hot …" at bounding box center [403, 242] width 228 height 120
type textarea "x"
type textarea "Roo 8825 9/15/25 - Travel billed on invoice 252795 In 9:30 Out 10:0 Tk105 Hot h…"
type textarea "x"
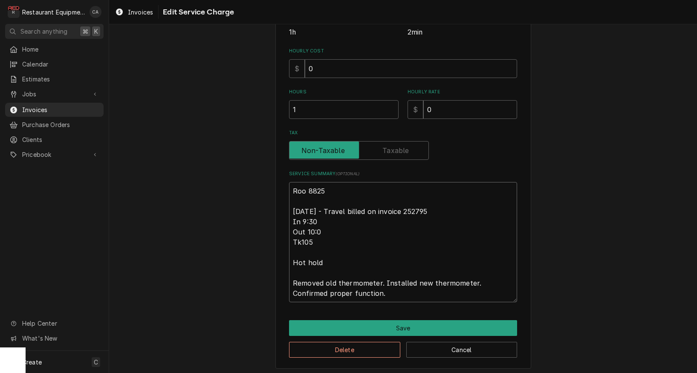
type textarea "Roo 8825 9/15/25 - Travel billed on invoice 252795 In 9:30 Out 10: Tk105 Hot ho…"
type textarea "x"
type textarea "Roo 8825 9/15/25 - Travel billed on invoice 252795 In 9:30 Out 10:3 Tk105 Hot h…"
type textarea "x"
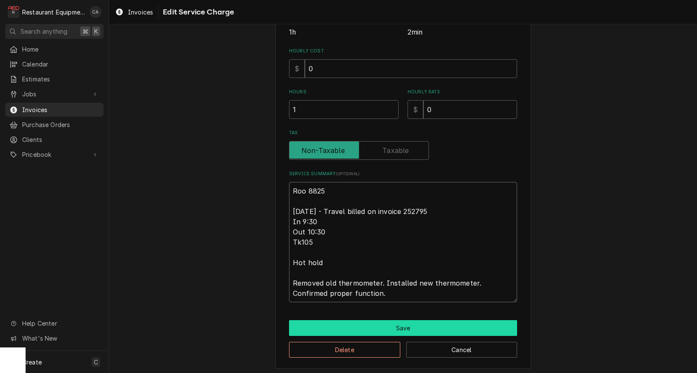
type textarea "Roo 8825 9/15/25 - Travel billed on invoice 252795 In 9:30 Out 10:30 Tk105 Hot …"
click at [368, 320] on button "Save" at bounding box center [403, 328] width 228 height 16
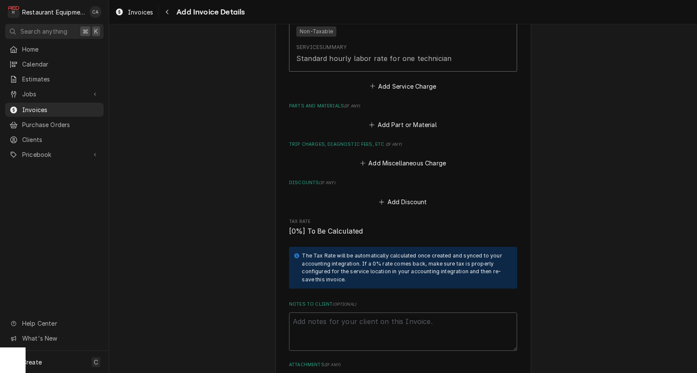
scroll to position [1117, 0]
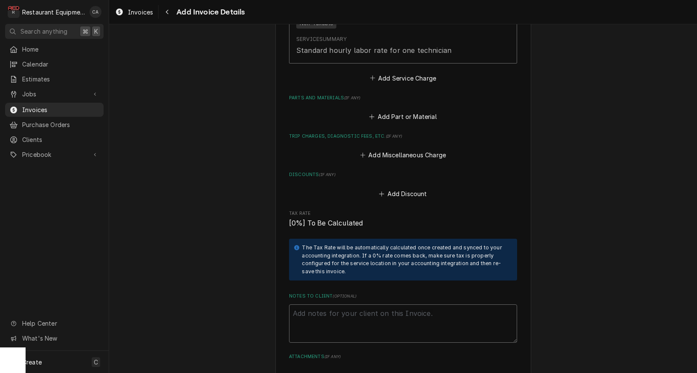
click at [322, 305] on textarea "Notes to Client ( optional )" at bounding box center [403, 324] width 228 height 38
paste textarea "Work Order # 59652"
type textarea "x"
type textarea "Work Order # 59652"
type textarea "x"
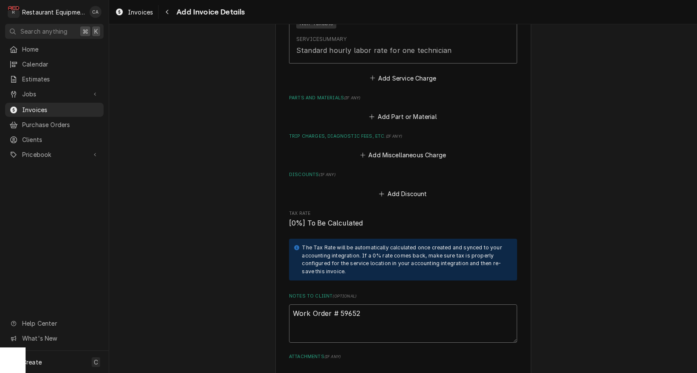
type textarea "Work Order # 59652"
type textarea "x"
type textarea "Work Order # 59652 4"
type textarea "x"
type textarea "Work Order # 59652 45"
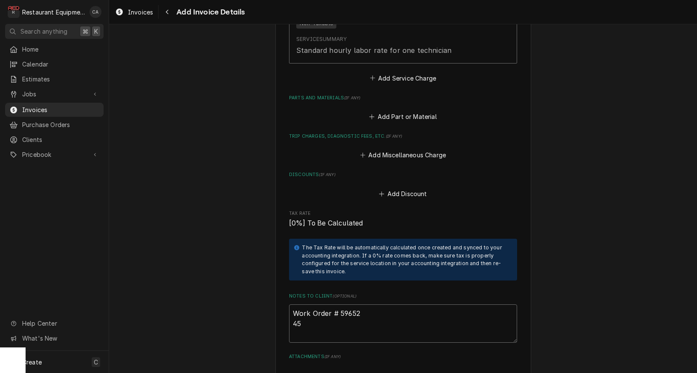
type textarea "x"
type textarea "Work Order # 59652 450"
type textarea "x"
type textarea "Work Order # 59652 4500"
type textarea "x"
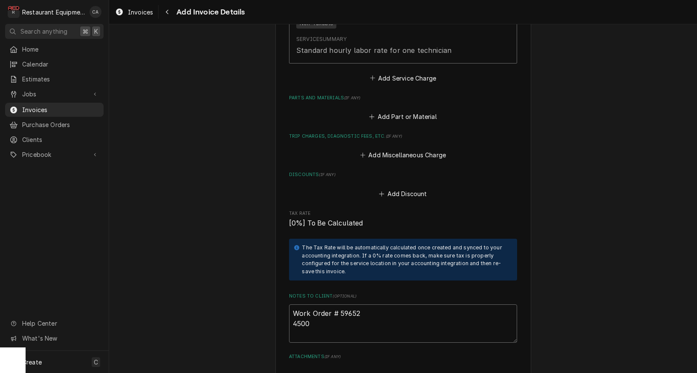
type textarea "Work Order # 59652 45000"
type textarea "x"
type textarea "Work Order # 59652 450000"
type textarea "x"
type textarea "Work Order # 59652 4500000"
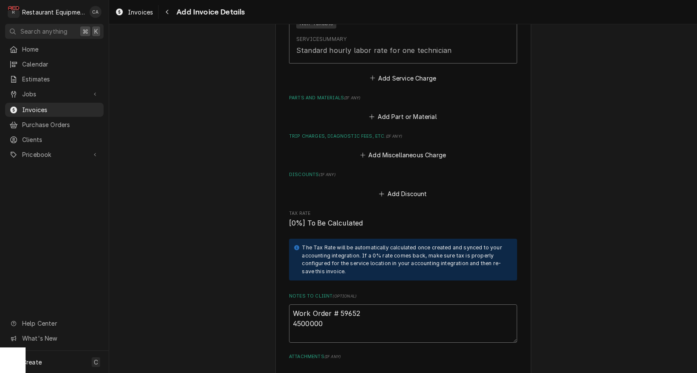
type textarea "x"
type textarea "Work Order # 59652 45000001"
type textarea "x"
type textarea "Work Order # 59652 450000019"
type textarea "x"
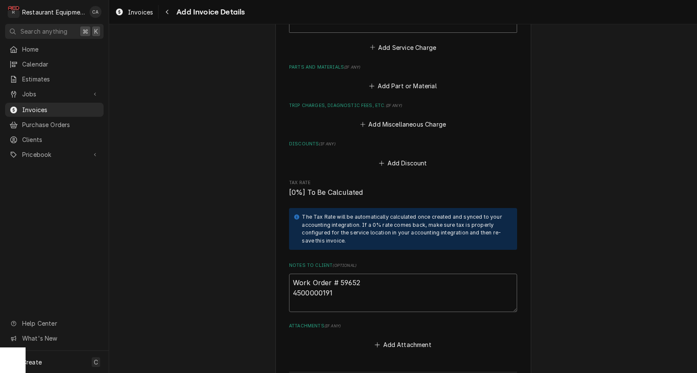
scroll to position [1148, 0]
type textarea "Work Order # 59652 4500000191"
click at [403, 339] on button "Add Attachment" at bounding box center [404, 345] width 60 height 12
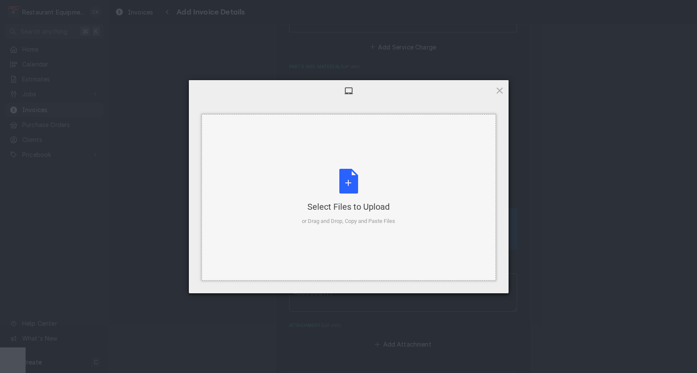
click at [351, 213] on div "Select Files to Upload or Drag and Drop, Copy and Paste Files" at bounding box center [348, 197] width 93 height 57
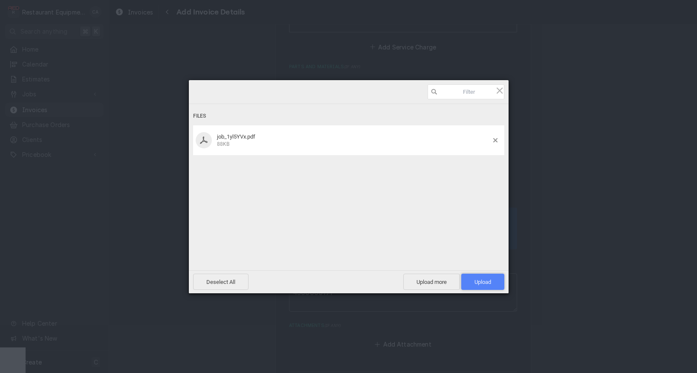
click at [476, 279] on span "Upload 1" at bounding box center [483, 282] width 17 height 6
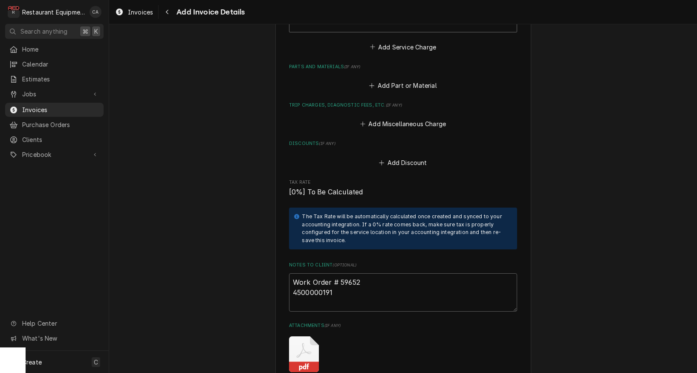
type textarea "x"
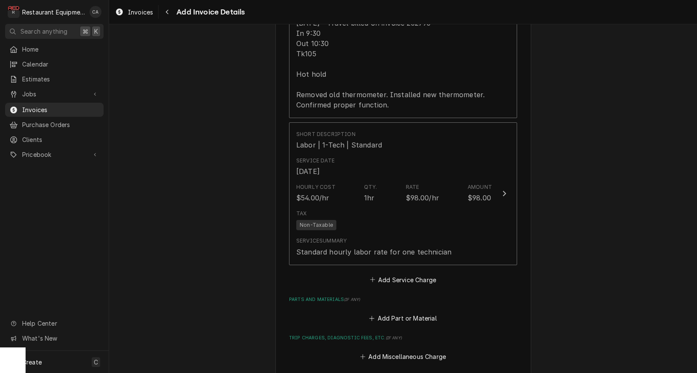
scroll to position [914, 0]
click at [420, 313] on button "Add Part or Material" at bounding box center [403, 319] width 70 height 12
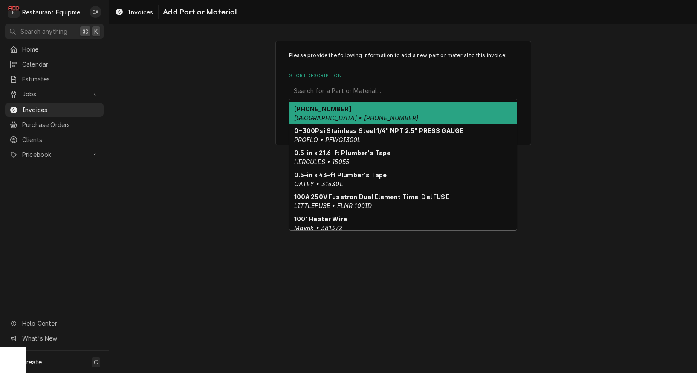
click at [312, 91] on div "Search for a Part or Material..." at bounding box center [403, 90] width 219 height 9
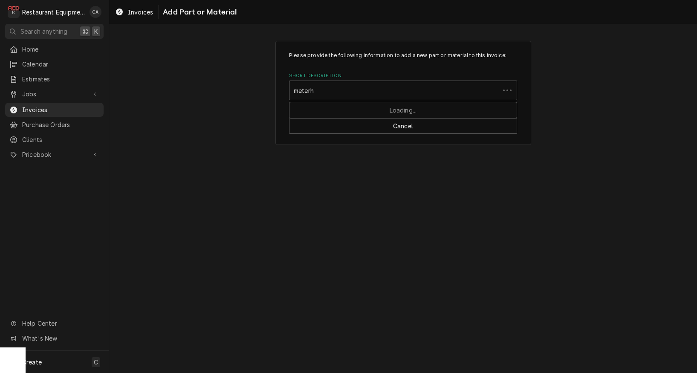
type input "meterh1"
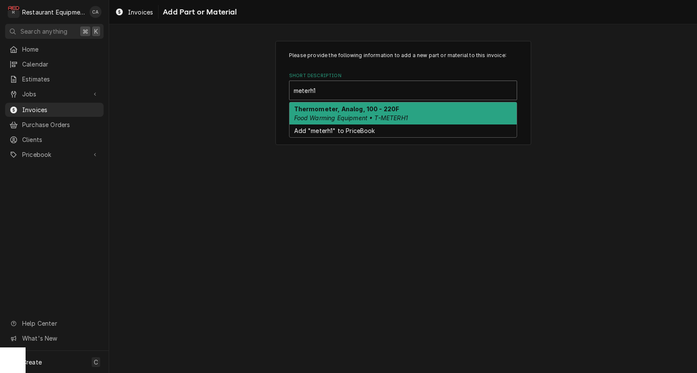
click at [312, 104] on div "Thermometer, Analog, 100 - 220F Food Warming Equipment • T-METERH1" at bounding box center [403, 113] width 227 height 22
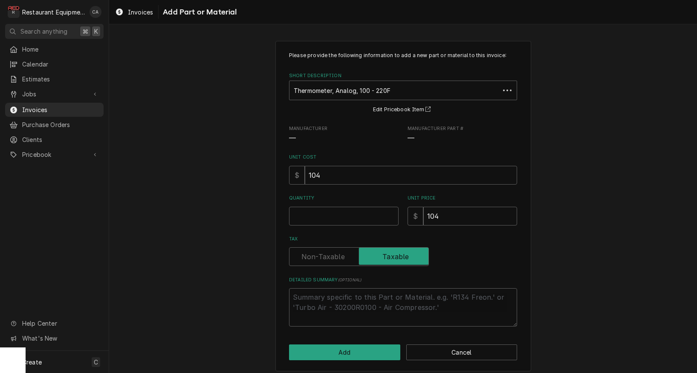
click at [229, 176] on div "Please provide the following information to add a new part or material to this …" at bounding box center [403, 205] width 588 height 345
click at [310, 218] on input "Quantity" at bounding box center [344, 216] width 110 height 19
type textarea "x"
type input "1"
type textarea "x"
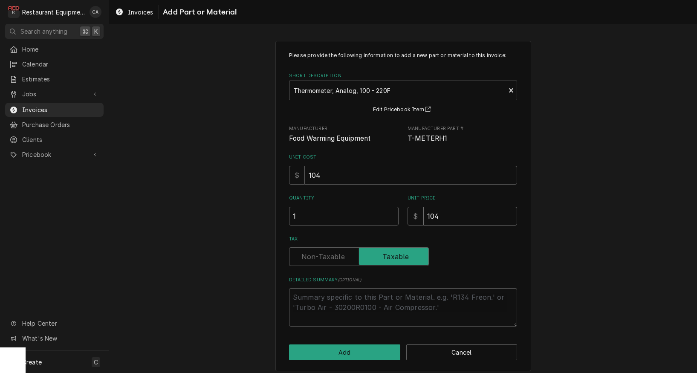
type input "1"
type textarea "x"
type input "13"
type textarea "x"
type input "138"
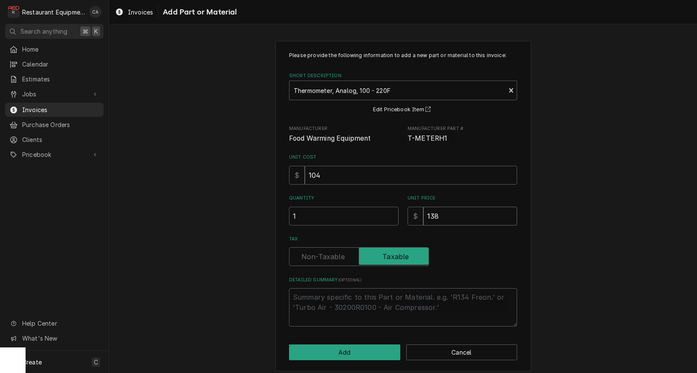
type textarea "x"
type input "138.3"
type textarea "x"
type input "138.35"
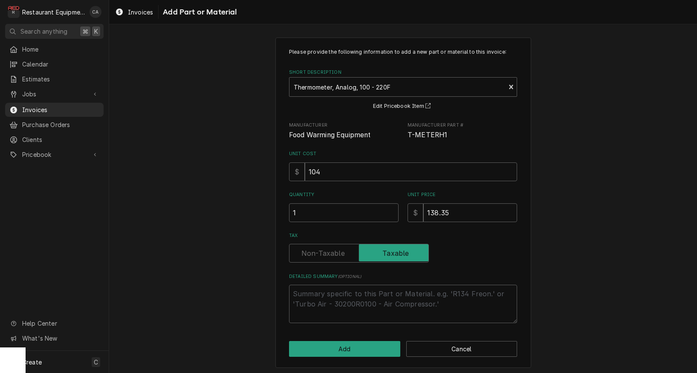
scroll to position [3, 0]
click at [317, 251] on label "Tax" at bounding box center [359, 253] width 140 height 19
click at [317, 251] on input "Tax" at bounding box center [359, 253] width 132 height 19
checkbox input "false"
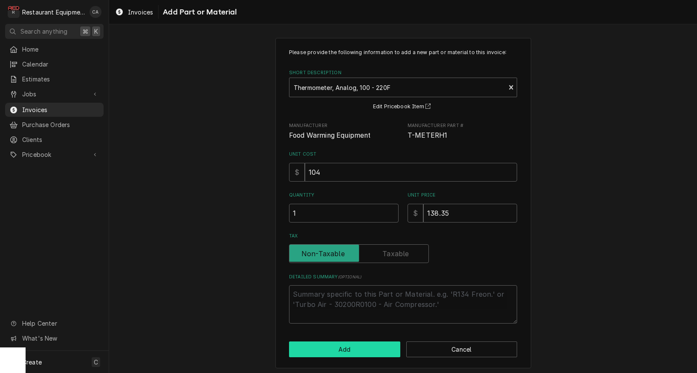
click at [331, 344] on button "Add" at bounding box center [344, 350] width 111 height 16
type textarea "x"
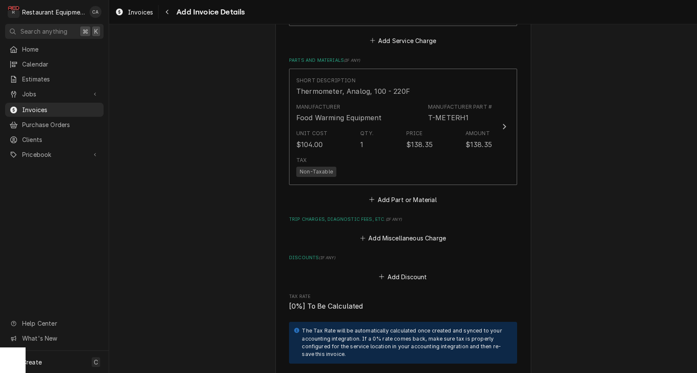
scroll to position [1155, 0]
click at [405, 232] on button "Add Miscellaneous Charge" at bounding box center [403, 238] width 89 height 12
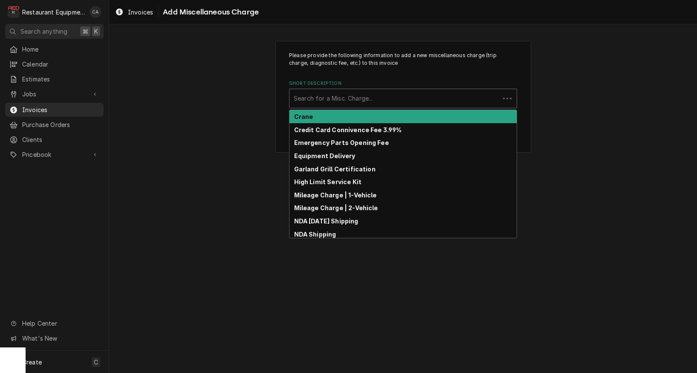
click at [341, 97] on div "Search for a Misc. Charge..." at bounding box center [395, 98] width 202 height 9
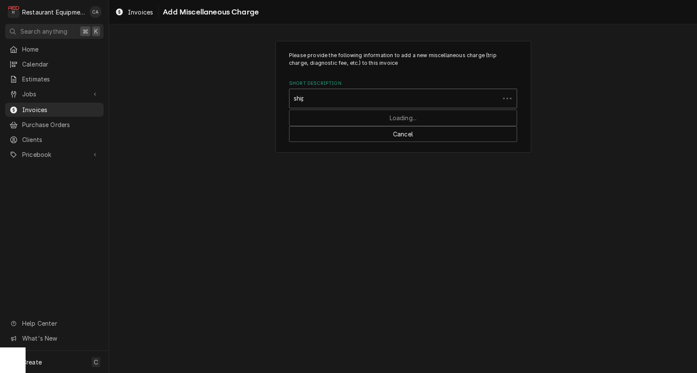
type input "shipp"
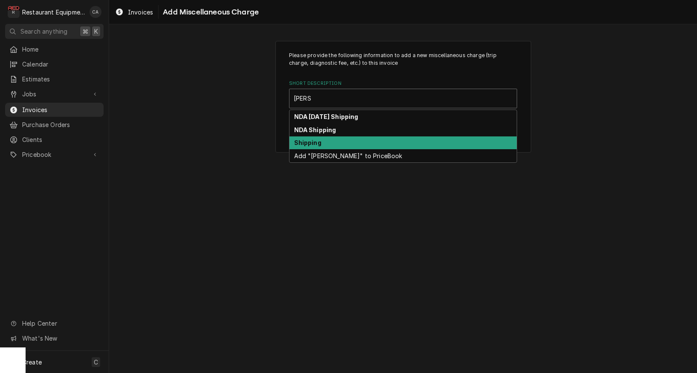
drag, startPoint x: 325, startPoint y: 139, endPoint x: 353, endPoint y: 157, distance: 32.6
click at [328, 140] on div "Shipping" at bounding box center [403, 142] width 227 height 13
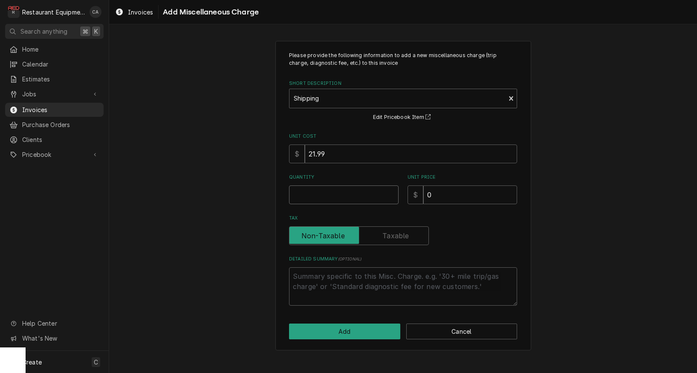
click at [314, 193] on input "Quantity" at bounding box center [344, 195] width 110 height 19
type textarea "x"
type input "1"
click at [447, 188] on input "0" at bounding box center [471, 195] width 94 height 19
click at [447, 189] on input "0" at bounding box center [471, 195] width 94 height 19
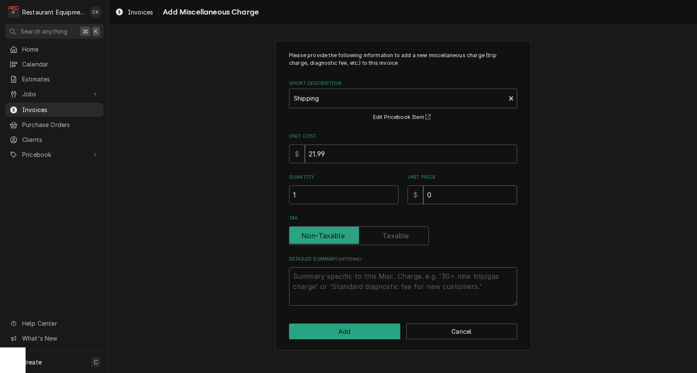
type textarea "x"
type input "6"
type textarea "x"
type input "68"
type textarea "x"
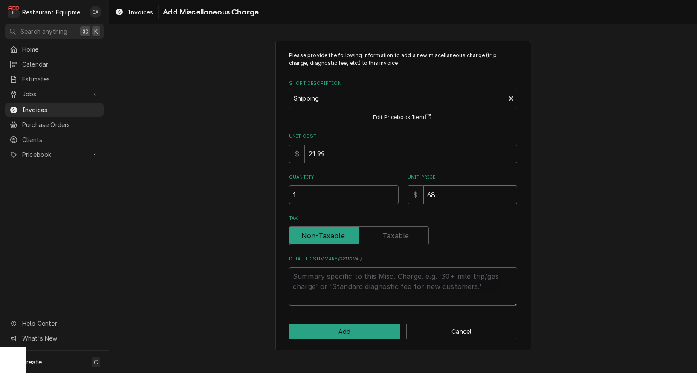
type input "6"
type textarea "x"
type input "7"
type textarea "x"
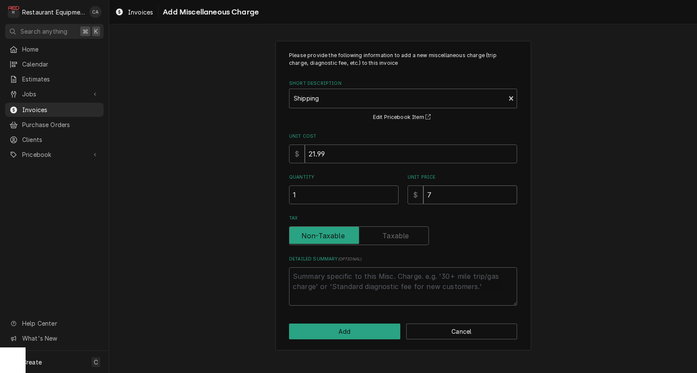
type input "71"
click at [358, 324] on button "Add" at bounding box center [344, 332] width 111 height 16
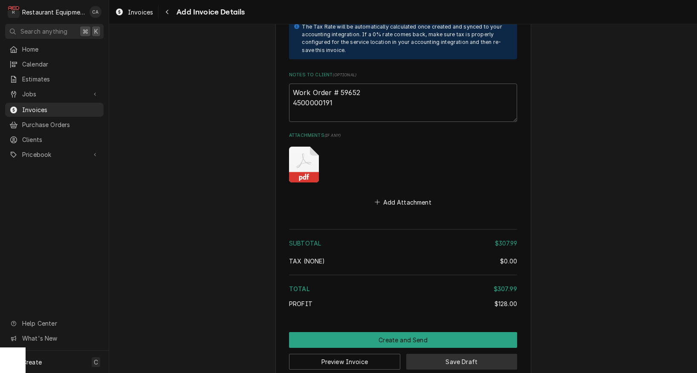
click at [470, 354] on button "Save Draft" at bounding box center [461, 362] width 111 height 16
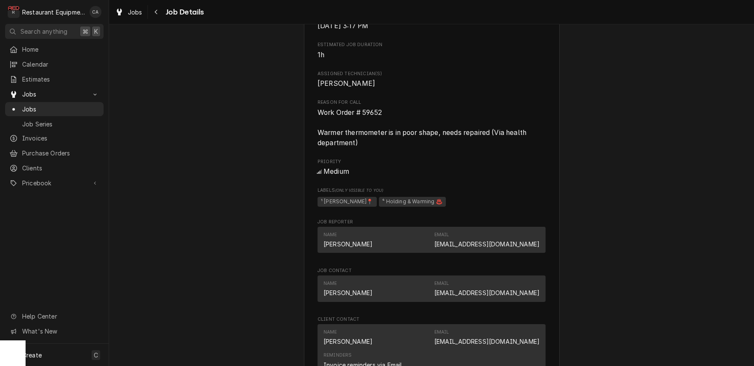
scroll to position [405, 0]
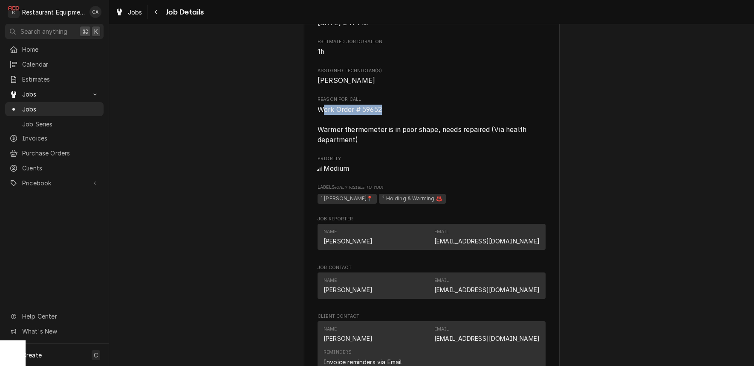
drag, startPoint x: 388, startPoint y: 109, endPoint x: 323, endPoint y: 107, distance: 64.8
click at [322, 107] on span "Work Order # 59652 Warmer thermometer is in poor shape, needs repaired (Via hea…" at bounding box center [432, 124] width 228 height 41
click at [385, 112] on span "Work Order # 59652 Warmer thermometer is in poor shape, needs repaired (Via hea…" at bounding box center [432, 124] width 228 height 41
drag, startPoint x: 385, startPoint y: 110, endPoint x: 316, endPoint y: 109, distance: 69.5
click at [316, 109] on div "[GEOGRAPHIC_DATA] [GEOGRAPHIC_DATA] / [STREET_ADDRESS] Open in Maps Roopairs Jo…" at bounding box center [432, 188] width 256 height 1076
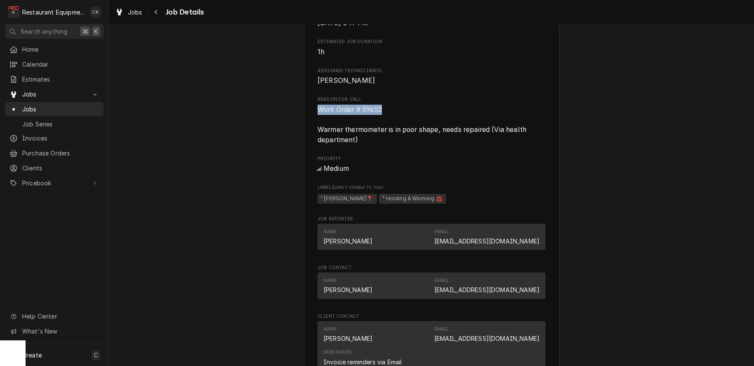
copy span "Work Order # 59652"
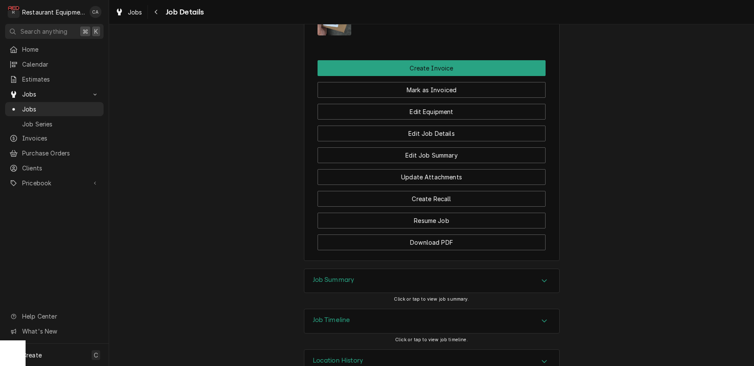
click at [337, 276] on h3 "Job Summary" at bounding box center [334, 280] width 42 height 8
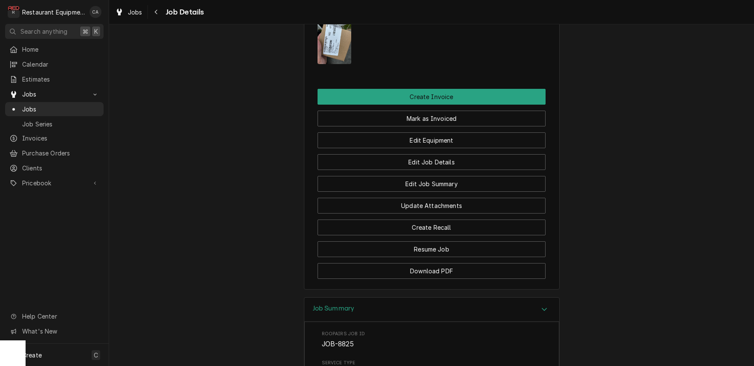
scroll to position [847, 0]
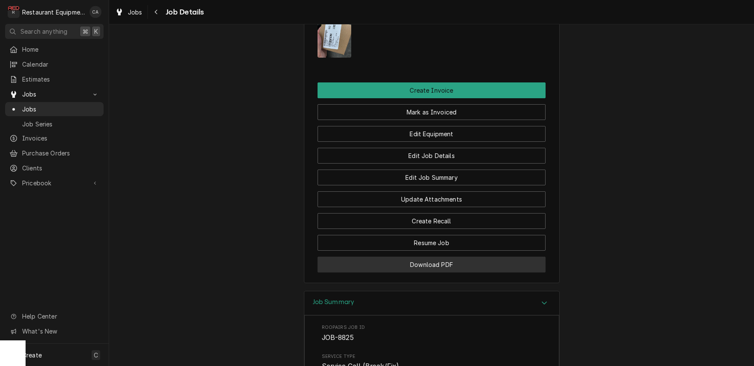
click at [434, 258] on button "Download PDF" at bounding box center [432, 264] width 228 height 16
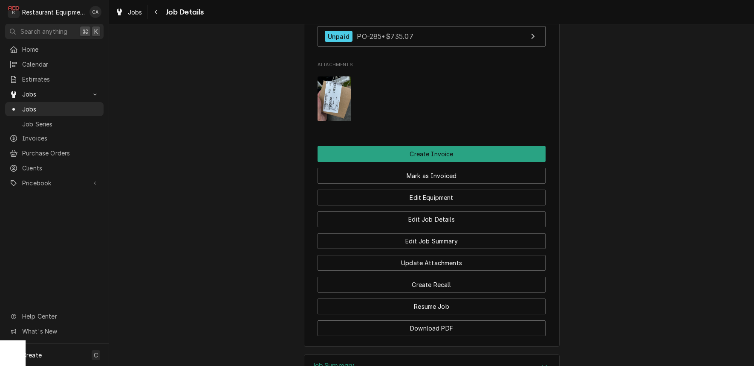
scroll to position [704, 0]
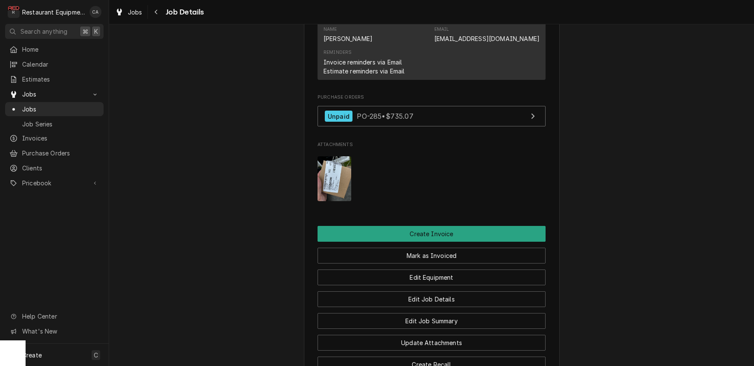
click at [333, 172] on img "Attachments" at bounding box center [335, 178] width 34 height 45
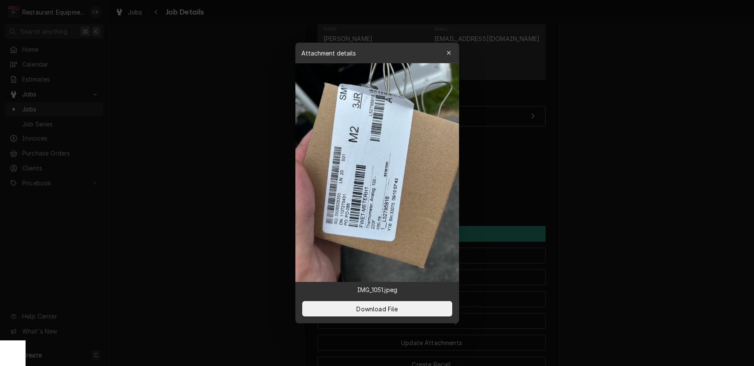
click at [195, 191] on div at bounding box center [377, 183] width 754 height 366
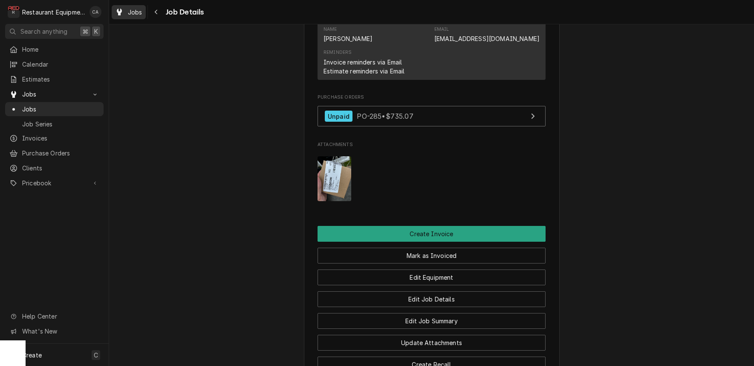
click at [137, 12] on span "Jobs" at bounding box center [135, 12] width 15 height 9
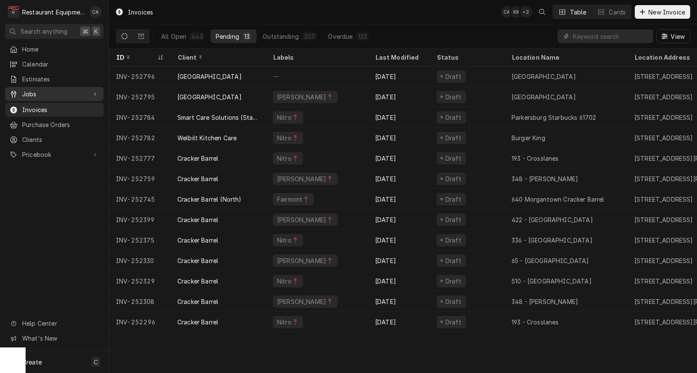
click at [36, 91] on span "Jobs" at bounding box center [54, 94] width 64 height 9
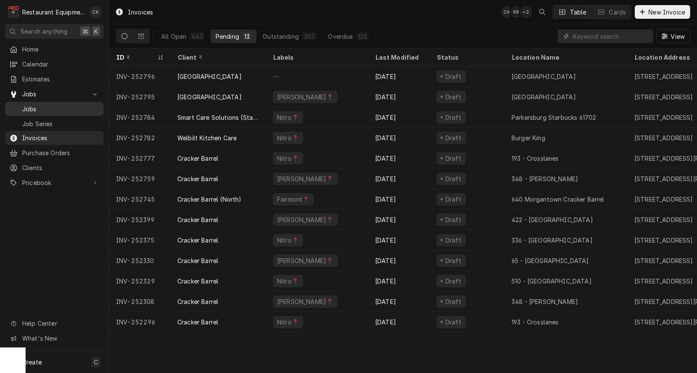
drag, startPoint x: 35, startPoint y: 106, endPoint x: 23, endPoint y: 104, distance: 12.1
click at [35, 106] on span "Jobs" at bounding box center [60, 108] width 77 height 9
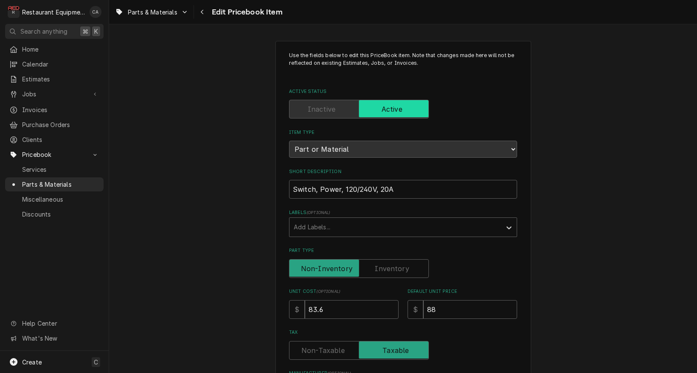
type textarea "x"
drag, startPoint x: 210, startPoint y: 106, endPoint x: 215, endPoint y: 88, distance: 18.4
click at [161, 11] on span "Parts & Materials" at bounding box center [152, 12] width 49 height 9
click at [201, 12] on html "R Restaurant Equipment Diagnostics CA Search anything ⌘ K Home Calendar Estimat…" at bounding box center [348, 186] width 697 height 373
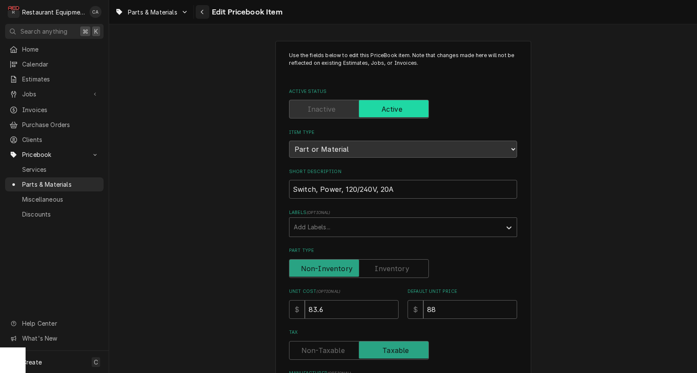
click at [205, 15] on div "Navigate back" at bounding box center [202, 12] width 9 height 9
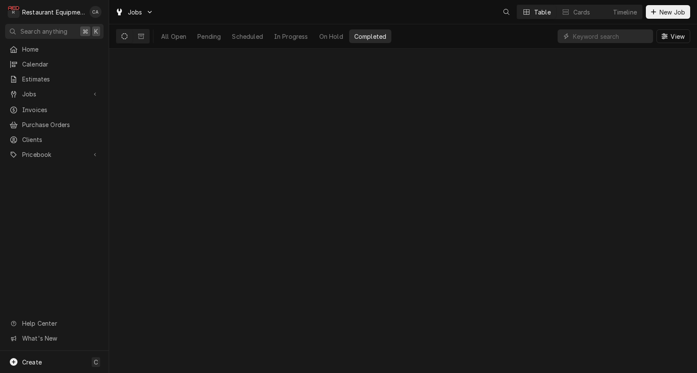
click at [178, 36] on div "All Open" at bounding box center [173, 36] width 25 height 9
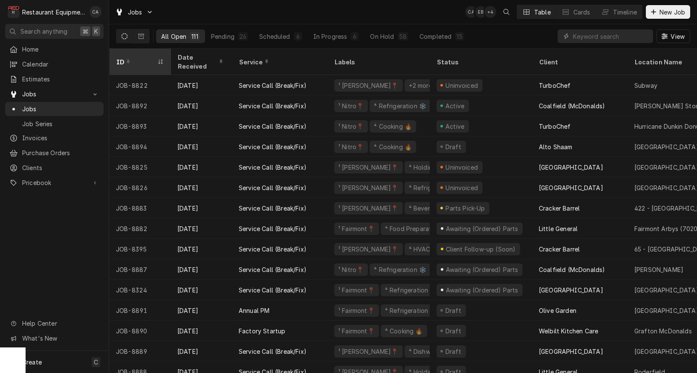
click at [138, 58] on div "ID" at bounding box center [135, 62] width 39 height 9
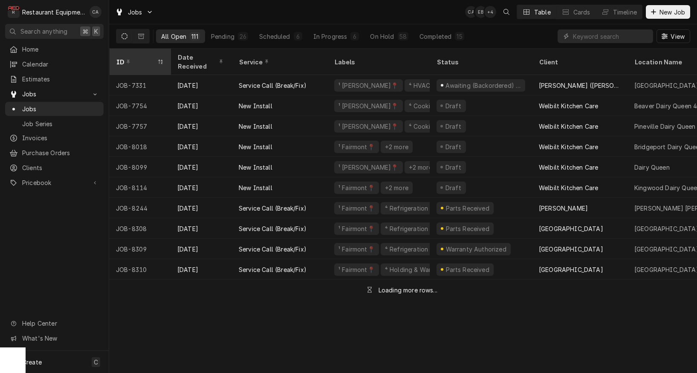
click at [139, 58] on div "ID" at bounding box center [135, 62] width 39 height 9
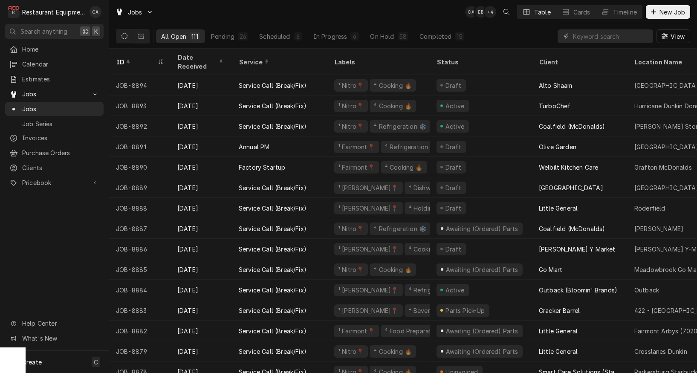
click at [251, 17] on div "Jobs CA EB + 4 Table Cards Timeline New Job" at bounding box center [403, 12] width 588 height 24
click at [258, 15] on div "Jobs CA EB + 4 Table Cards Timeline New Job" at bounding box center [403, 12] width 588 height 24
click at [290, 21] on div "Jobs CA EB + 3 Table Cards Timeline New Job" at bounding box center [403, 12] width 588 height 24
click at [443, 38] on div "Completed" at bounding box center [436, 36] width 32 height 9
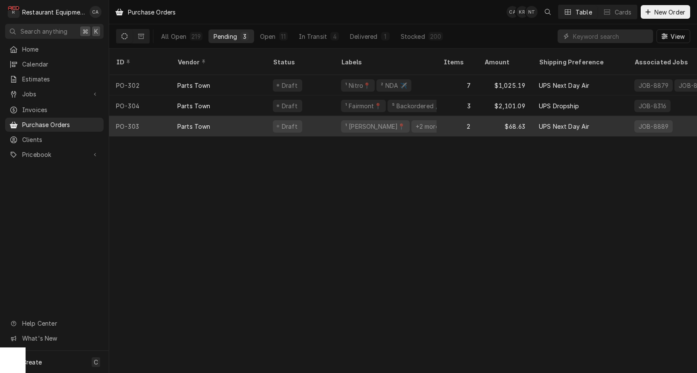
click at [368, 121] on div "¹ [PERSON_NAME]📍" at bounding box center [375, 126] width 69 height 12
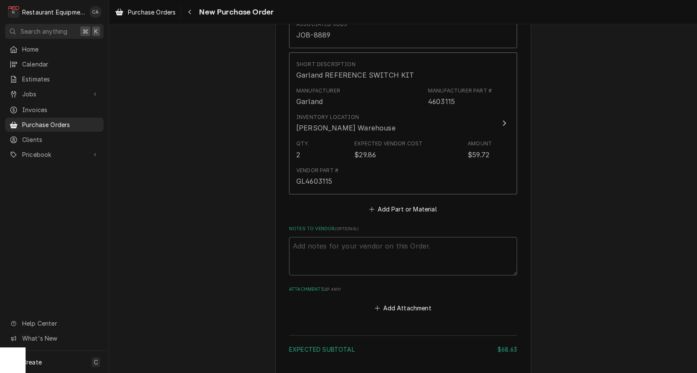
scroll to position [490, 0]
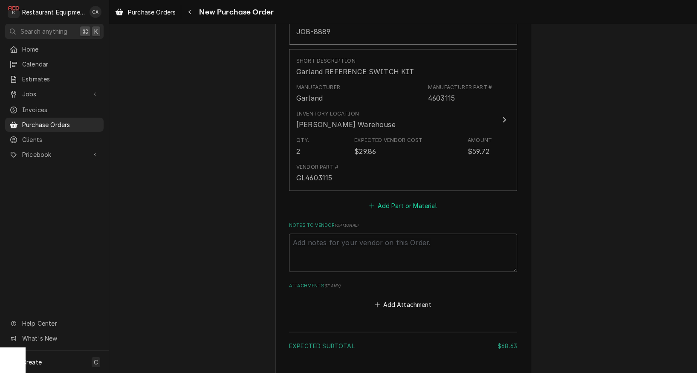
click at [400, 200] on button "Add Part or Material" at bounding box center [403, 206] width 70 height 12
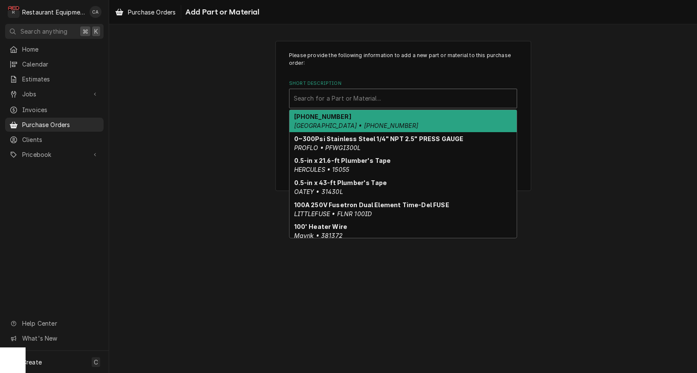
click at [327, 101] on div "Search for a Part or Material..." at bounding box center [403, 98] width 227 height 19
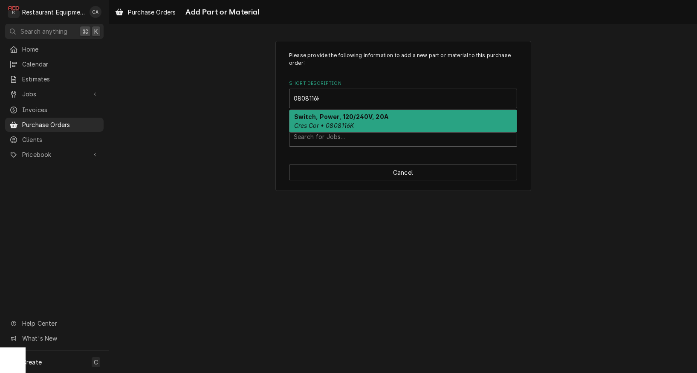
type input "0808116k"
click at [328, 125] on em "Cres Cor • 0808116K" at bounding box center [324, 125] width 60 height 7
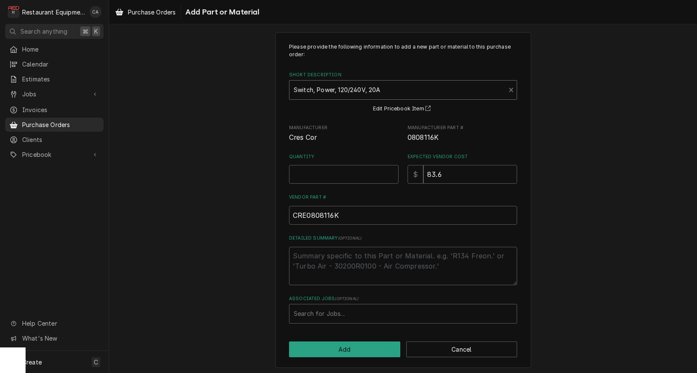
scroll to position [8, 0]
click at [304, 169] on input "Quantity" at bounding box center [344, 174] width 110 height 19
type textarea "x"
type input "1"
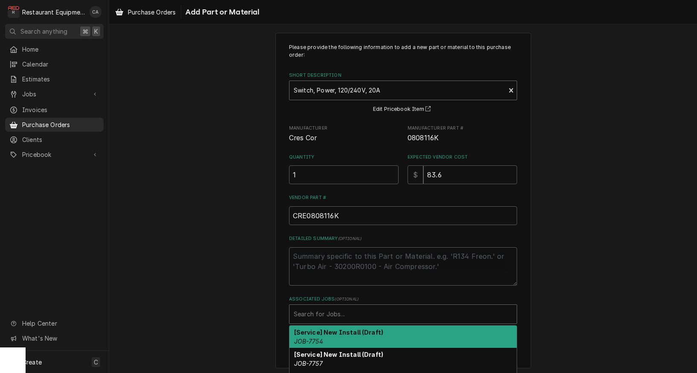
click at [322, 315] on div "Search for Jobs..." at bounding box center [403, 314] width 219 height 9
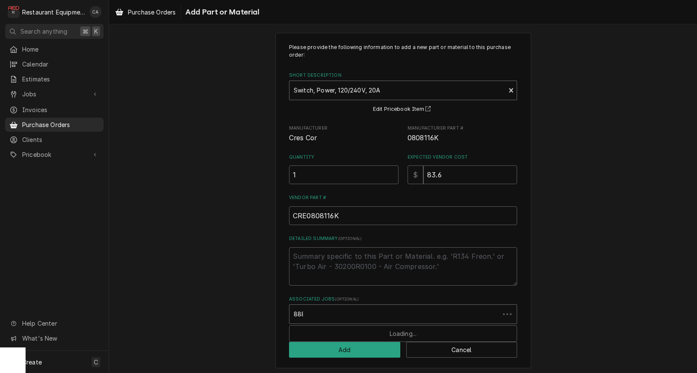
type input "8888"
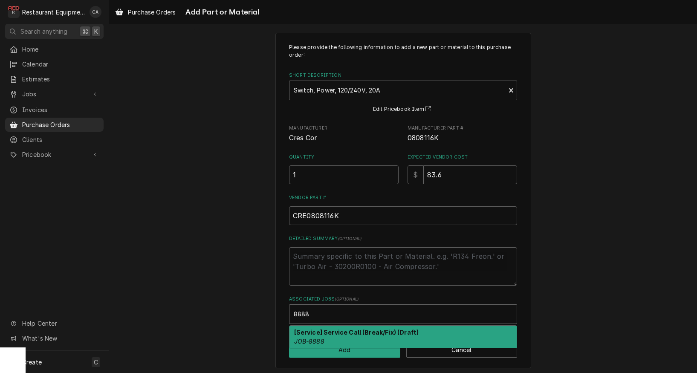
drag, startPoint x: 309, startPoint y: 328, endPoint x: 264, endPoint y: 310, distance: 48.4
click at [308, 329] on strong "[Service] Service Call (Break/Fix) (Draft)" at bounding box center [356, 332] width 125 height 7
type textarea "x"
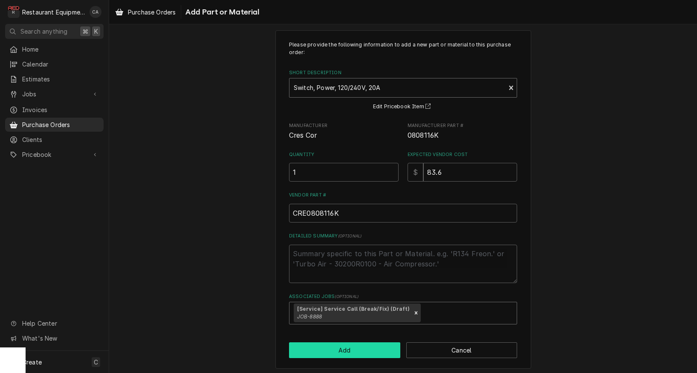
click at [314, 351] on button "Add" at bounding box center [344, 350] width 111 height 16
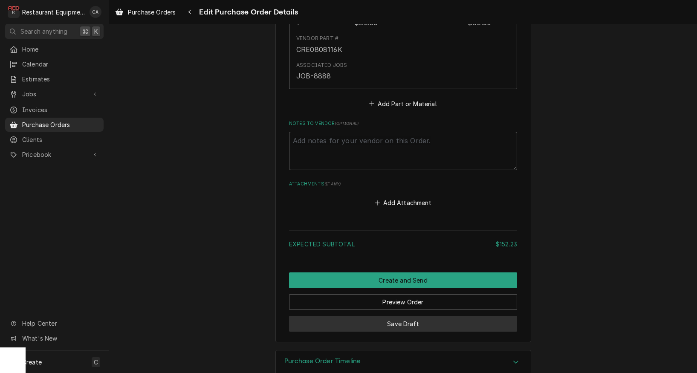
click at [398, 316] on button "Save Draft" at bounding box center [403, 324] width 228 height 16
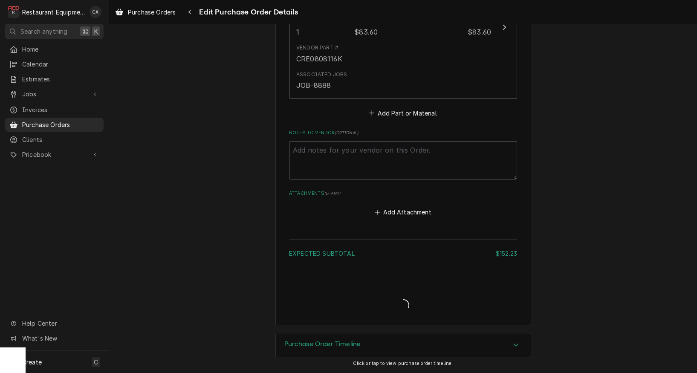
type textarea "x"
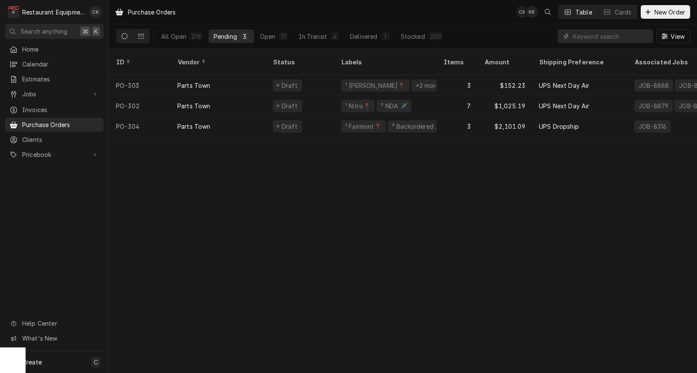
click at [325, 192] on div "Purchase Orders CA KR Table Cards New Order All Open 219 Pending 3 Open 11 In T…" at bounding box center [403, 186] width 588 height 373
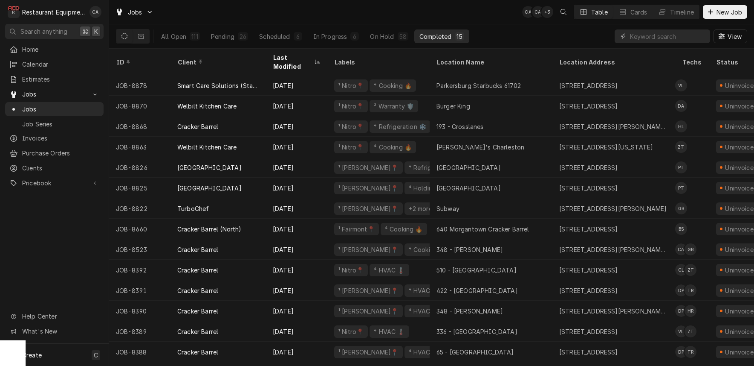
scroll to position [0, 0]
click at [300, 59] on div "Last Modified" at bounding box center [292, 62] width 39 height 18
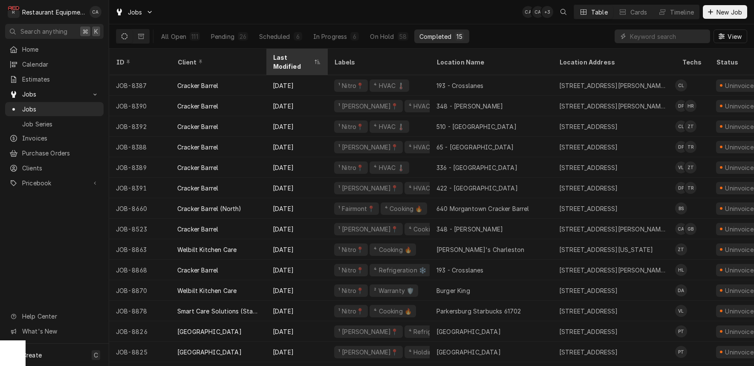
click at [297, 58] on div "Last Modified" at bounding box center [292, 62] width 39 height 18
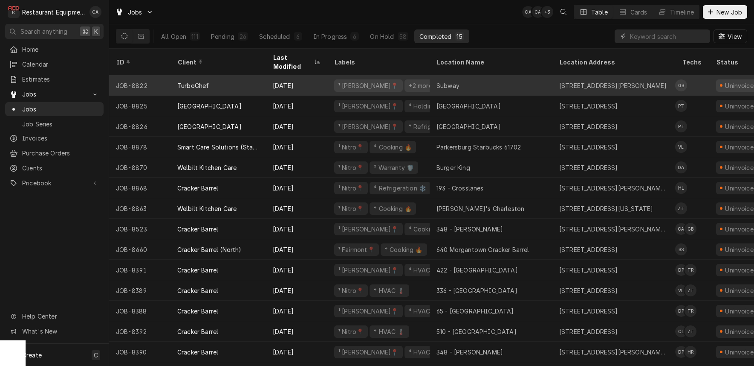
click at [474, 77] on div "Subway" at bounding box center [491, 85] width 123 height 20
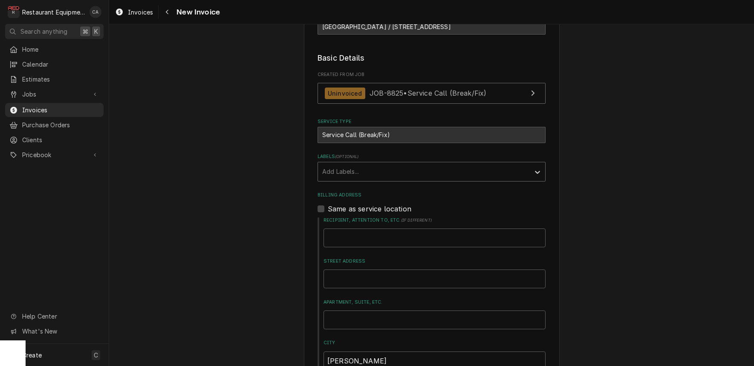
scroll to position [176, 0]
drag, startPoint x: 332, startPoint y: 171, endPoint x: 337, endPoint y: 179, distance: 9.7
click at [333, 171] on div "Add Labels..." at bounding box center [423, 170] width 203 height 9
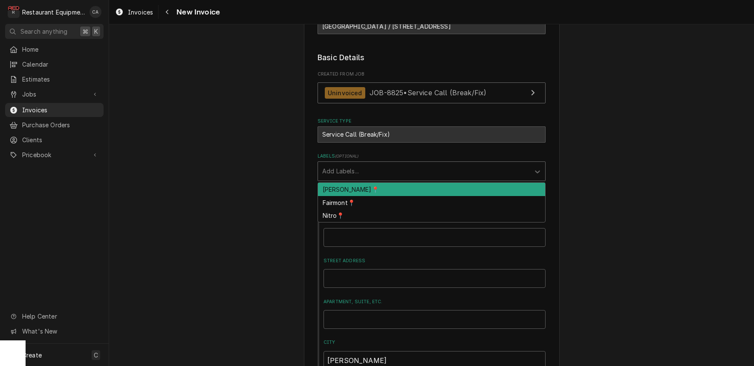
click at [337, 184] on div "BECKLEY📍" at bounding box center [431, 189] width 227 height 13
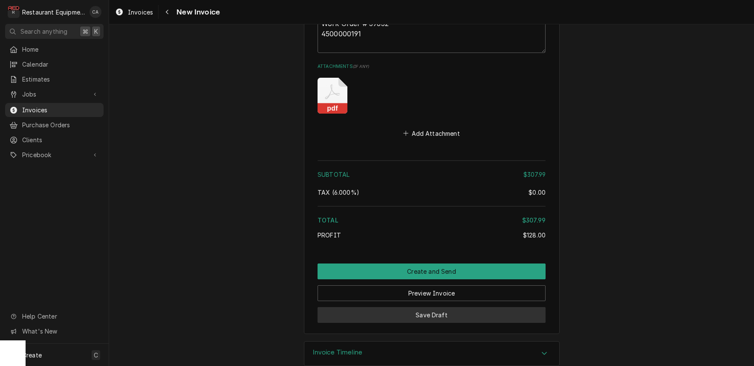
scroll to position [0, 0]
click at [419, 307] on button "Save Draft" at bounding box center [432, 315] width 228 height 16
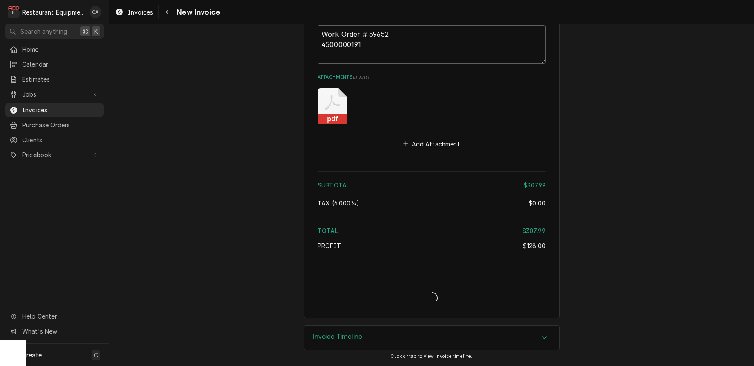
type textarea "x"
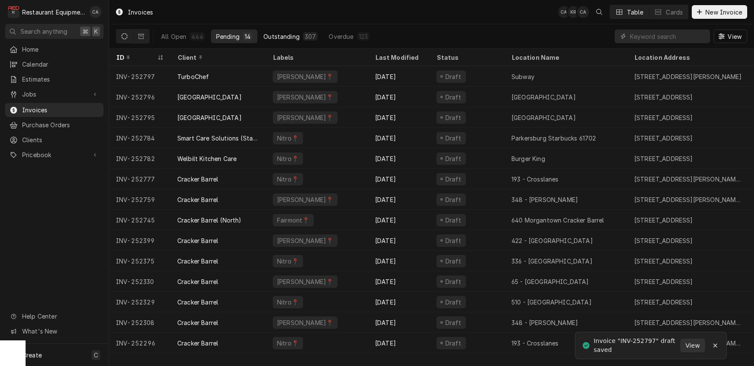
drag, startPoint x: 282, startPoint y: 37, endPoint x: 271, endPoint y: 31, distance: 12.4
click at [282, 37] on div "Outstanding" at bounding box center [282, 36] width 36 height 9
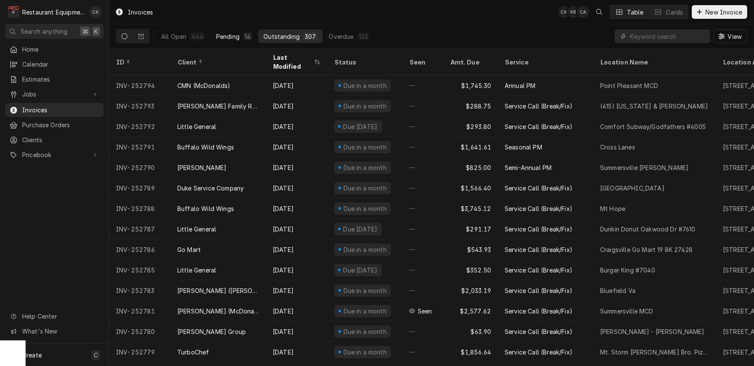
click at [234, 38] on div "Pending" at bounding box center [227, 36] width 23 height 9
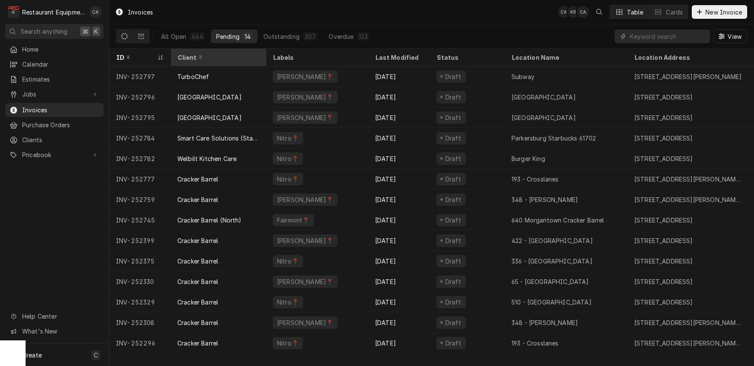
click at [224, 60] on div "Client" at bounding box center [217, 57] width 80 height 9
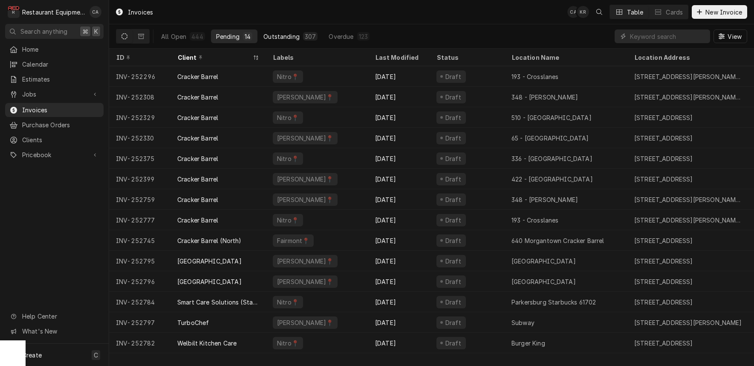
click at [277, 35] on div "Outstanding" at bounding box center [282, 36] width 36 height 9
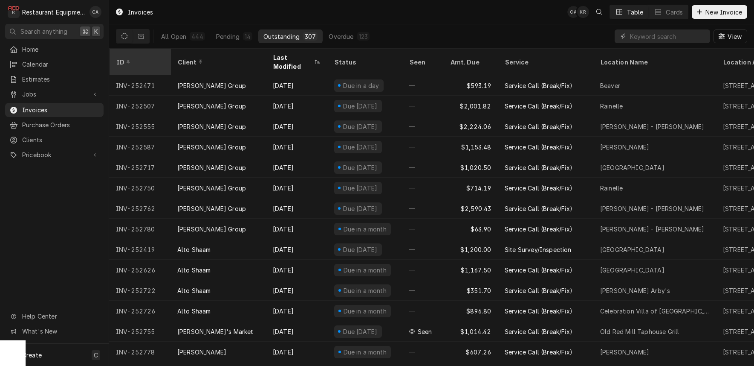
click at [142, 60] on div "ID" at bounding box center [139, 62] width 46 height 9
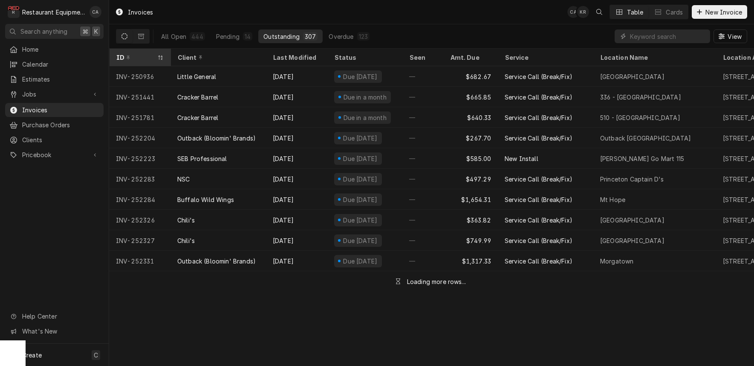
click at [142, 60] on div "ID" at bounding box center [135, 57] width 39 height 9
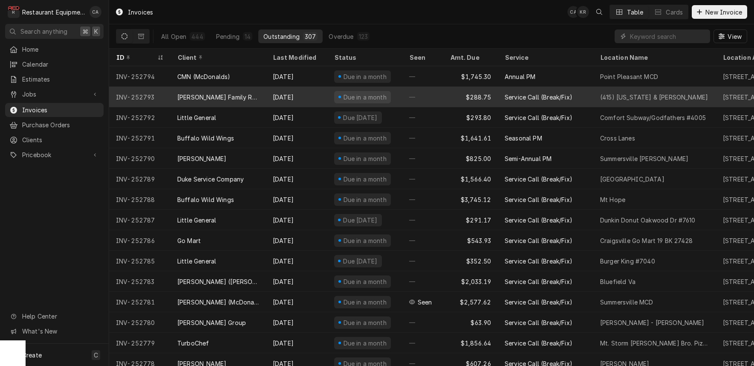
click at [237, 99] on div "[PERSON_NAME] Family Restaurants" at bounding box center [218, 97] width 82 height 9
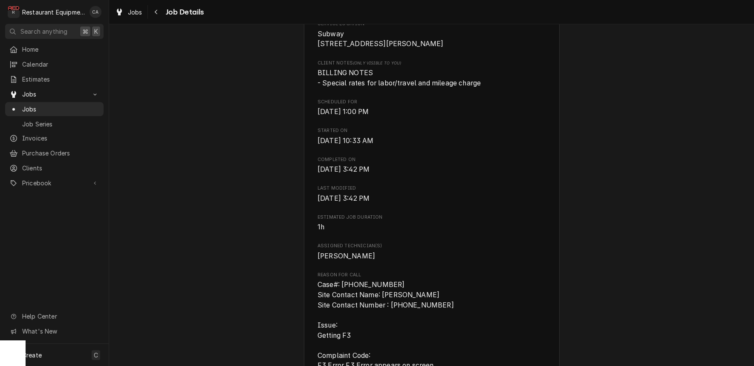
scroll to position [348, 0]
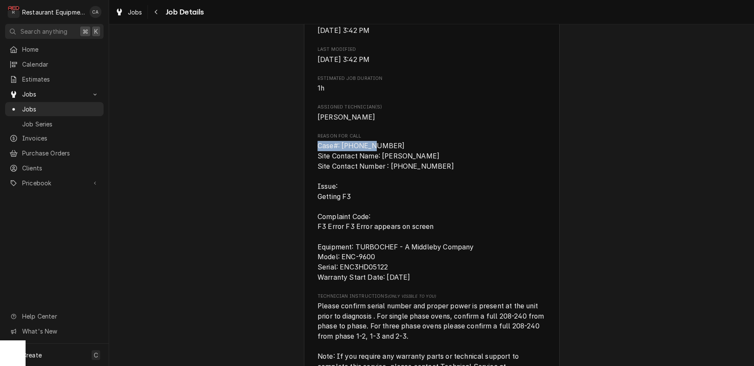
drag, startPoint x: 374, startPoint y: 145, endPoint x: 317, endPoint y: 144, distance: 56.7
click at [317, 144] on div "TurboChef Subway / [STREET_ADDRESS][PERSON_NAME] Open in Maps Roopairs Job ID J…" at bounding box center [432, 322] width 256 height 1230
copy span "Case#: 10398163"
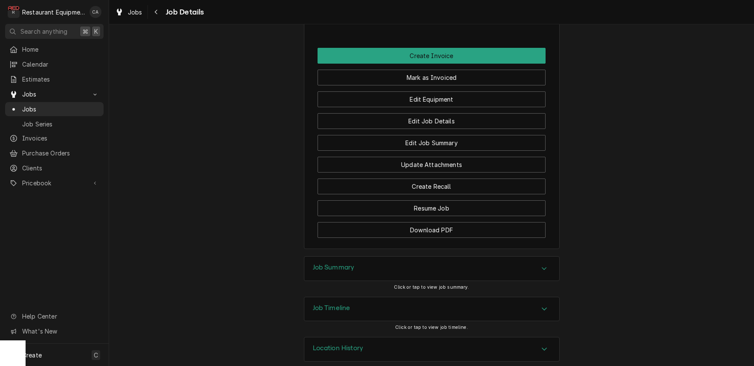
scroll to position [0, 0]
click at [335, 263] on h3 "Job Summary" at bounding box center [334, 267] width 42 height 8
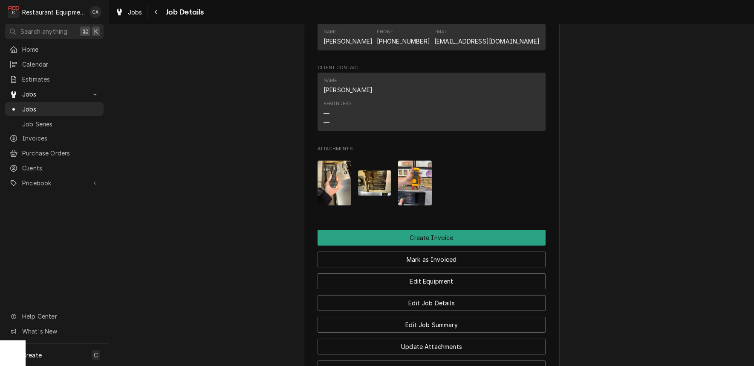
click at [371, 171] on img "Attachments" at bounding box center [375, 182] width 34 height 25
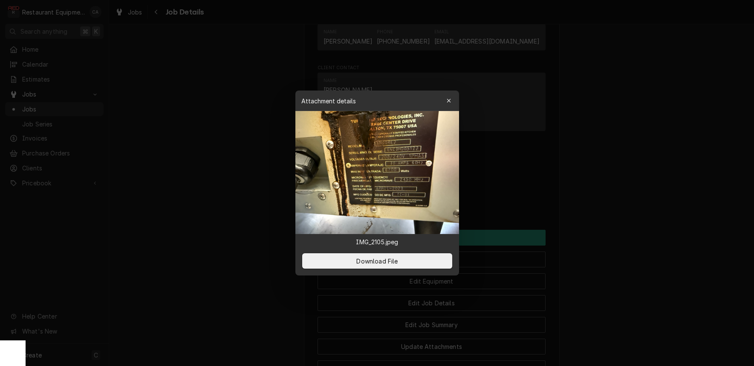
click at [249, 204] on div at bounding box center [377, 183] width 754 height 366
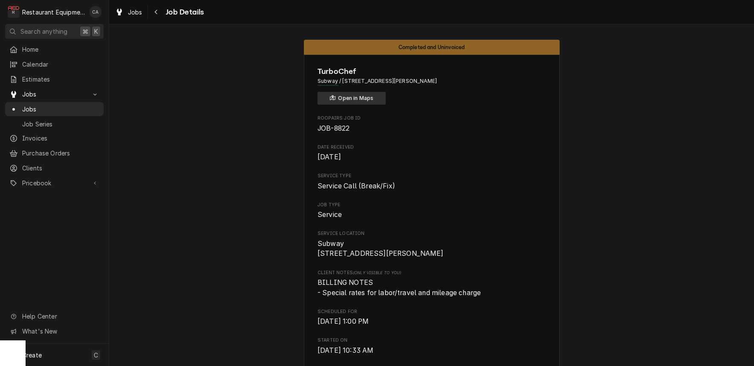
click at [363, 97] on button "Open in Maps" at bounding box center [352, 98] width 68 height 13
click at [347, 98] on button "Open in Maps" at bounding box center [352, 98] width 68 height 13
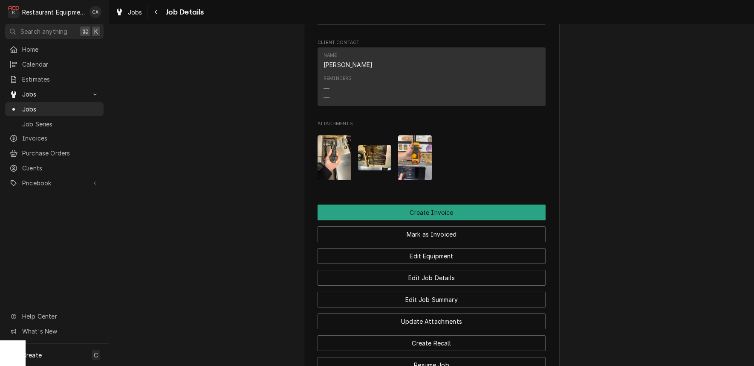
scroll to position [973, 0]
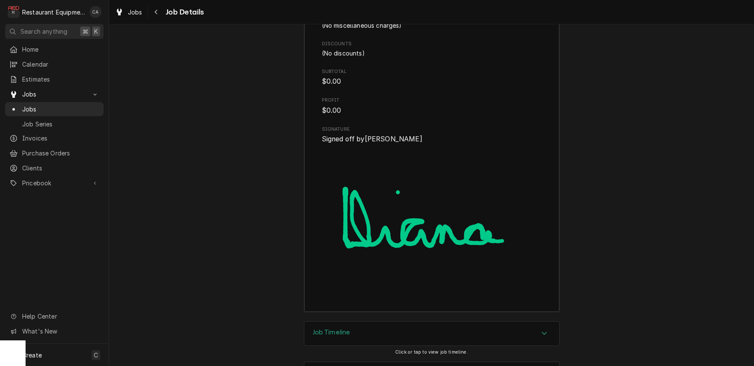
scroll to position [0, 0]
drag, startPoint x: 132, startPoint y: 11, endPoint x: 136, endPoint y: 20, distance: 9.7
click at [132, 11] on span "Jobs" at bounding box center [135, 12] width 15 height 9
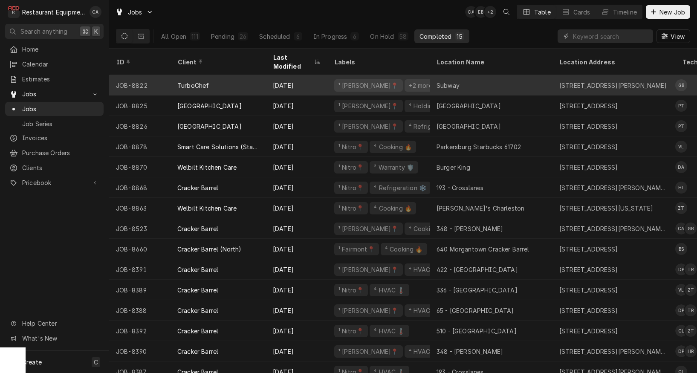
click at [455, 81] on div "Subway" at bounding box center [448, 85] width 23 height 9
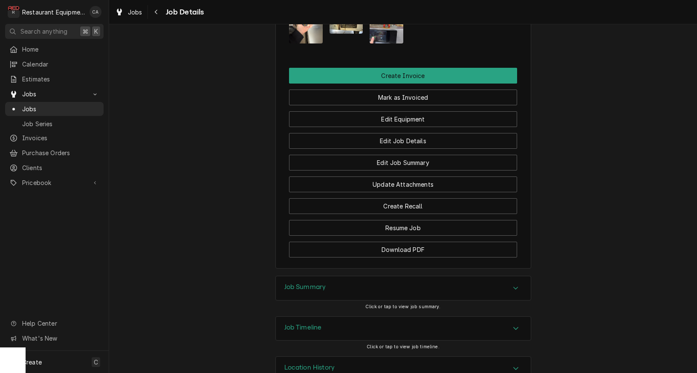
scroll to position [1016, 0]
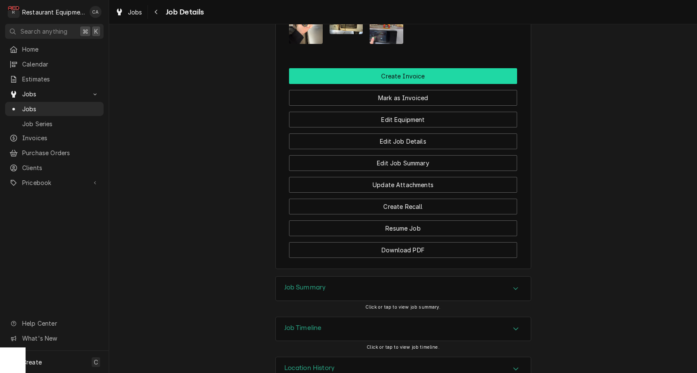
click at [402, 68] on button "Create Invoice" at bounding box center [403, 76] width 228 height 16
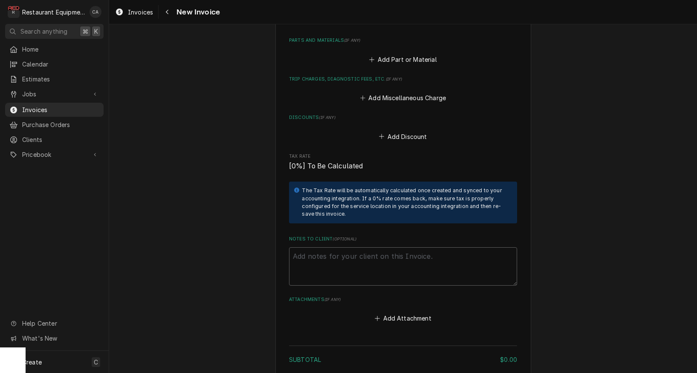
scroll to position [1140, 0]
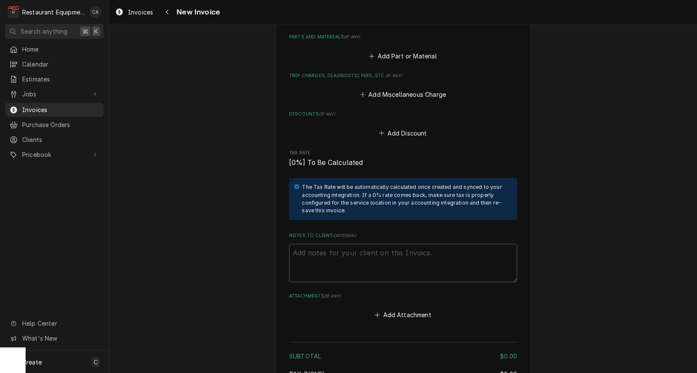
drag, startPoint x: 276, startPoint y: 211, endPoint x: 299, endPoint y: 218, distance: 24.7
paste textarea "Case#: 10398163"
type textarea "x"
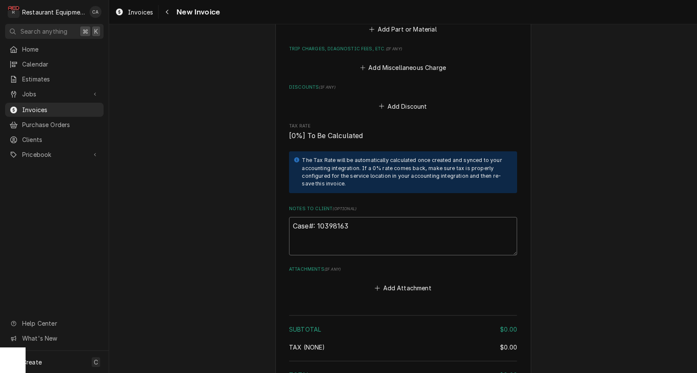
scroll to position [1171, 0]
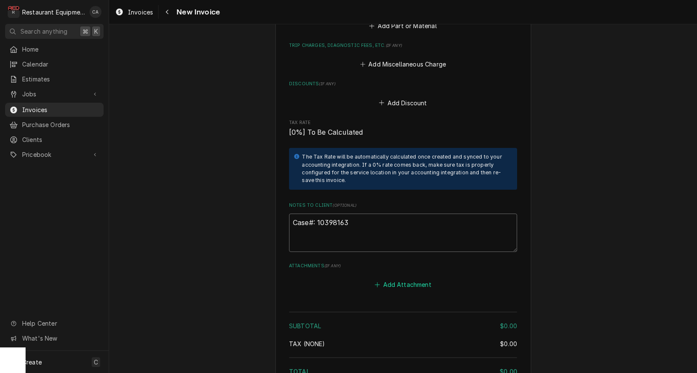
type textarea "Case#: 10398163"
click at [406, 279] on button "Add Attachment" at bounding box center [404, 285] width 60 height 12
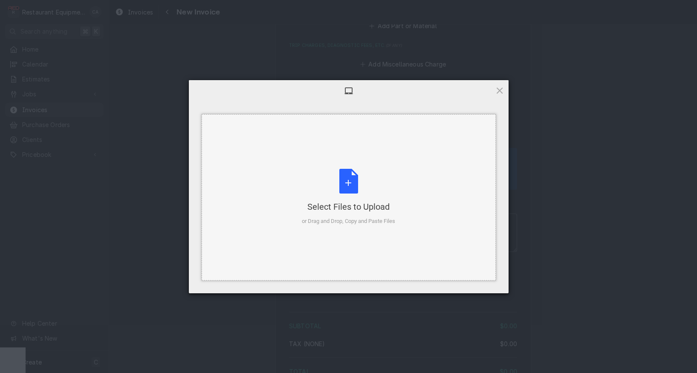
click at [342, 227] on div "Select Files to Upload or Drag and Drop, Copy and Paste Files" at bounding box center [349, 197] width 294 height 166
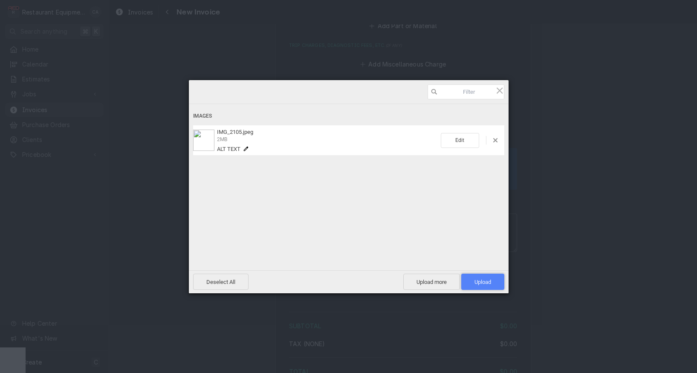
click at [479, 282] on span "Upload 1" at bounding box center [483, 282] width 17 height 6
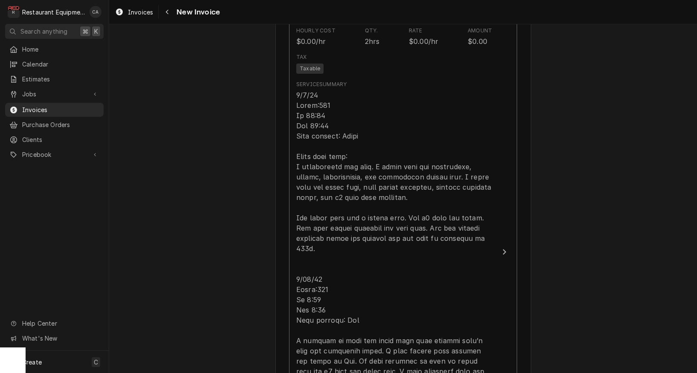
scroll to position [605, 0]
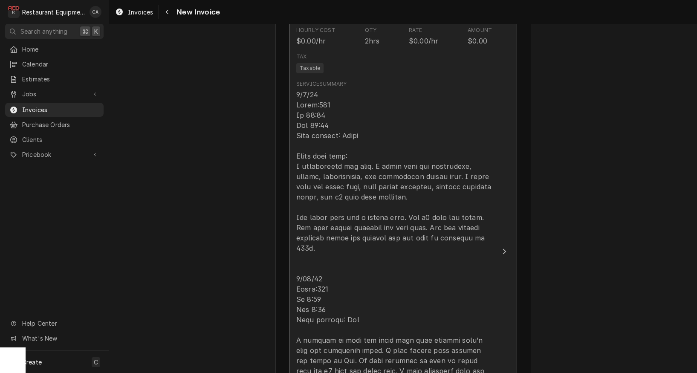
click at [332, 228] on div "Update Line Item" at bounding box center [394, 310] width 196 height 440
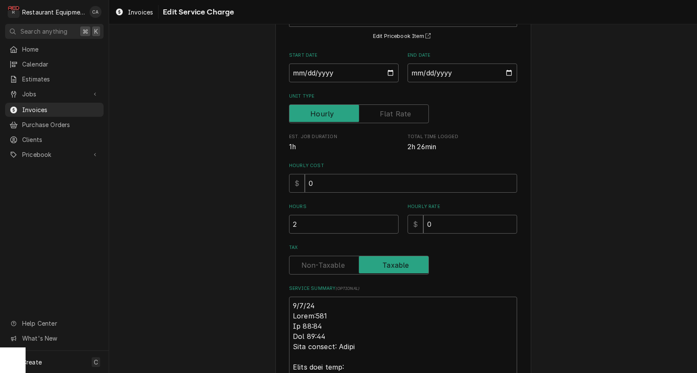
scroll to position [81, 0]
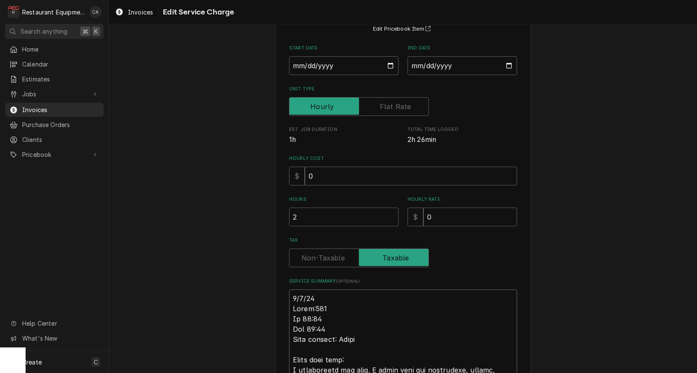
type textarea "x"
type textarea "L3/9/46 Ipsum:525 Do 81:63 Sit 02:60 Amet consect: Adipi Elits doei temp: I utl…"
type textarea "x"
type textarea "Lo0/1/32 Ipsum:030 Do 09:23 Sit 46:91 Amet consect: Adipi Elits doei temp: I ut…"
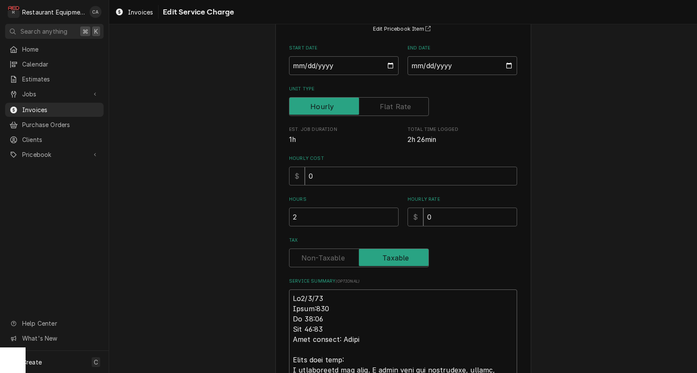
type textarea "x"
type textarea "Lor1/1/17 Ipsum:098 Do 73:44 Sit 87:11 Amet consect: Adipi Elits doei temp: I u…"
type textarea "x"
type textarea "Lor 4/6/99 Ipsum:354 Do 03:12 Sit 60:19 Amet consect: Adipi Elits doei temp: I …"
type textarea "x"
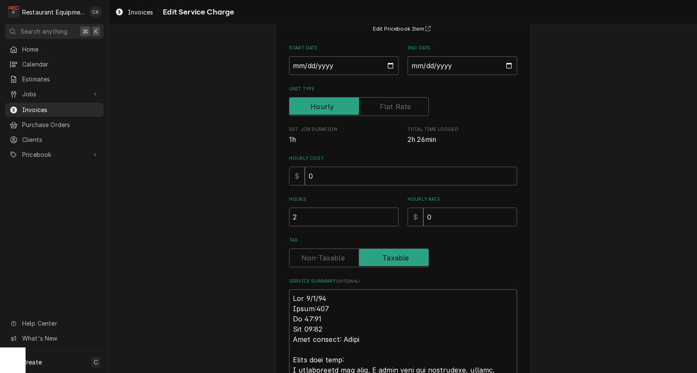
type textarea "Lor 81/2/19 Ipsum:907 Do 38:89 Sit 16:84 Amet consect: Adipi Elits doei temp: I…"
type textarea "x"
type textarea "Lor 555/4/69 Ipsum:311 Do 00:17 Sit 41:85 Amet consect: Adipi Elits doei temp: …"
type textarea "x"
type textarea "Lor 1378/4/48 Ipsum:969 Do 94:93 Sit 56:69 Amet consect: Adipi Elits doei temp:…"
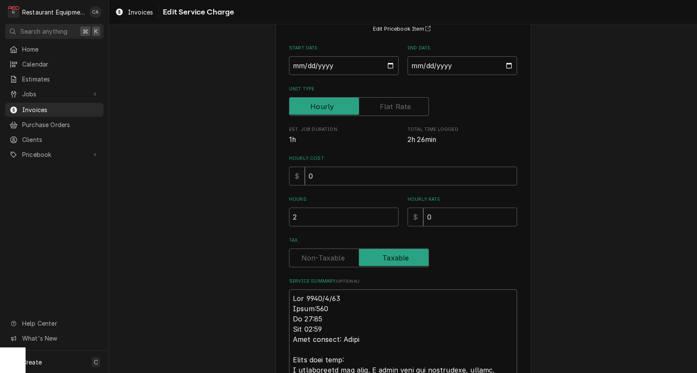
type textarea "x"
type textarea "Lor 53500/7/03 Ipsum:490 Do 38:01 Sit 88:82 Amet consect: Adipi Elits doei temp…"
type textarea "x"
type textarea "Lor 7908 6/6/48 Ipsum:792 Do 81:24 Sit 20:80 Amet consect: Adipi Elits doei tem…"
type textarea "x"
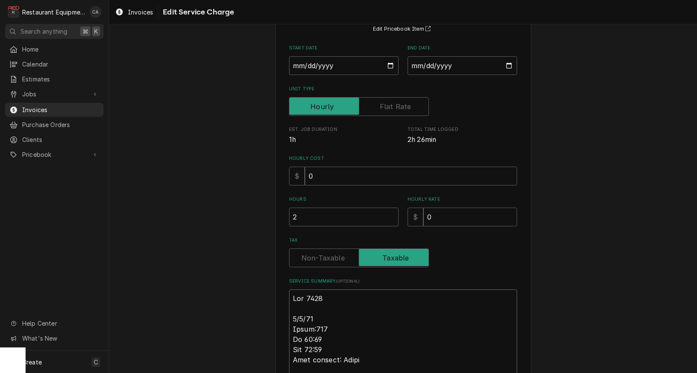
type textarea "Lor 4944 3/4/20 Ipsum:178 Do 60:51 Sit 26:29 Amet consect: Adipi Elits doei tem…"
click at [311, 256] on label "Tax" at bounding box center [359, 258] width 140 height 19
click at [311, 256] on input "Tax" at bounding box center [359, 258] width 132 height 19
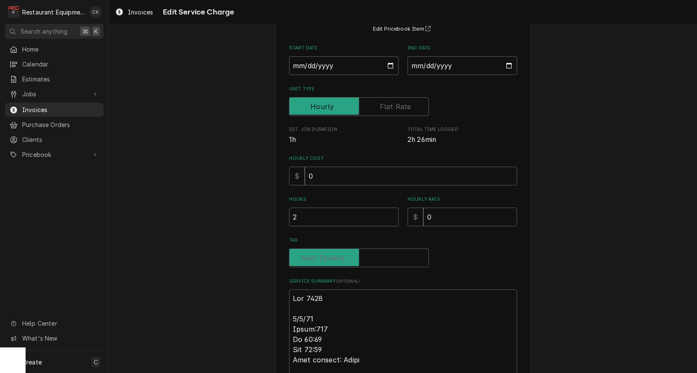
checkbox input "false"
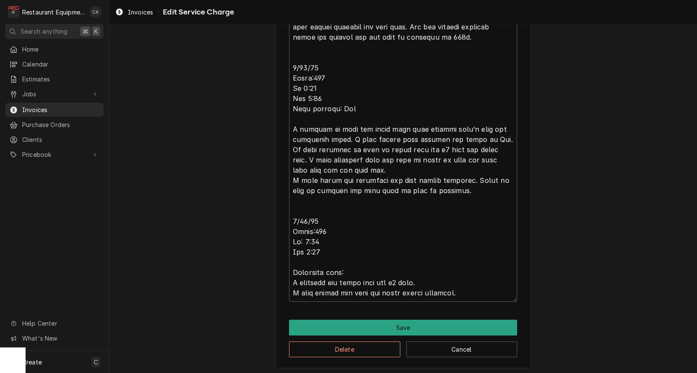
scroll to position [505, 0]
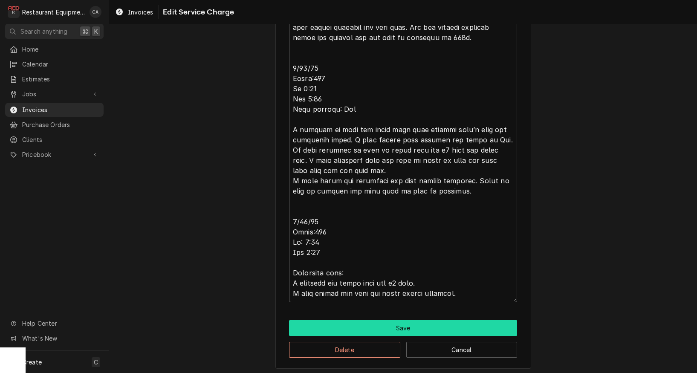
click at [389, 329] on button "Save" at bounding box center [403, 328] width 228 height 16
type textarea "x"
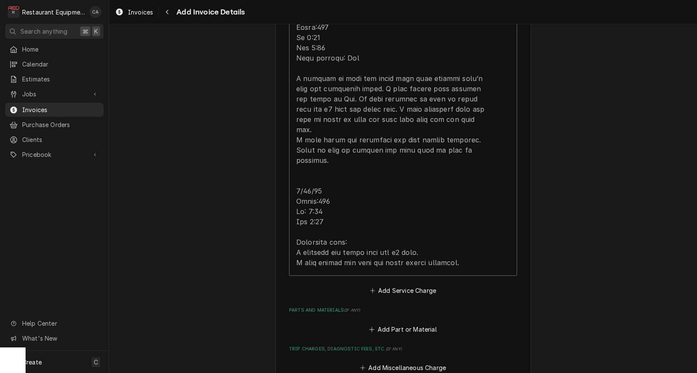
scroll to position [888, 0]
drag, startPoint x: 403, startPoint y: 258, endPoint x: 395, endPoint y: 267, distance: 12.5
click at [403, 284] on button "Add Service Charge" at bounding box center [402, 290] width 69 height 12
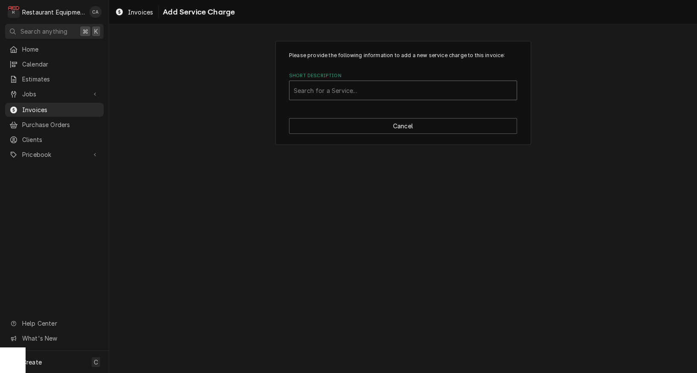
click at [330, 89] on div "Search for a Service..." at bounding box center [403, 90] width 219 height 9
type input "travel"
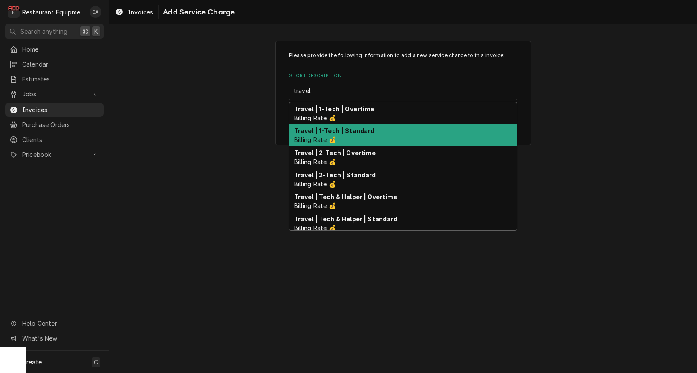
scroll to position [0, 0]
click at [341, 142] on div "Travel | 1-Tech | Standard Billing Rate 💰" at bounding box center [403, 136] width 227 height 22
type textarea "x"
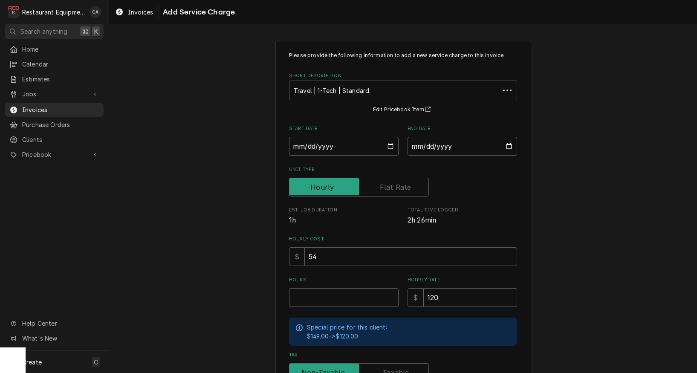
scroll to position [0, 0]
click at [322, 150] on input "Start Date" at bounding box center [344, 146] width 110 height 19
type input "[DATE]"
type textarea "x"
click at [456, 142] on input "End Date" at bounding box center [463, 146] width 110 height 19
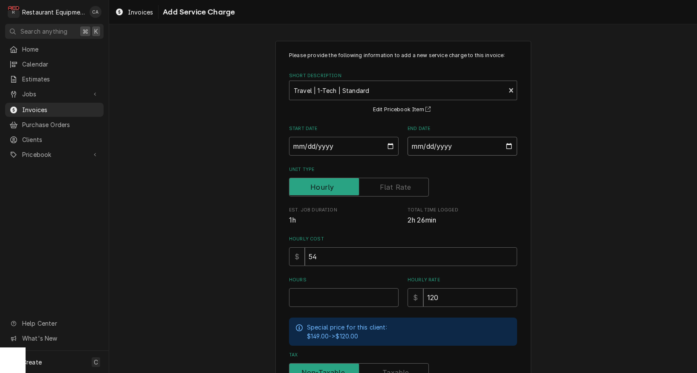
type input "[DATE]"
drag, startPoint x: 578, startPoint y: 192, endPoint x: 407, endPoint y: 283, distance: 193.5
click at [578, 193] on div "Please provide the following information to add a new service charge to this in…" at bounding box center [403, 263] width 588 height 461
click at [314, 296] on input "Hours" at bounding box center [344, 297] width 110 height 19
click at [322, 295] on input "Hours" at bounding box center [344, 297] width 110 height 19
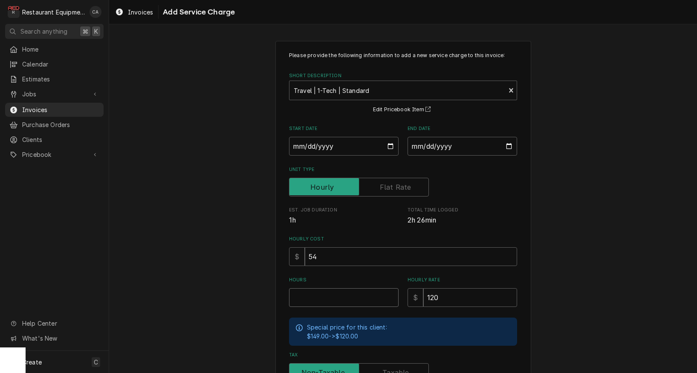
type textarea "x"
type input "4"
type textarea "x"
type input "4.5"
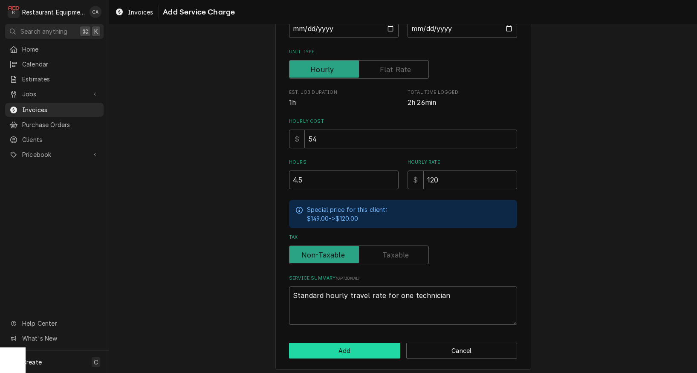
click at [328, 345] on button "Add" at bounding box center [344, 351] width 111 height 16
type textarea "x"
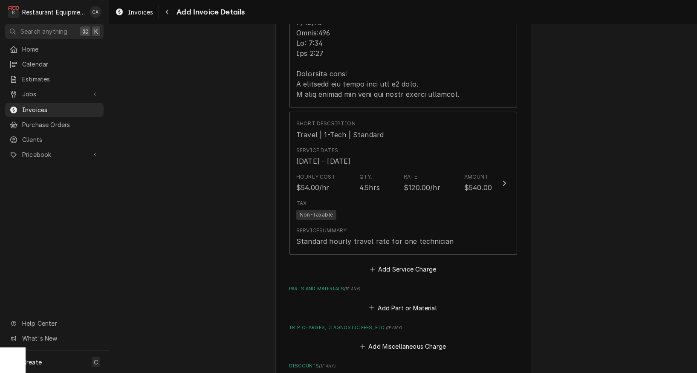
scroll to position [1073, 0]
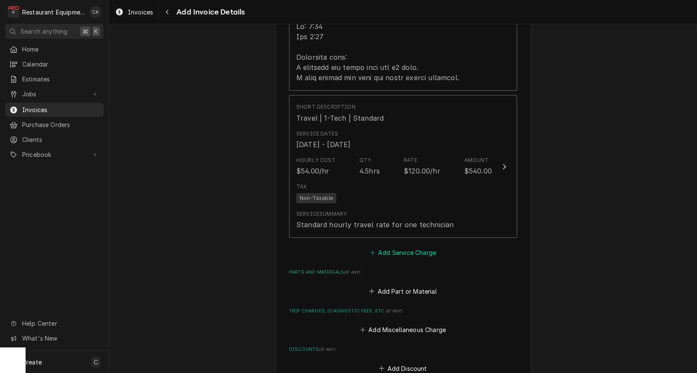
click at [394, 247] on button "Add Service Charge" at bounding box center [402, 253] width 69 height 12
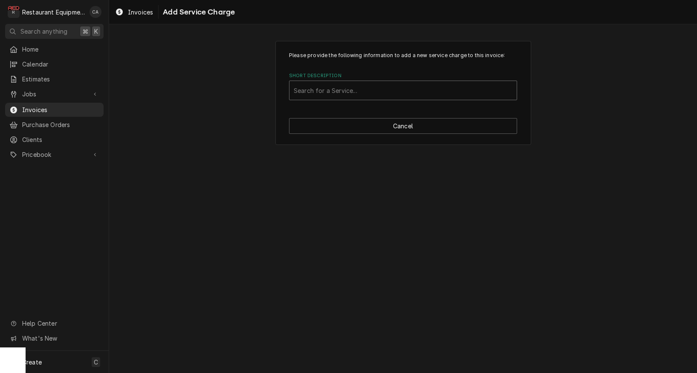
click at [321, 90] on div "Search for a Service..." at bounding box center [403, 90] width 219 height 9
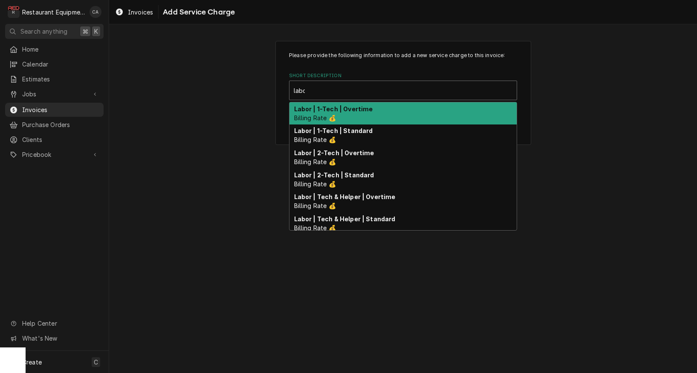
type input "labor"
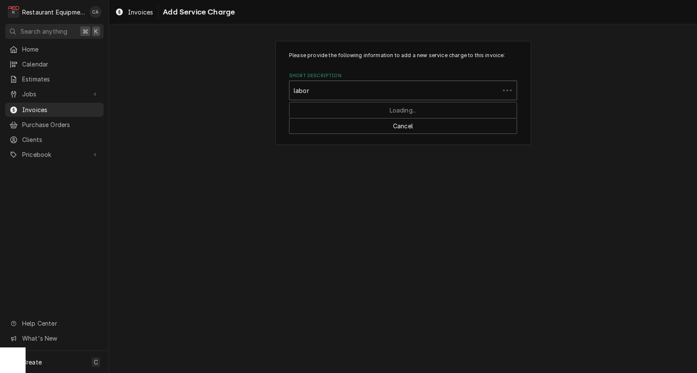
scroll to position [0, 0]
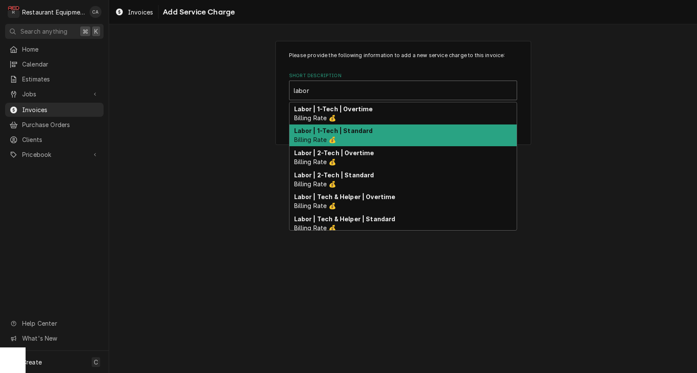
click at [320, 129] on strong "Labor | 1-Tech | Standard" at bounding box center [333, 130] width 79 height 7
type textarea "x"
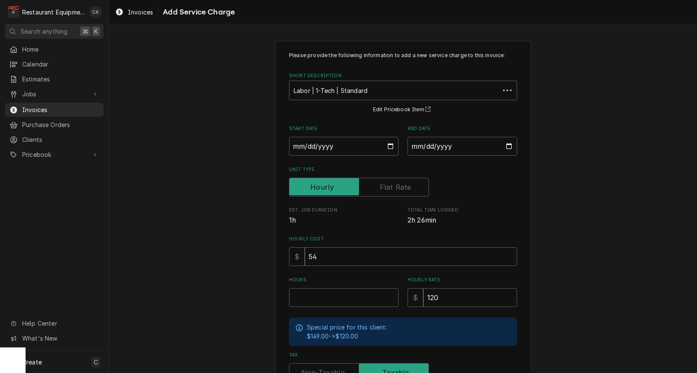
scroll to position [0, 0]
click at [309, 150] on input "Start Date" at bounding box center [344, 146] width 110 height 19
type input "[DATE]"
type textarea "x"
click at [438, 150] on input "End Date" at bounding box center [463, 146] width 110 height 19
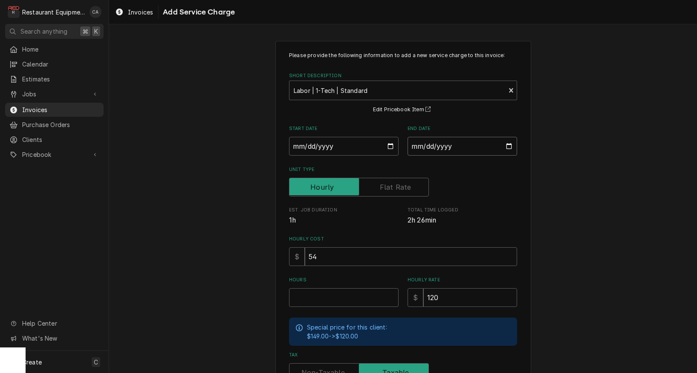
type input "[DATE]"
drag, startPoint x: 532, startPoint y: 193, endPoint x: 521, endPoint y: 204, distance: 16.0
click at [532, 193] on div "Please provide the following information to add a new service charge to this in…" at bounding box center [403, 263] width 588 height 461
click at [330, 292] on input "Hours" at bounding box center [344, 297] width 110 height 19
click at [306, 294] on input "Hours" at bounding box center [344, 297] width 110 height 19
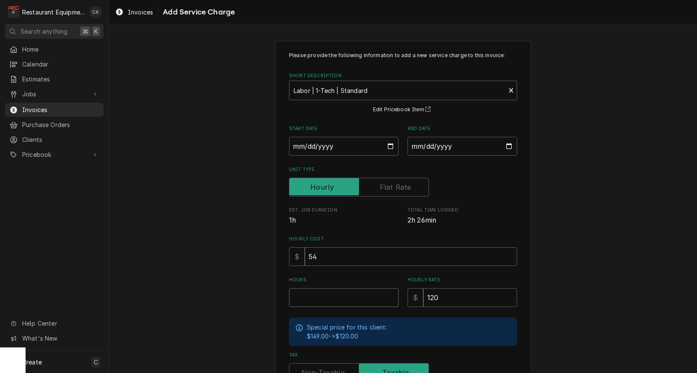
click at [306, 296] on input "Hours" at bounding box center [344, 297] width 110 height 19
type textarea "x"
type input "3"
type textarea "x"
type input "3.7"
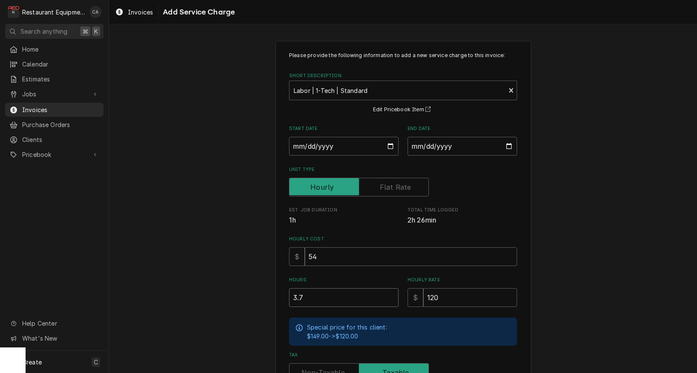
type textarea "x"
type input "3.75"
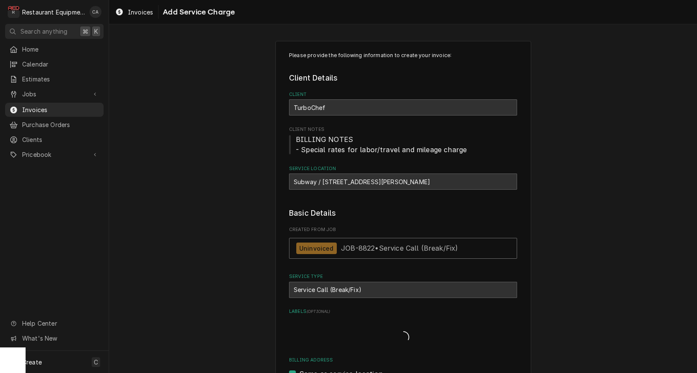
type textarea "x"
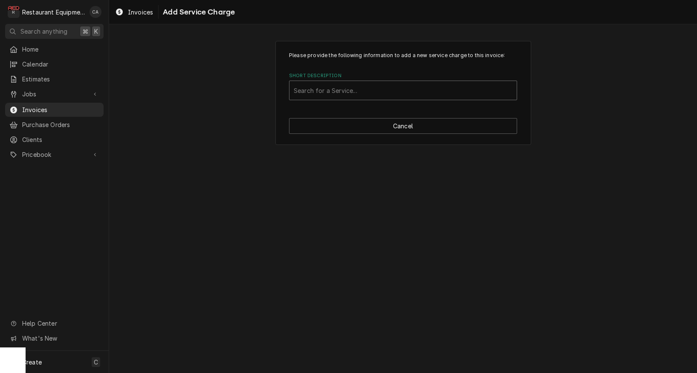
click at [319, 94] on div "Short Description" at bounding box center [403, 90] width 219 height 15
type input "labor"
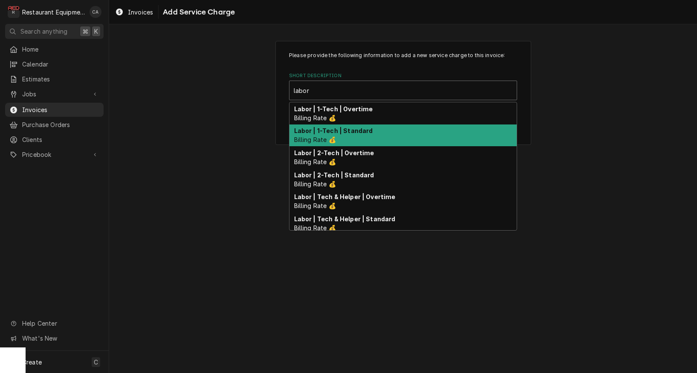
click at [327, 133] on strong "Labor | 1-Tech | Standard" at bounding box center [333, 130] width 79 height 7
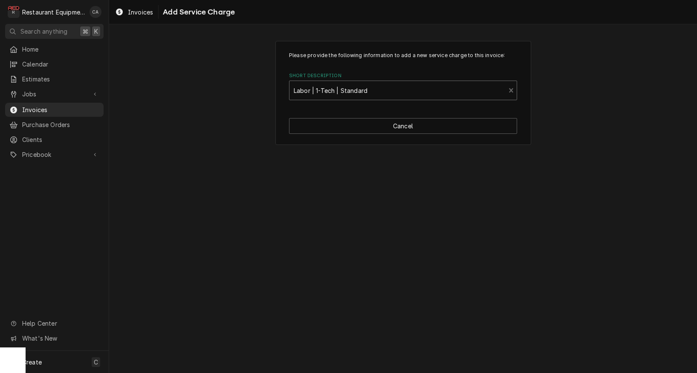
type textarea "x"
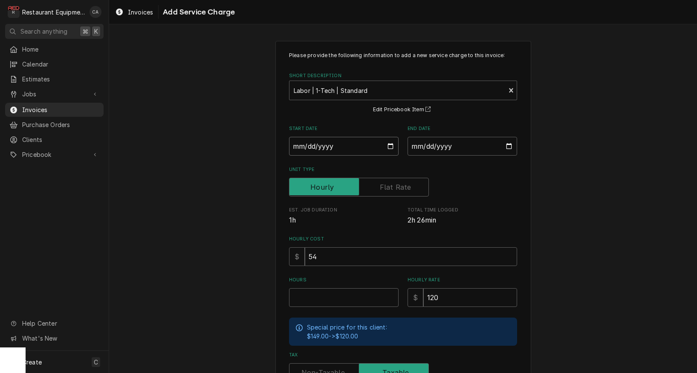
click at [307, 149] on input "Start Date" at bounding box center [344, 146] width 110 height 19
type input "[DATE]"
type textarea "x"
drag, startPoint x: 438, startPoint y: 147, endPoint x: 441, endPoint y: 160, distance: 14.2
click at [438, 147] on input "End Date" at bounding box center [463, 146] width 110 height 19
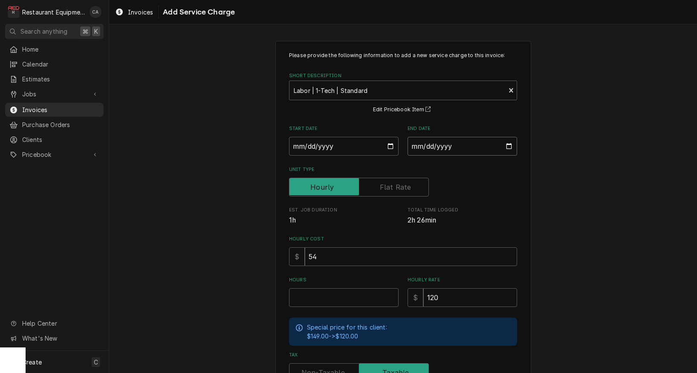
type input "[DATE]"
click at [334, 297] on input "Hours" at bounding box center [344, 297] width 110 height 19
type textarea "x"
type input "3"
type textarea "x"
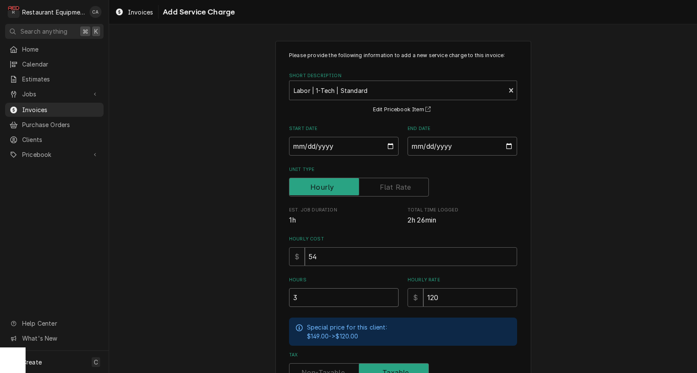
type input "3.7"
type textarea "x"
type input "3.75"
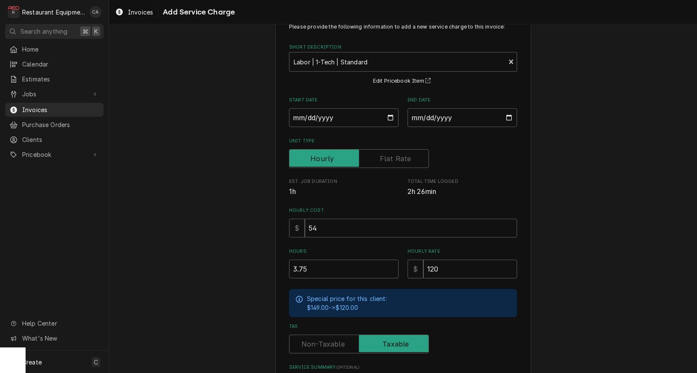
scroll to position [0, 0]
click at [319, 335] on input "Tax" at bounding box center [359, 344] width 132 height 19
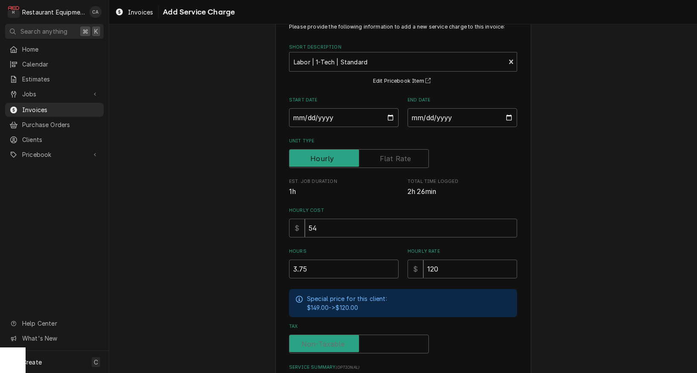
checkbox input "false"
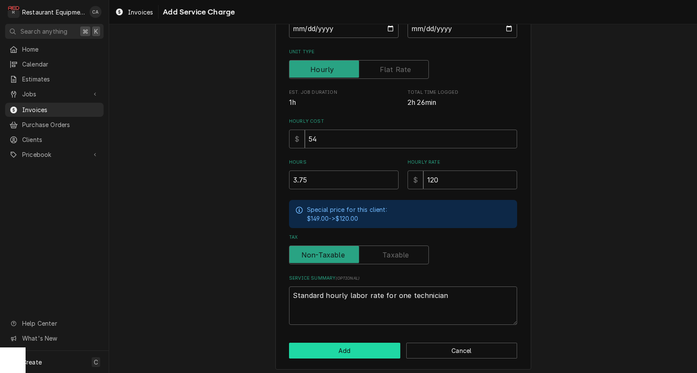
click at [330, 343] on button "Add" at bounding box center [344, 351] width 111 height 16
type textarea "x"
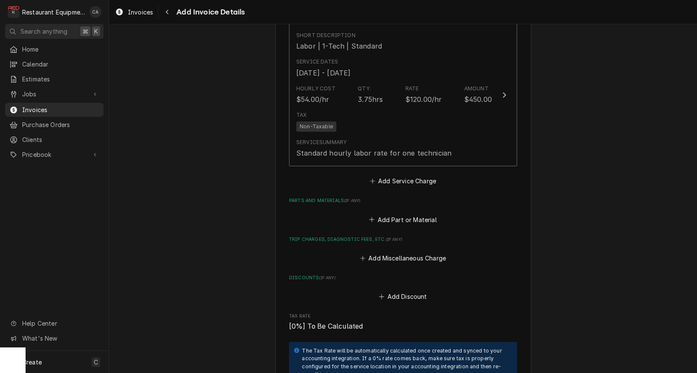
scroll to position [1294, 0]
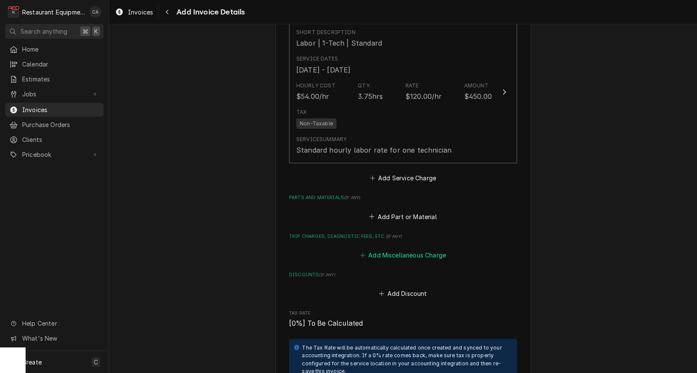
click at [406, 250] on button "Add Miscellaneous Charge" at bounding box center [403, 256] width 89 height 12
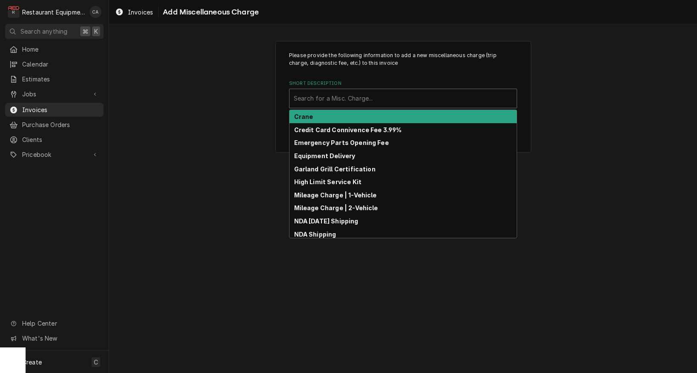
click at [305, 100] on div "Search for a Misc. Charge..." at bounding box center [403, 98] width 219 height 9
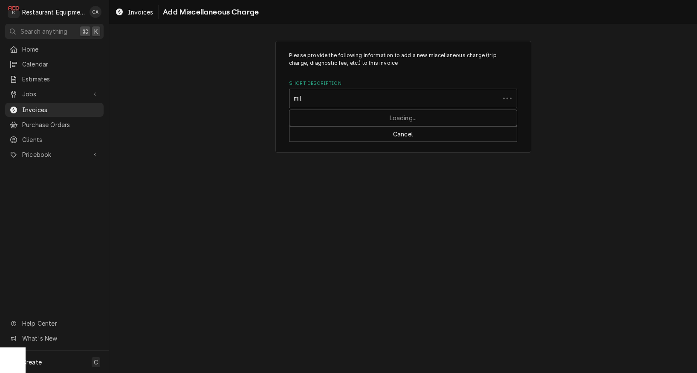
type input "mile"
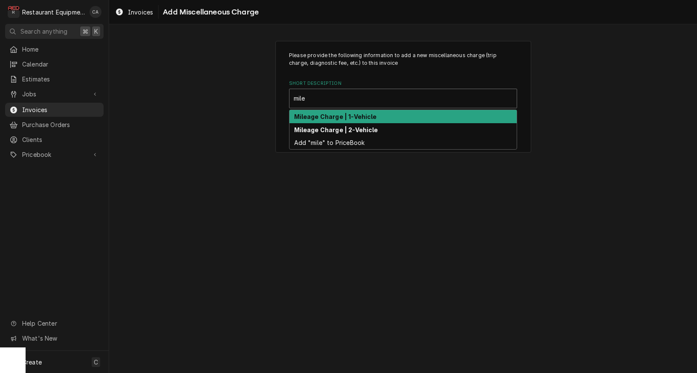
drag, startPoint x: 313, startPoint y: 117, endPoint x: 365, endPoint y: 175, distance: 77.6
click at [314, 118] on strong "Mileage Charge | 1-Vehicle" at bounding box center [335, 116] width 83 height 7
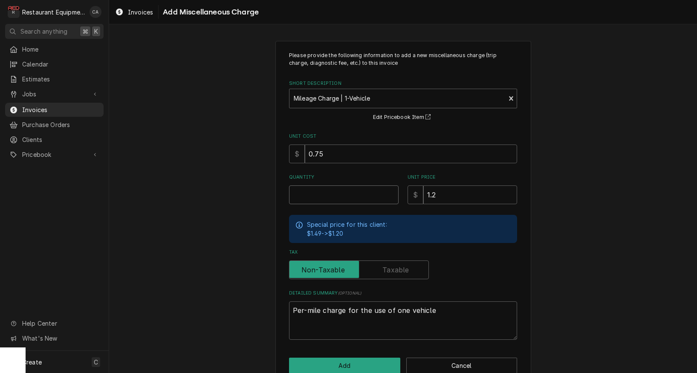
click at [317, 194] on input "Quantity" at bounding box center [344, 195] width 110 height 19
click at [317, 193] on input "Quantity" at bounding box center [344, 195] width 110 height 19
type textarea "x"
type input "1"
type textarea "x"
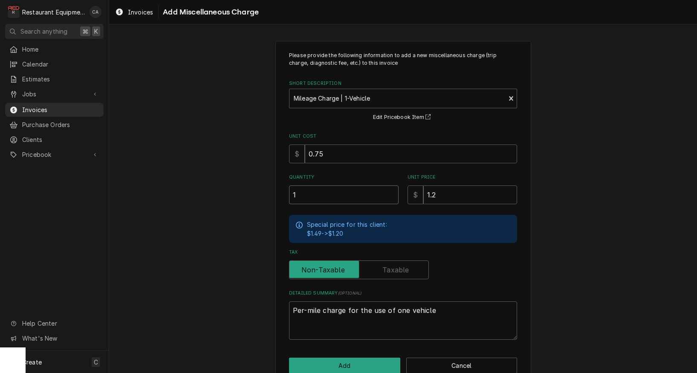
type input "18"
type textarea "x"
type input "183"
type textarea "x"
type input "183.6"
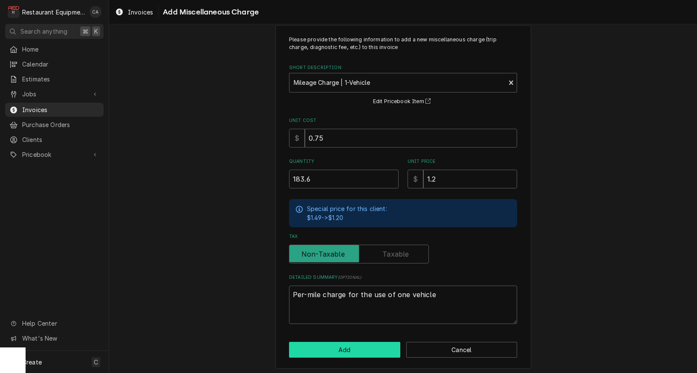
click at [339, 348] on button "Add" at bounding box center [344, 350] width 111 height 16
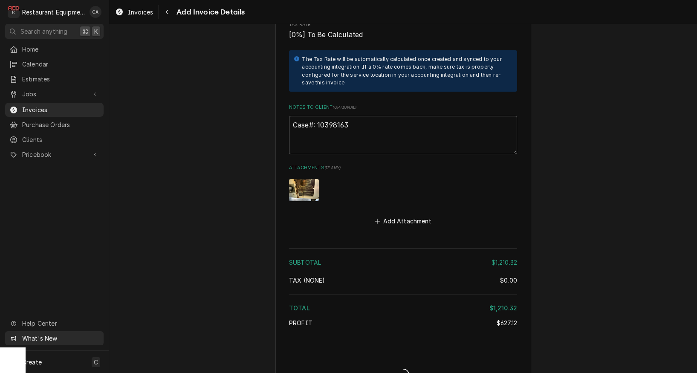
type textarea "x"
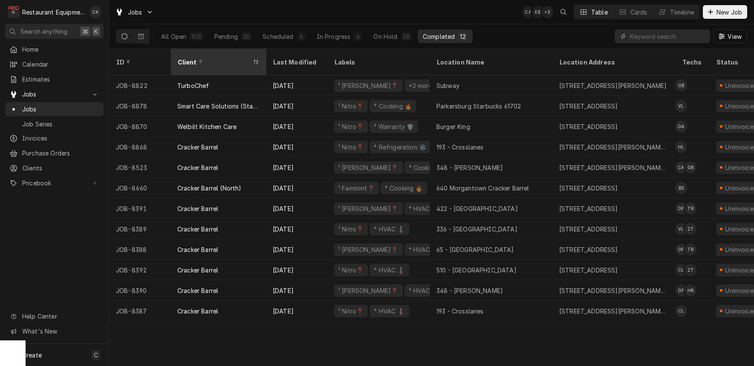
click at [217, 58] on div "Client" at bounding box center [213, 62] width 73 height 9
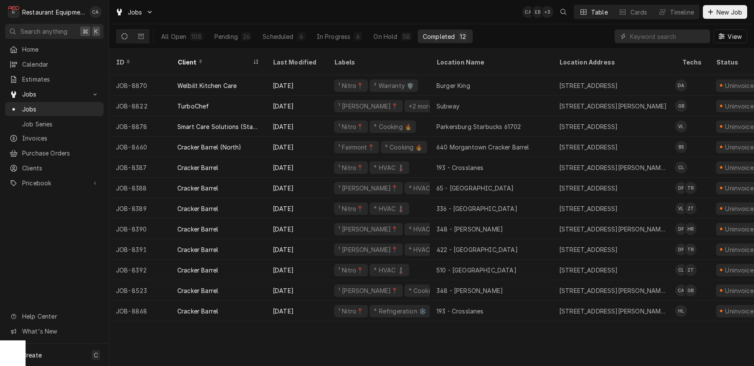
click at [217, 58] on div "Client" at bounding box center [213, 62] width 73 height 9
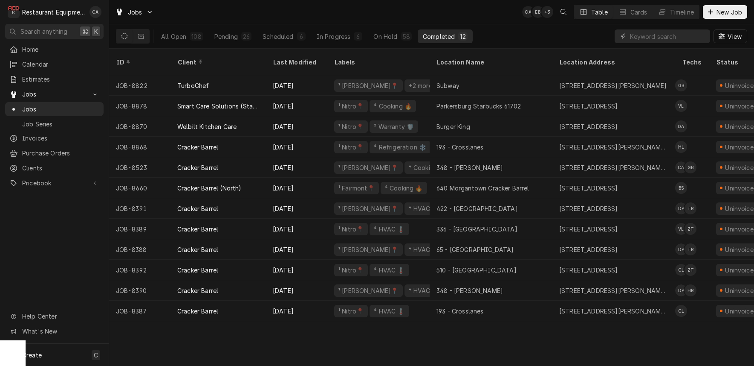
click at [217, 58] on div "Client" at bounding box center [217, 62] width 80 height 9
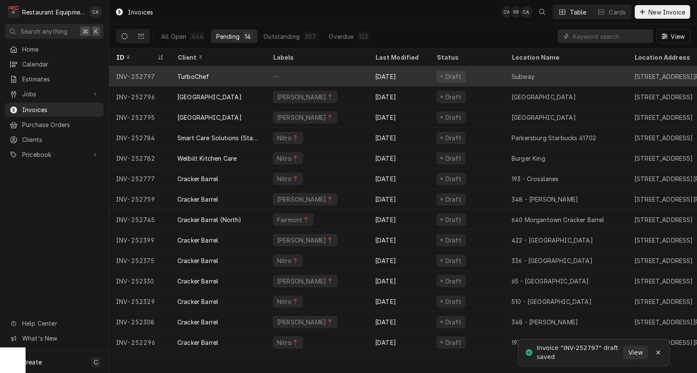
click at [273, 73] on div "—" at bounding box center [317, 76] width 102 height 20
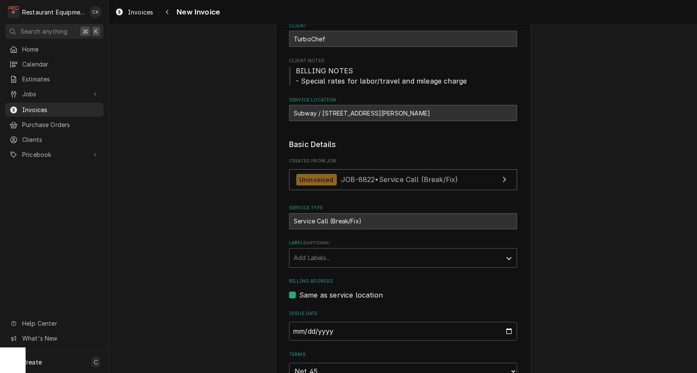
scroll to position [90, 0]
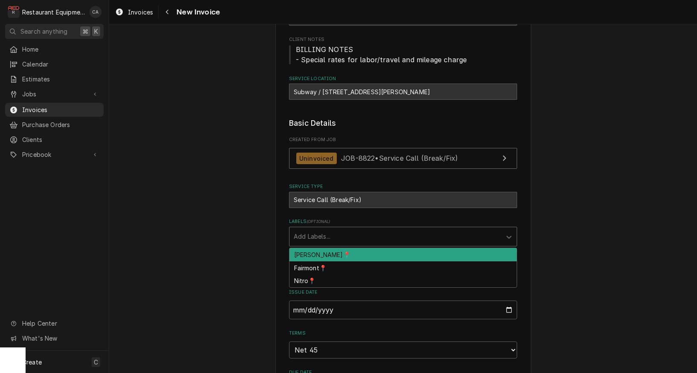
drag, startPoint x: 299, startPoint y: 235, endPoint x: 310, endPoint y: 253, distance: 20.9
click at [299, 235] on div "Add Labels..." at bounding box center [395, 236] width 203 height 9
click at [309, 252] on div "[PERSON_NAME]📍" at bounding box center [403, 254] width 227 height 13
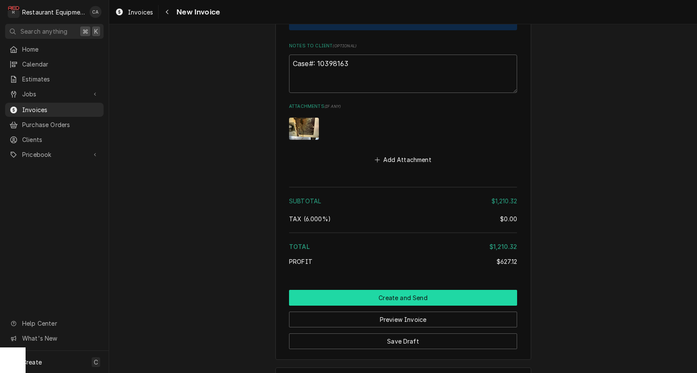
scroll to position [0, 0]
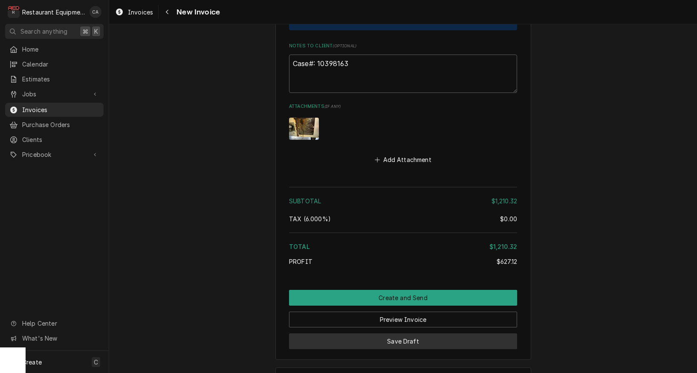
click at [398, 334] on button "Save Draft" at bounding box center [403, 342] width 228 height 16
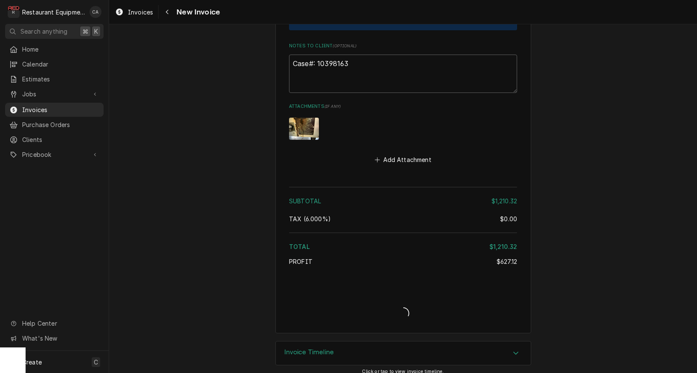
type textarea "x"
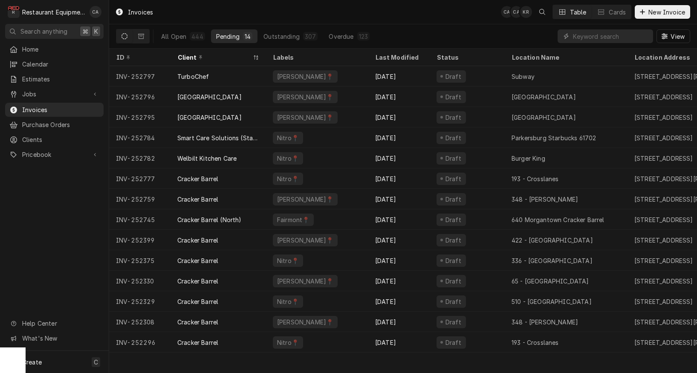
drag, startPoint x: 29, startPoint y: 94, endPoint x: 38, endPoint y: 98, distance: 10.1
click at [29, 94] on span "Jobs" at bounding box center [54, 94] width 64 height 9
click at [31, 107] on span "Jobs" at bounding box center [60, 108] width 77 height 9
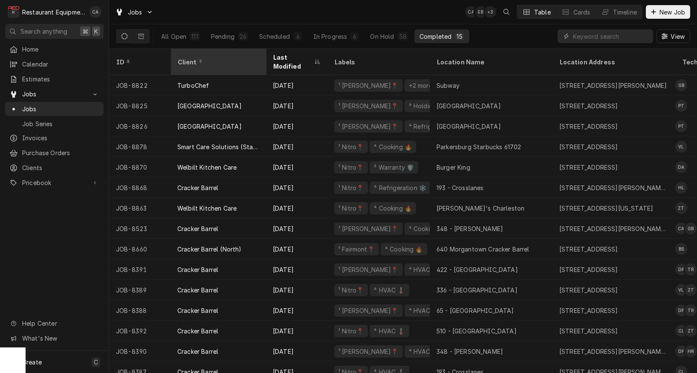
click at [207, 58] on div "Client" at bounding box center [217, 62] width 80 height 9
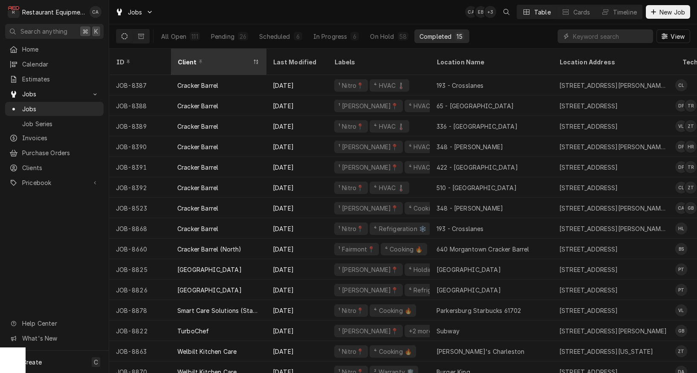
click at [207, 58] on div "Client" at bounding box center [213, 62] width 73 height 9
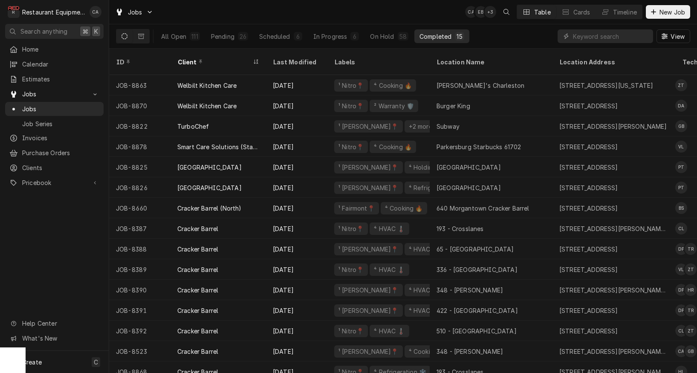
click at [207, 58] on div "Client" at bounding box center [213, 62] width 73 height 9
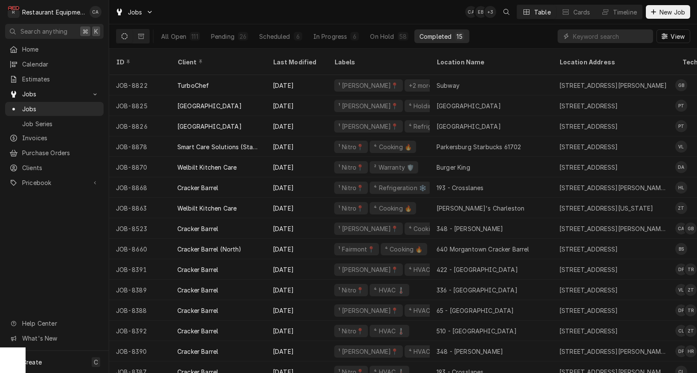
click at [207, 58] on div "Client" at bounding box center [217, 62] width 80 height 9
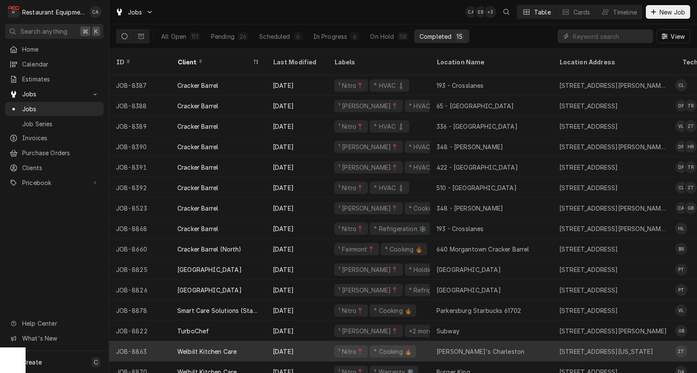
click at [476, 347] on div "Wendy's Charleston" at bounding box center [481, 351] width 88 height 9
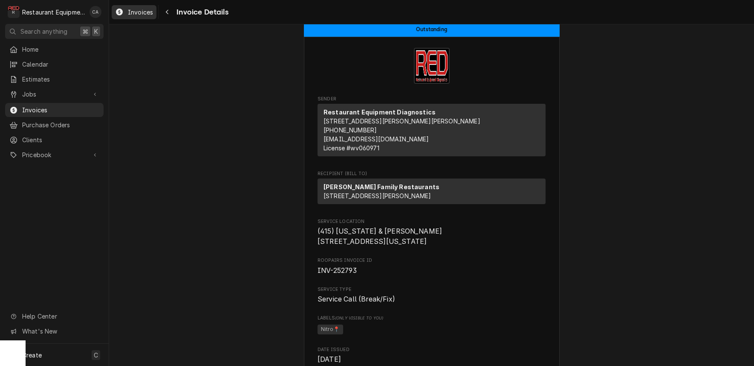
click at [144, 12] on span "Invoices" at bounding box center [140, 12] width 25 height 9
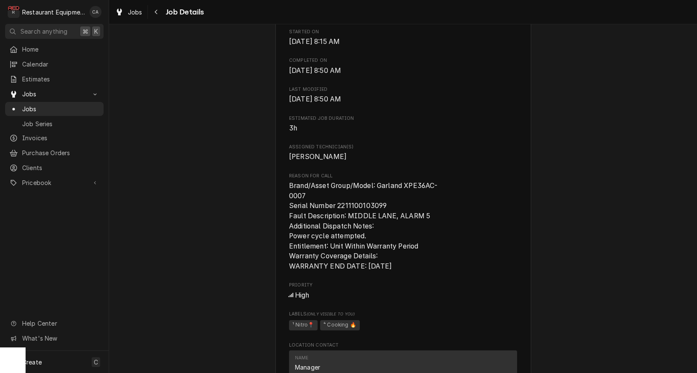
scroll to position [389, 0]
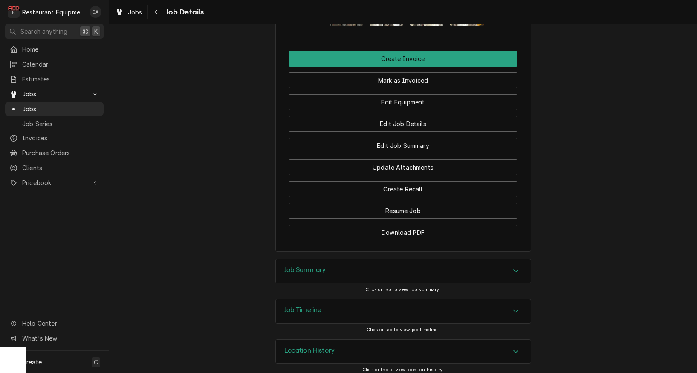
drag, startPoint x: 311, startPoint y: 265, endPoint x: 275, endPoint y: 249, distance: 39.9
click at [309, 266] on h3 "Job Summary" at bounding box center [305, 270] width 42 height 8
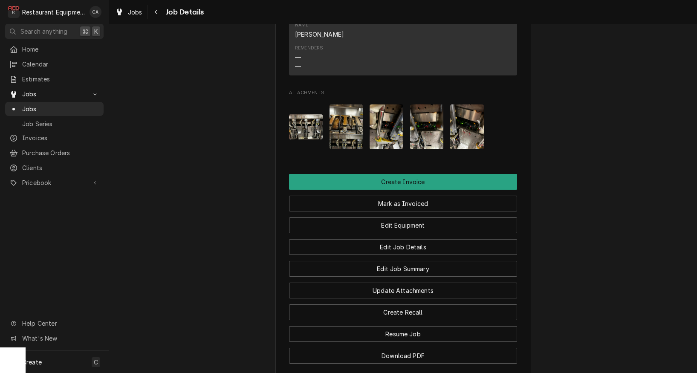
scroll to position [798, 0]
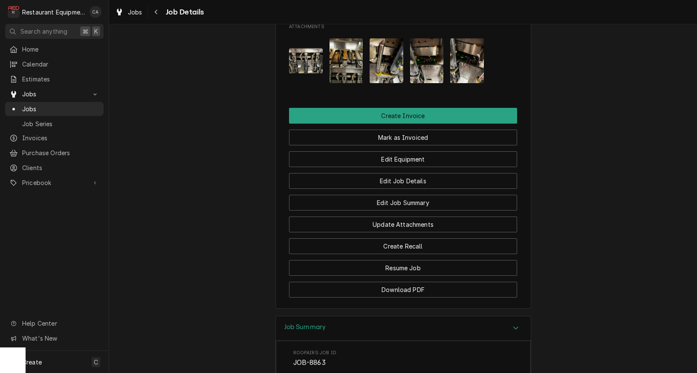
drag, startPoint x: 350, startPoint y: 136, endPoint x: 405, endPoint y: 177, distance: 68.8
click at [351, 136] on button "Mark as Invoiced" at bounding box center [403, 138] width 228 height 16
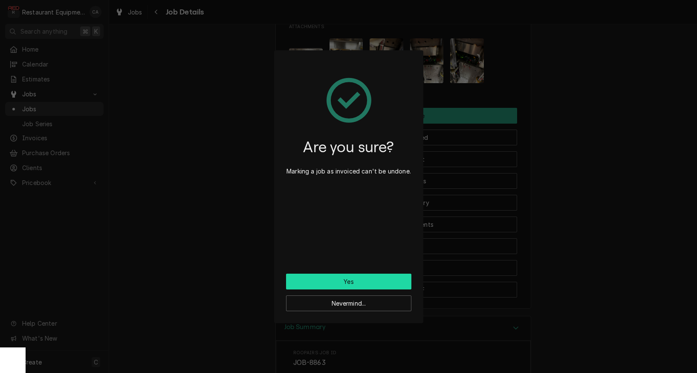
click at [354, 280] on button "Yes" at bounding box center [348, 282] width 125 height 16
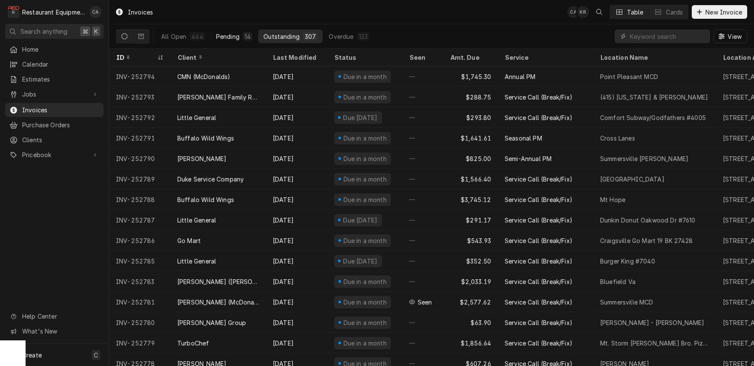
click at [235, 31] on button "Pending 14" at bounding box center [234, 36] width 46 height 14
